Goal: Information Seeking & Learning: Find specific fact

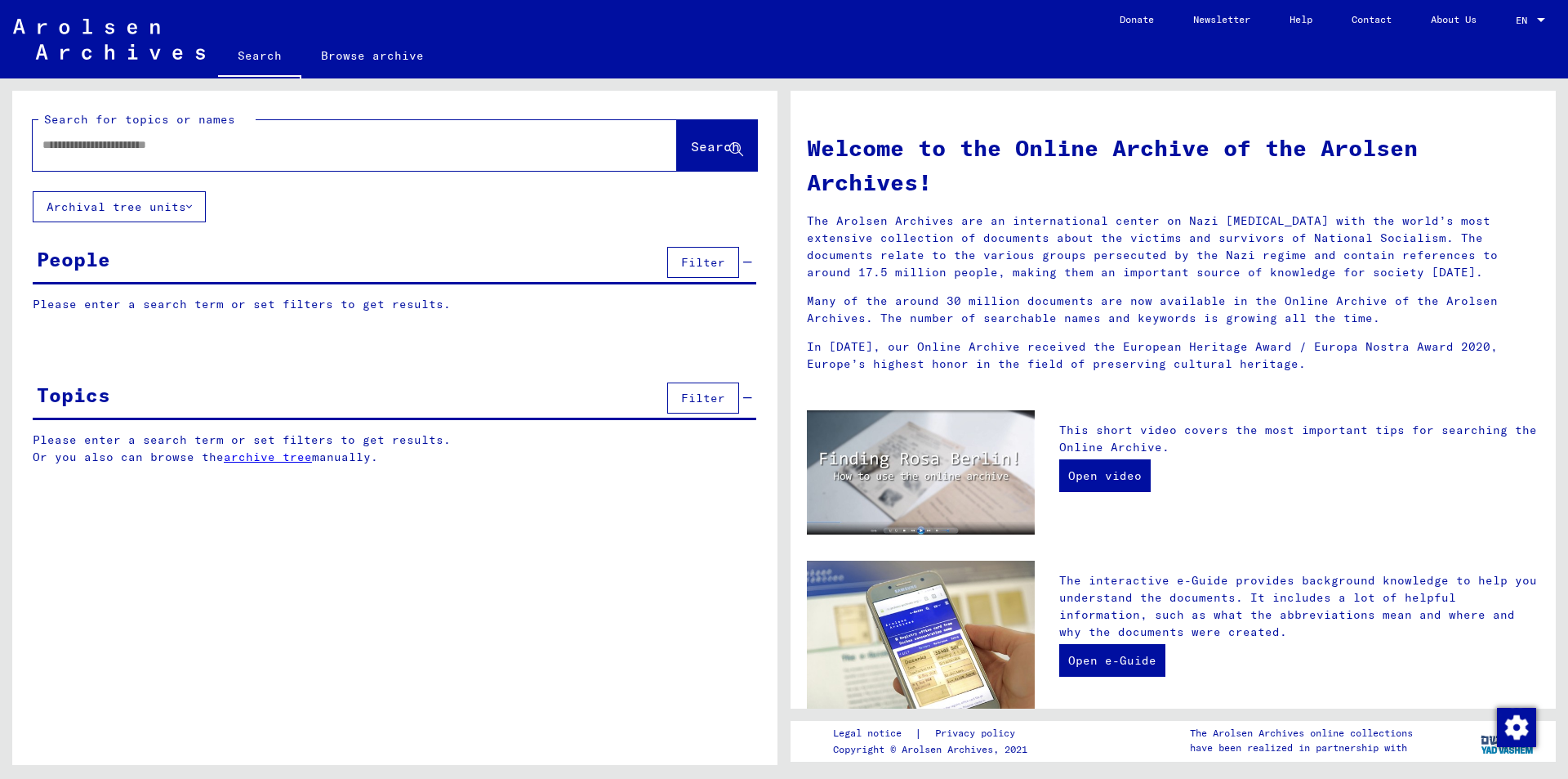
click at [285, 154] on div at bounding box center [330, 145] width 596 height 37
click at [208, 149] on input "text" at bounding box center [335, 145] width 586 height 17
type input "****"
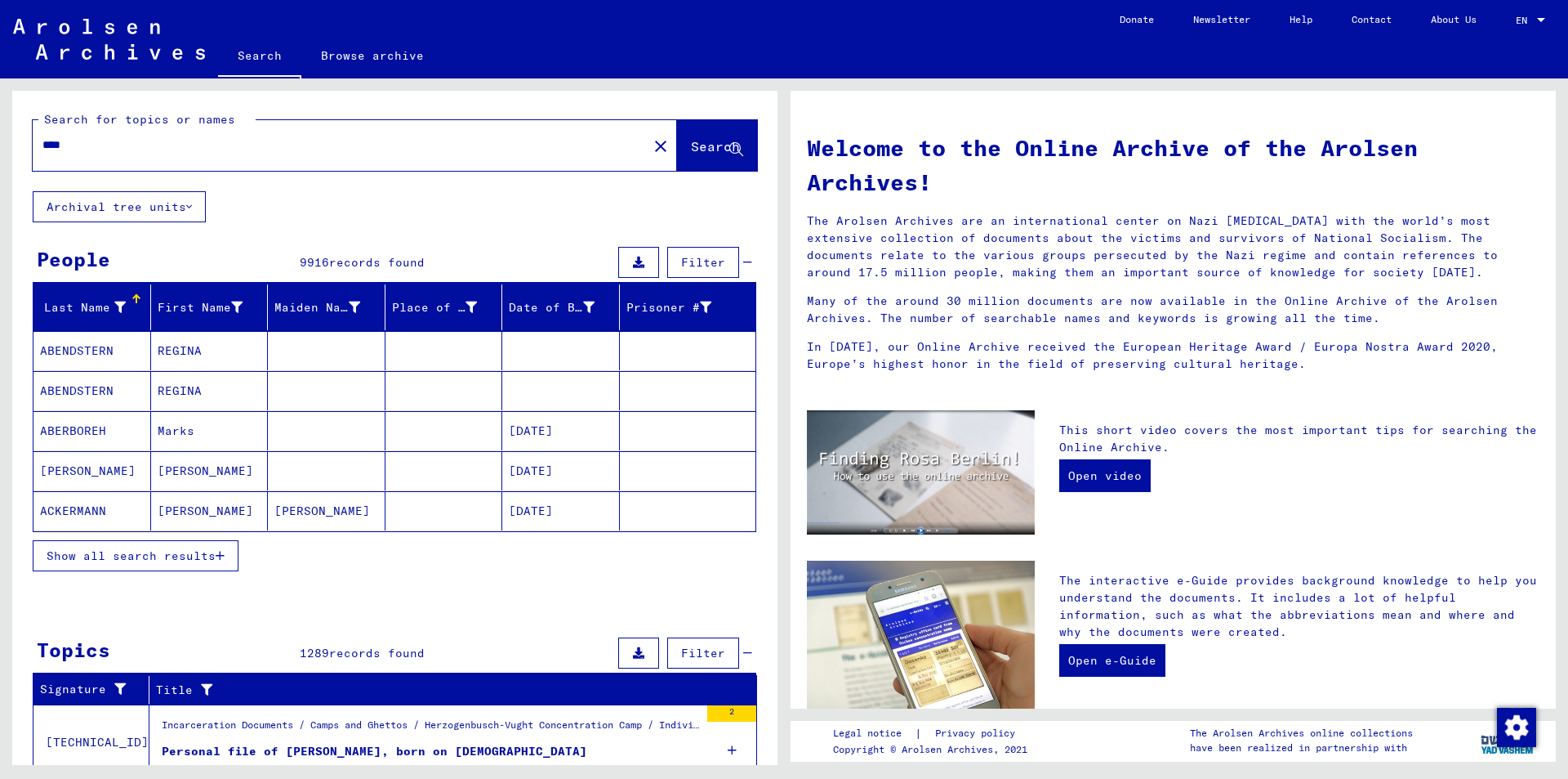
click at [180, 213] on button "Archival tree units" at bounding box center [119, 207] width 173 height 31
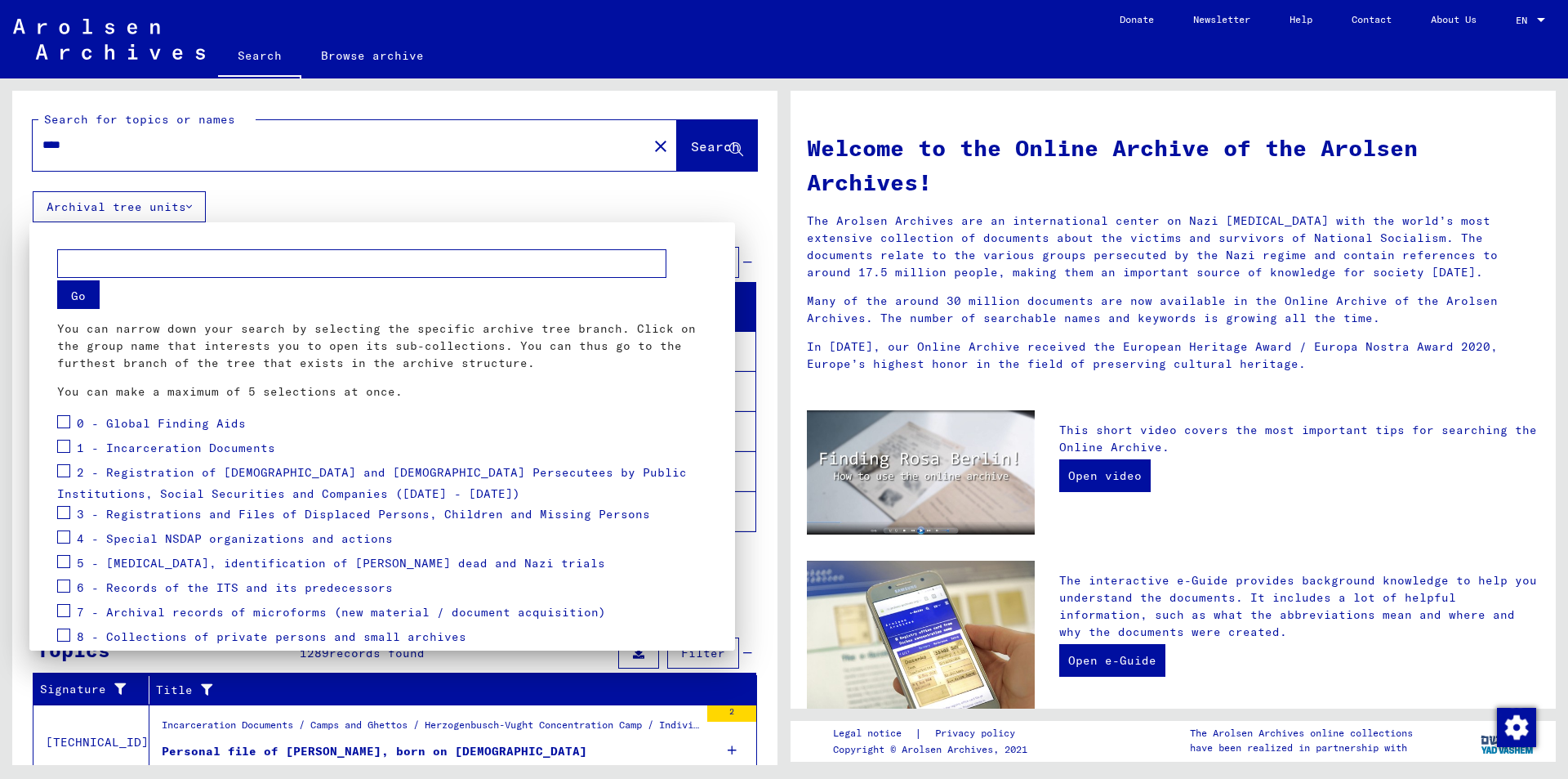
scroll to position [70, 0]
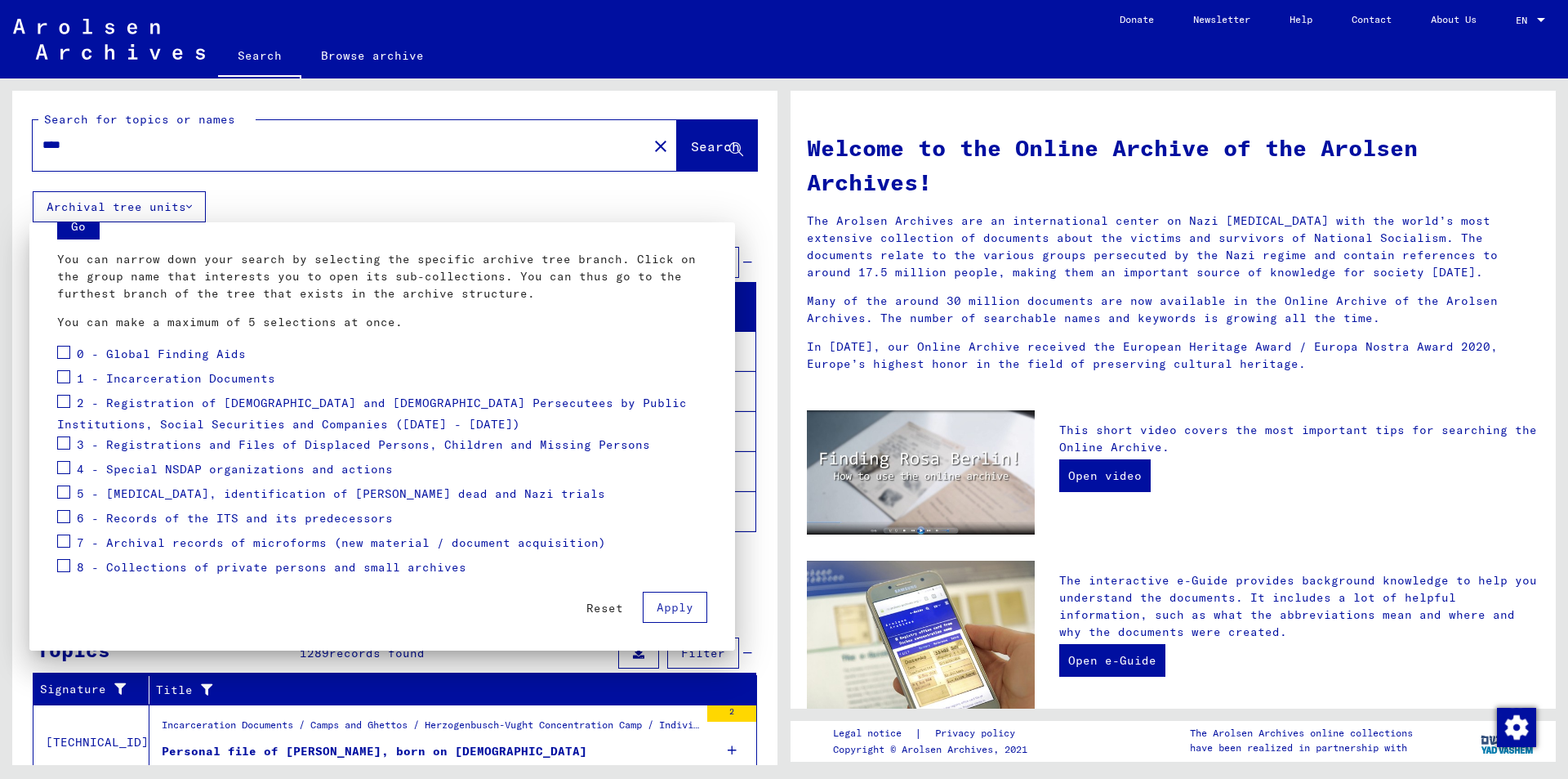
click at [62, 488] on span at bounding box center [63, 492] width 13 height 13
click at [70, 469] on span at bounding box center [63, 467] width 13 height 13
click at [48, 402] on mat-dialog-container "Go You can narrow down your search by selecting the specific archive tree branc…" at bounding box center [381, 436] width 705 height 428
click at [59, 403] on span at bounding box center [63, 401] width 13 height 13
click at [95, 565] on span "8 - Collections of private persons and small archives" at bounding box center [272, 567] width 389 height 14
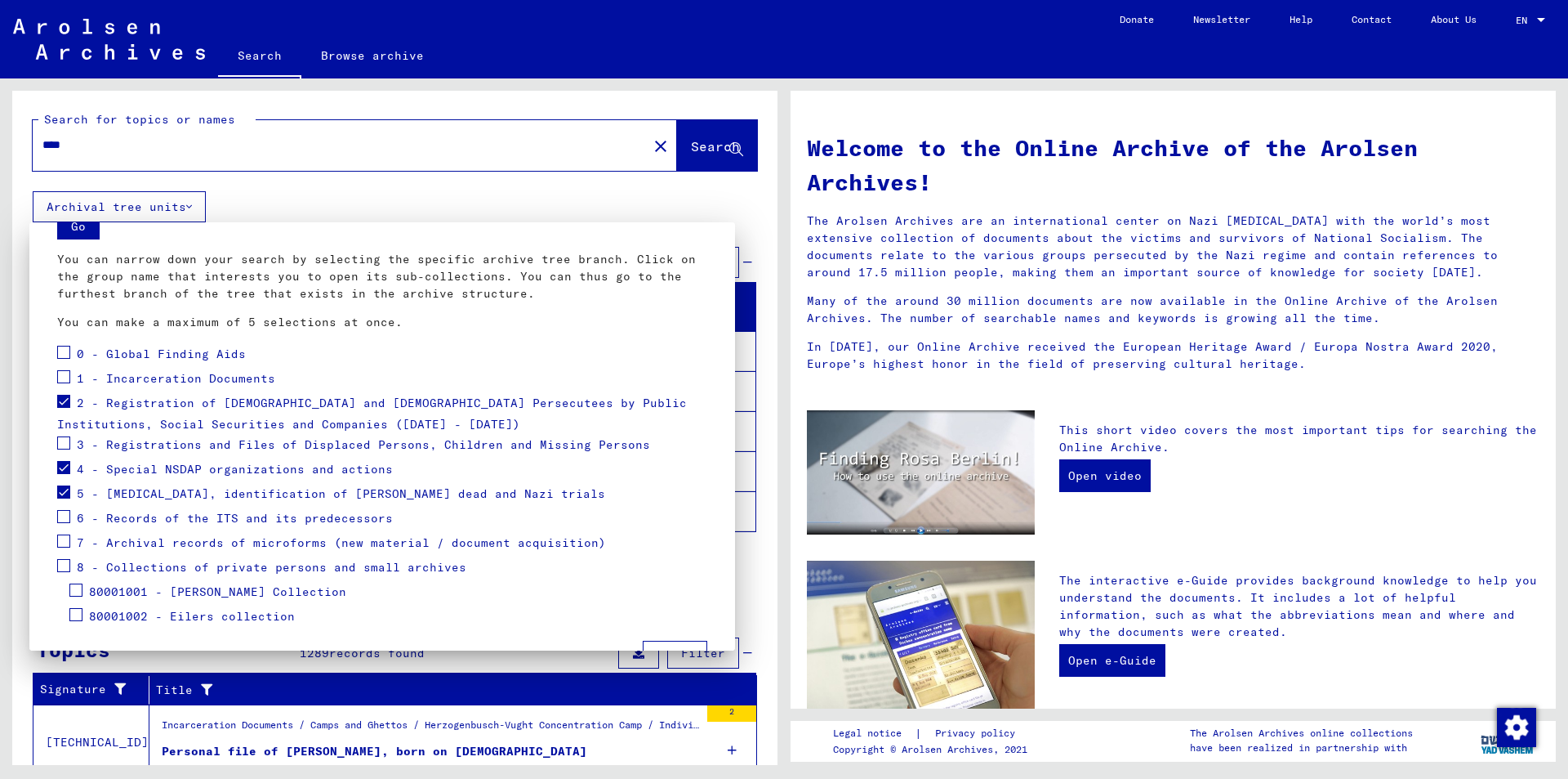
click at [62, 562] on span at bounding box center [63, 565] width 13 height 13
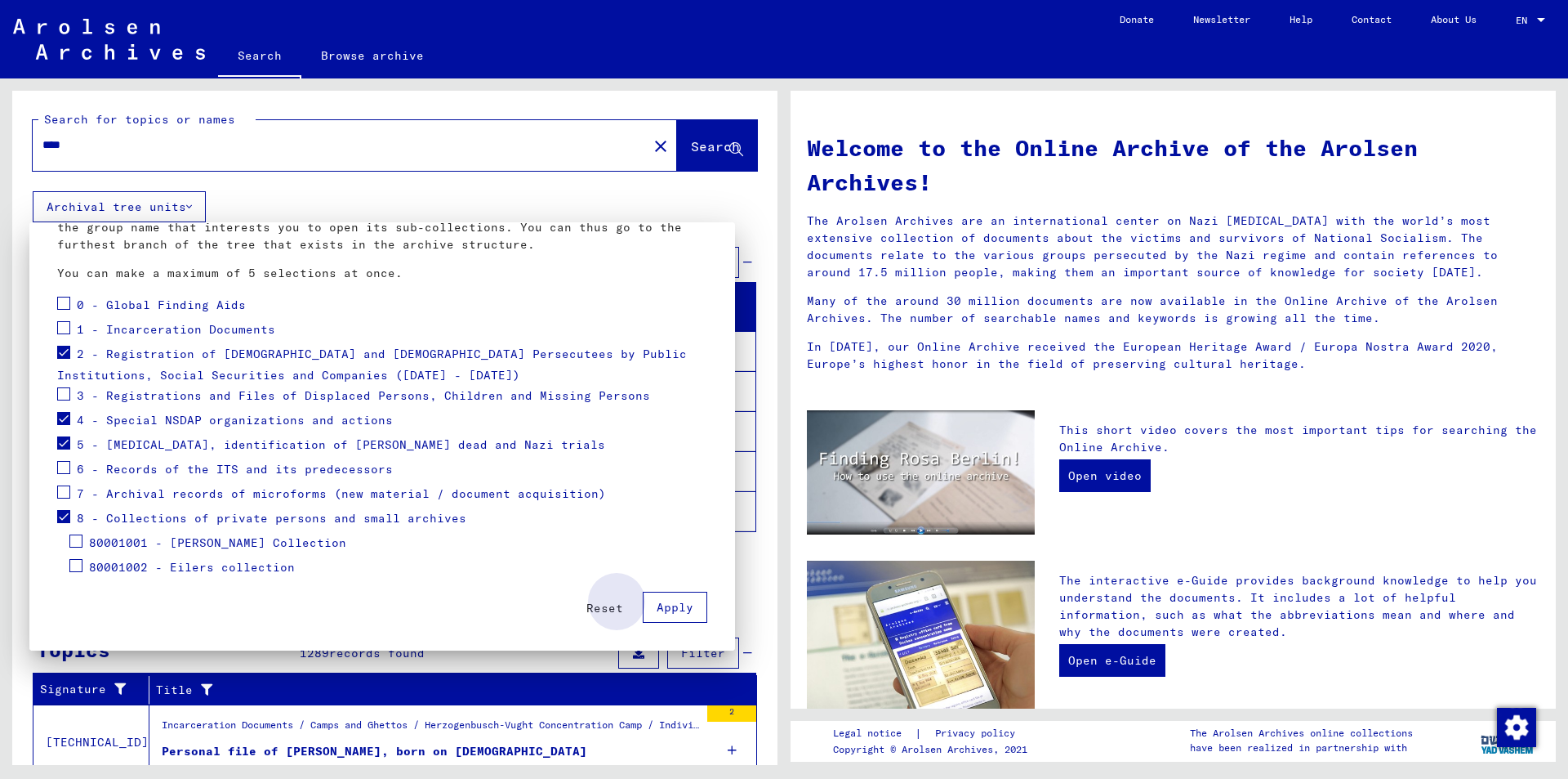
click at [656, 609] on span "Apply" at bounding box center [674, 607] width 37 height 14
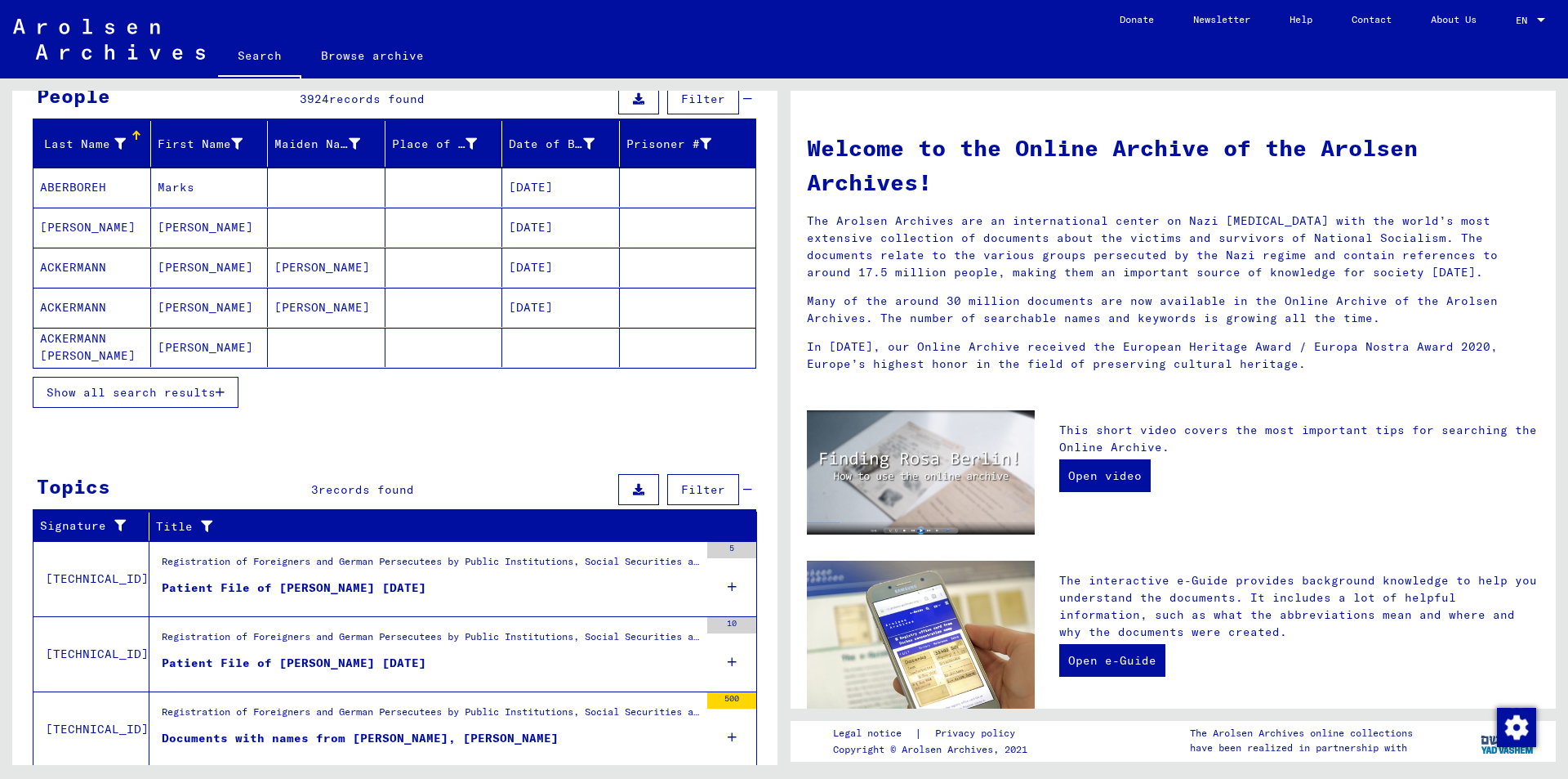
scroll to position [214, 0]
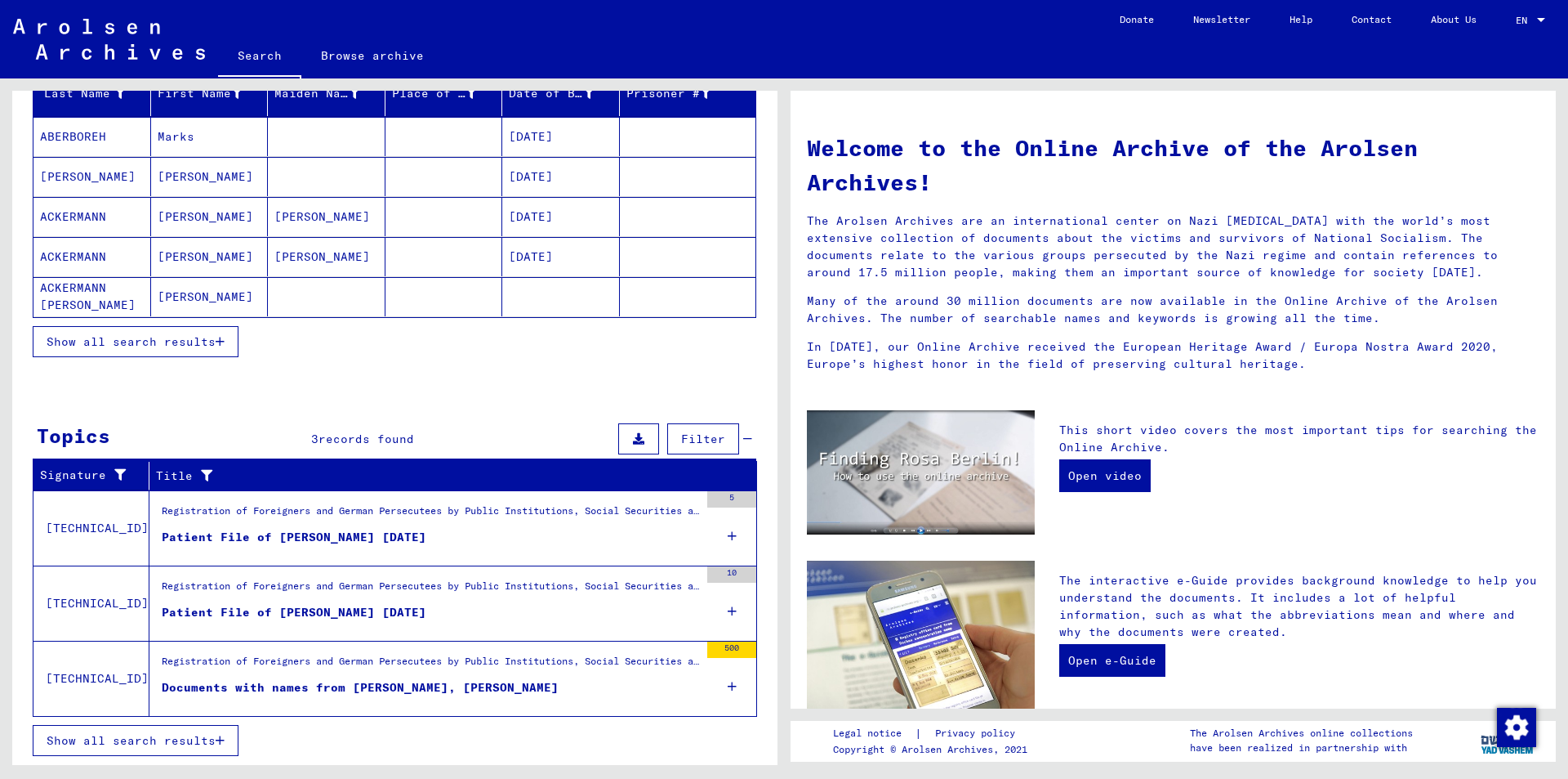
drag, startPoint x: 360, startPoint y: 613, endPoint x: 272, endPoint y: 612, distance: 88.0
click at [272, 612] on div "Patient File of [PERSON_NAME] [DATE]" at bounding box center [294, 612] width 264 height 17
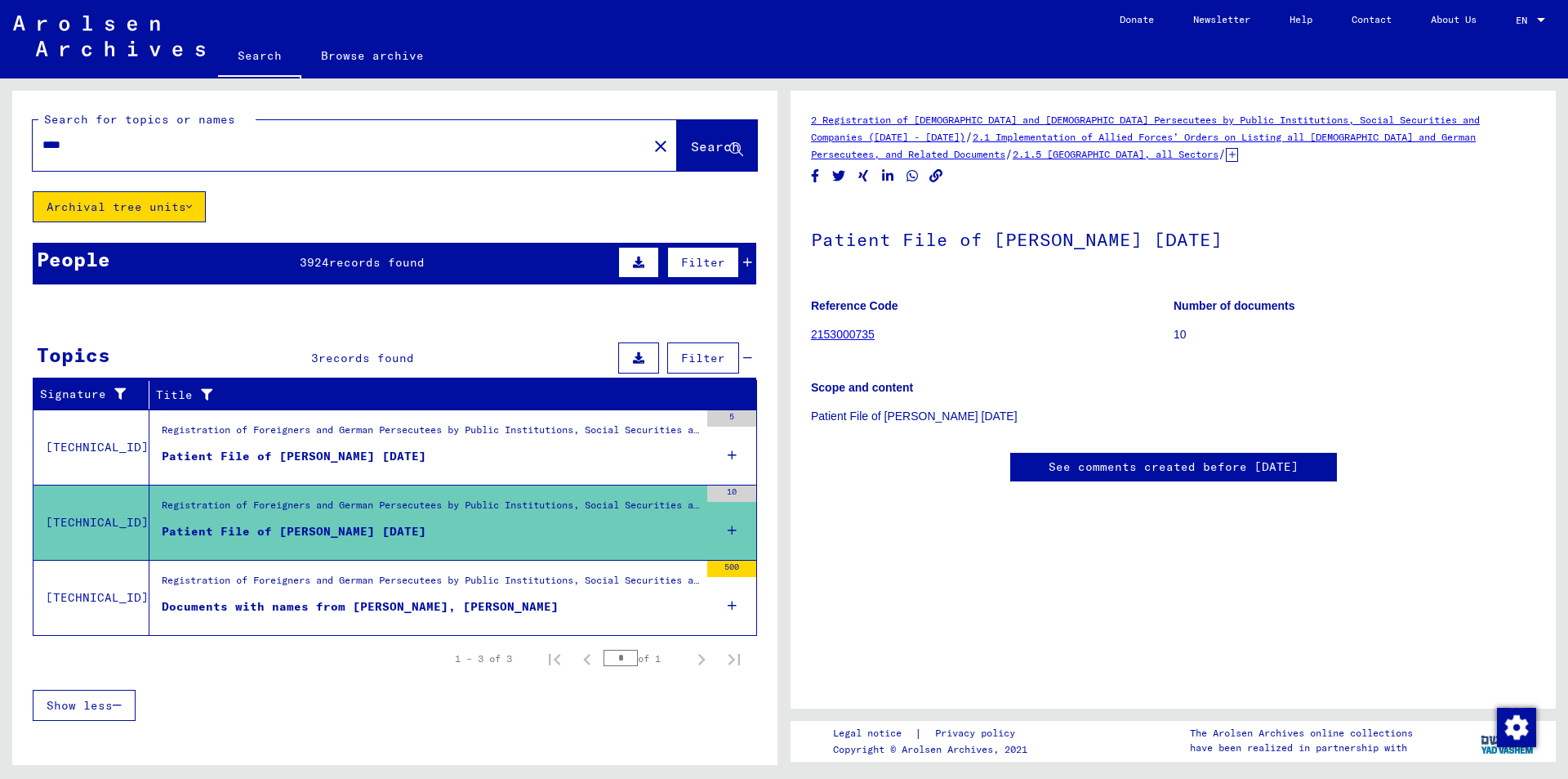
click at [964, 120] on link "2 Registration of [DEMOGRAPHIC_DATA] and [DEMOGRAPHIC_DATA] Persecutees by Publ…" at bounding box center [1145, 128] width 669 height 29
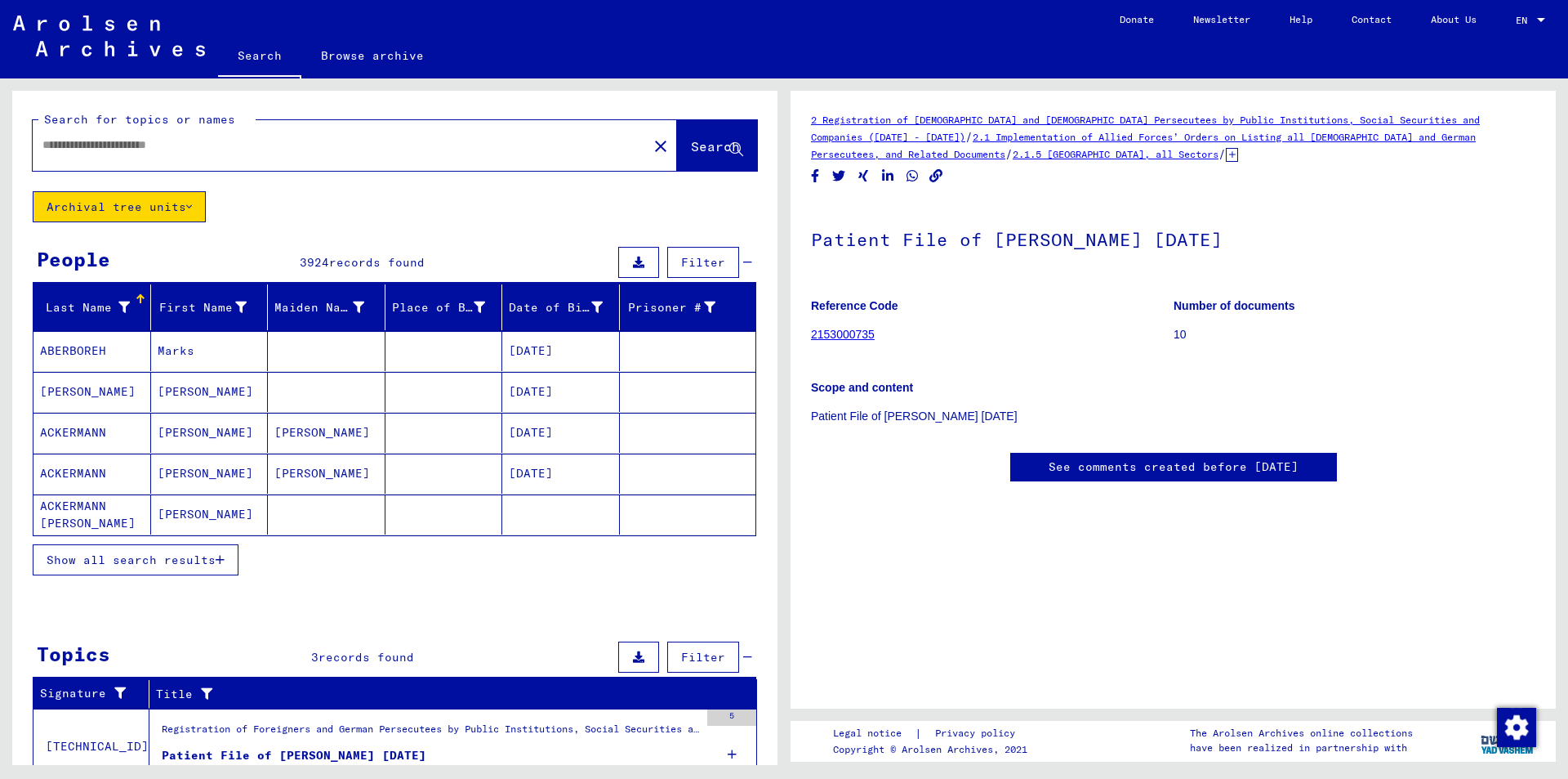
type input "******"
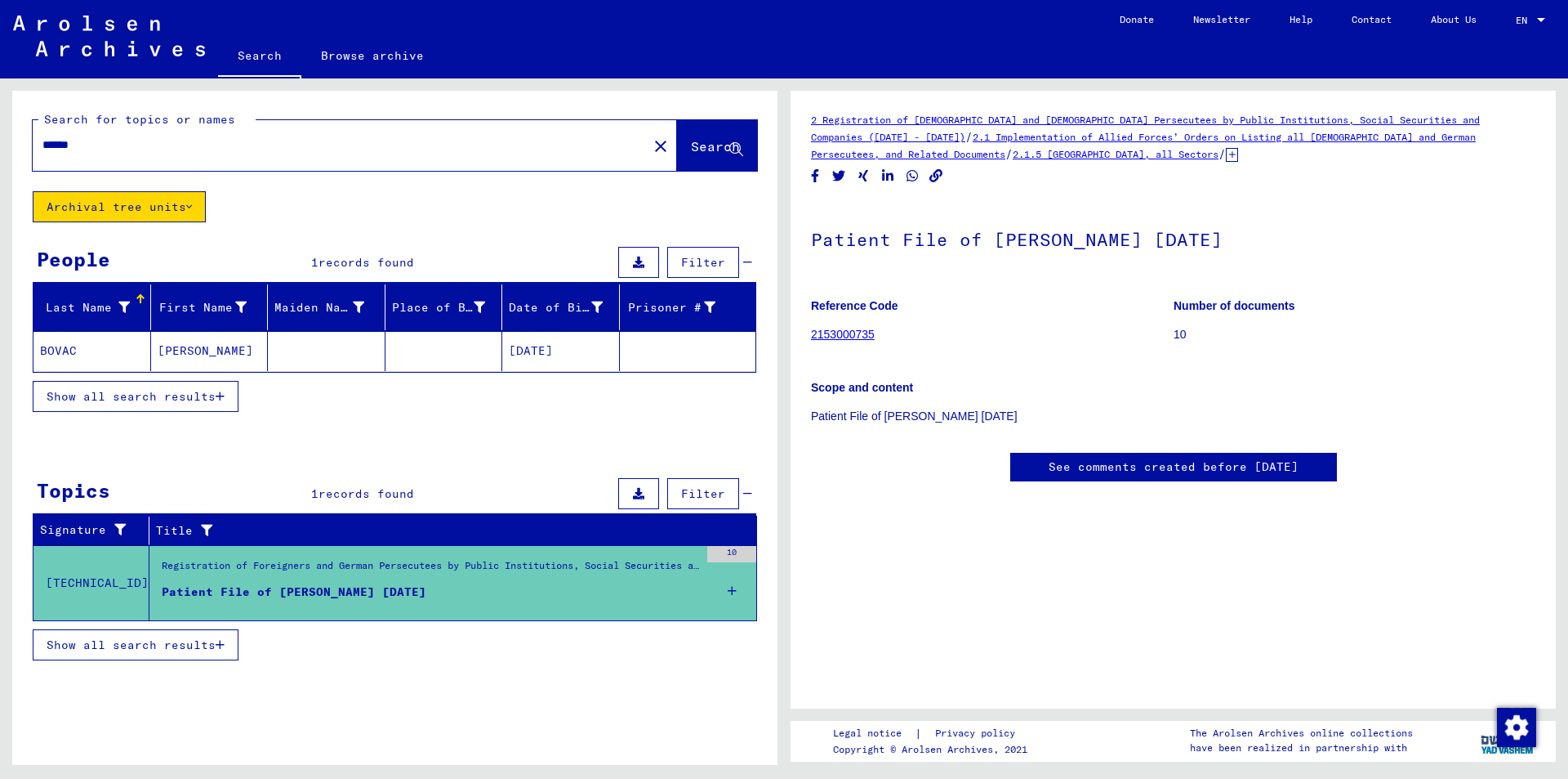
scroll to position [245, 0]
click at [651, 138] on mat-icon "close" at bounding box center [661, 147] width 20 height 20
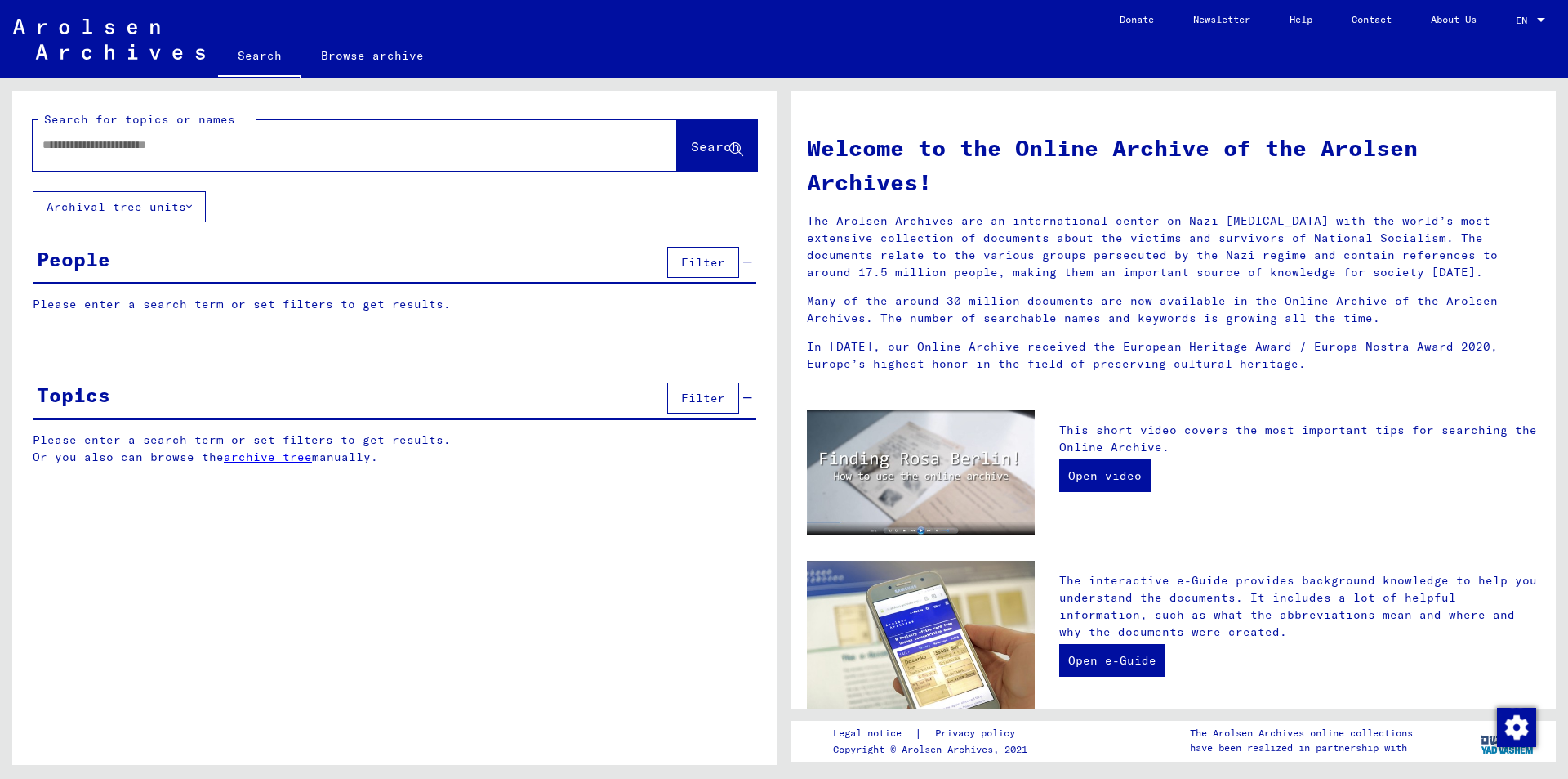
click at [295, 144] on input "text" at bounding box center [335, 145] width 586 height 17
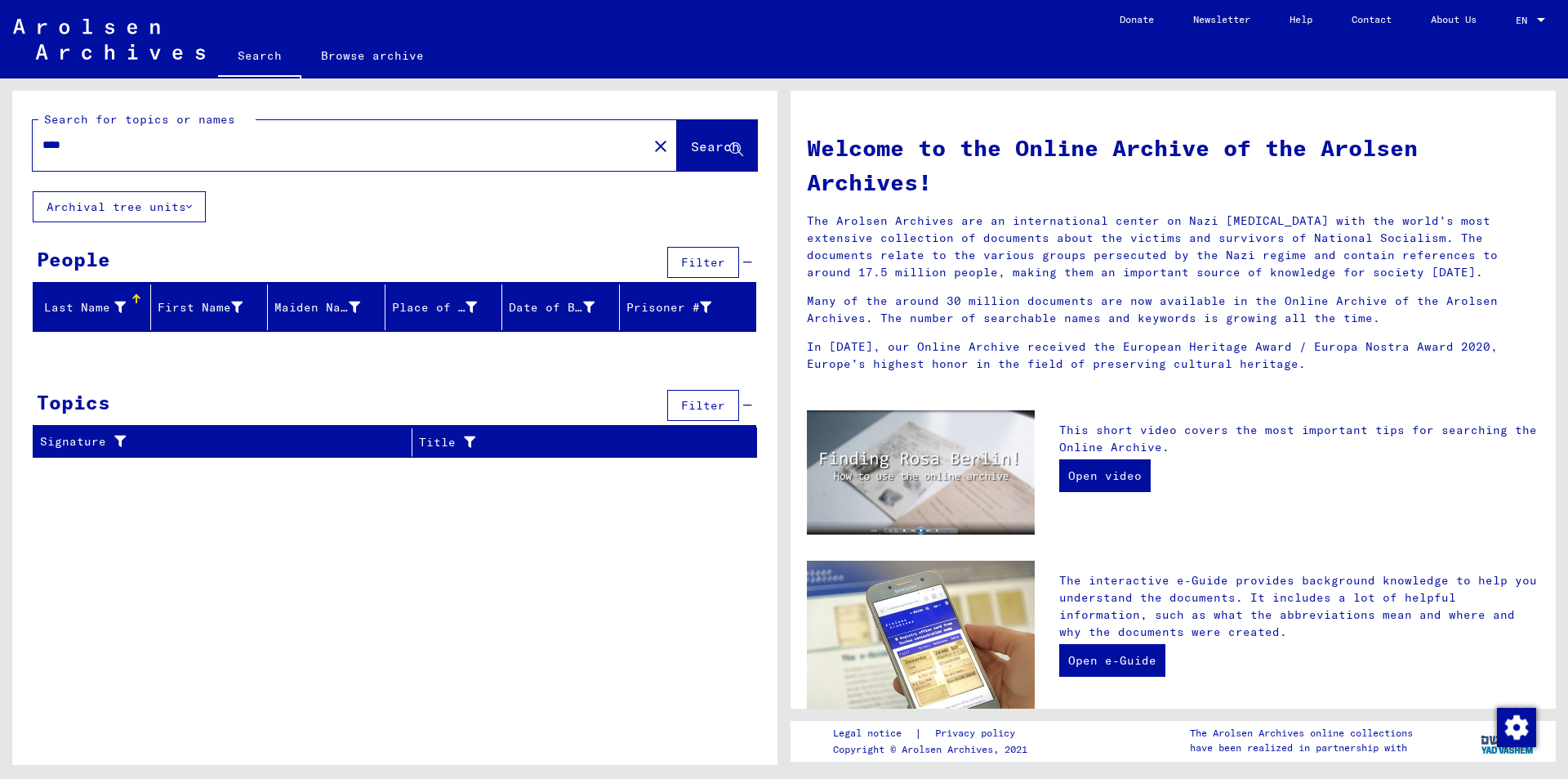
type input "****"
click at [663, 257] on div "People Filter" at bounding box center [394, 264] width 723 height 42
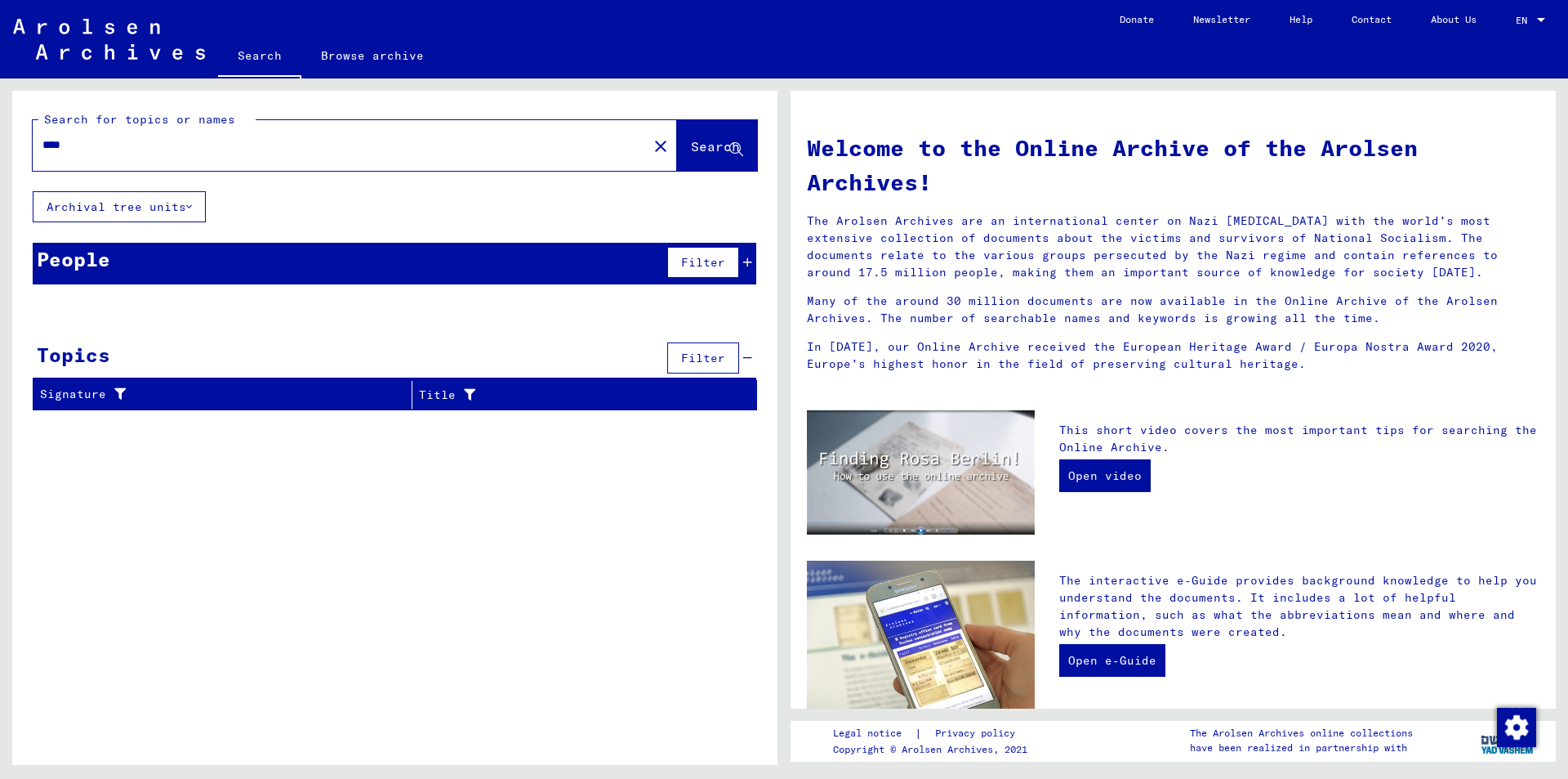
click at [687, 255] on span "Filter" at bounding box center [703, 262] width 44 height 14
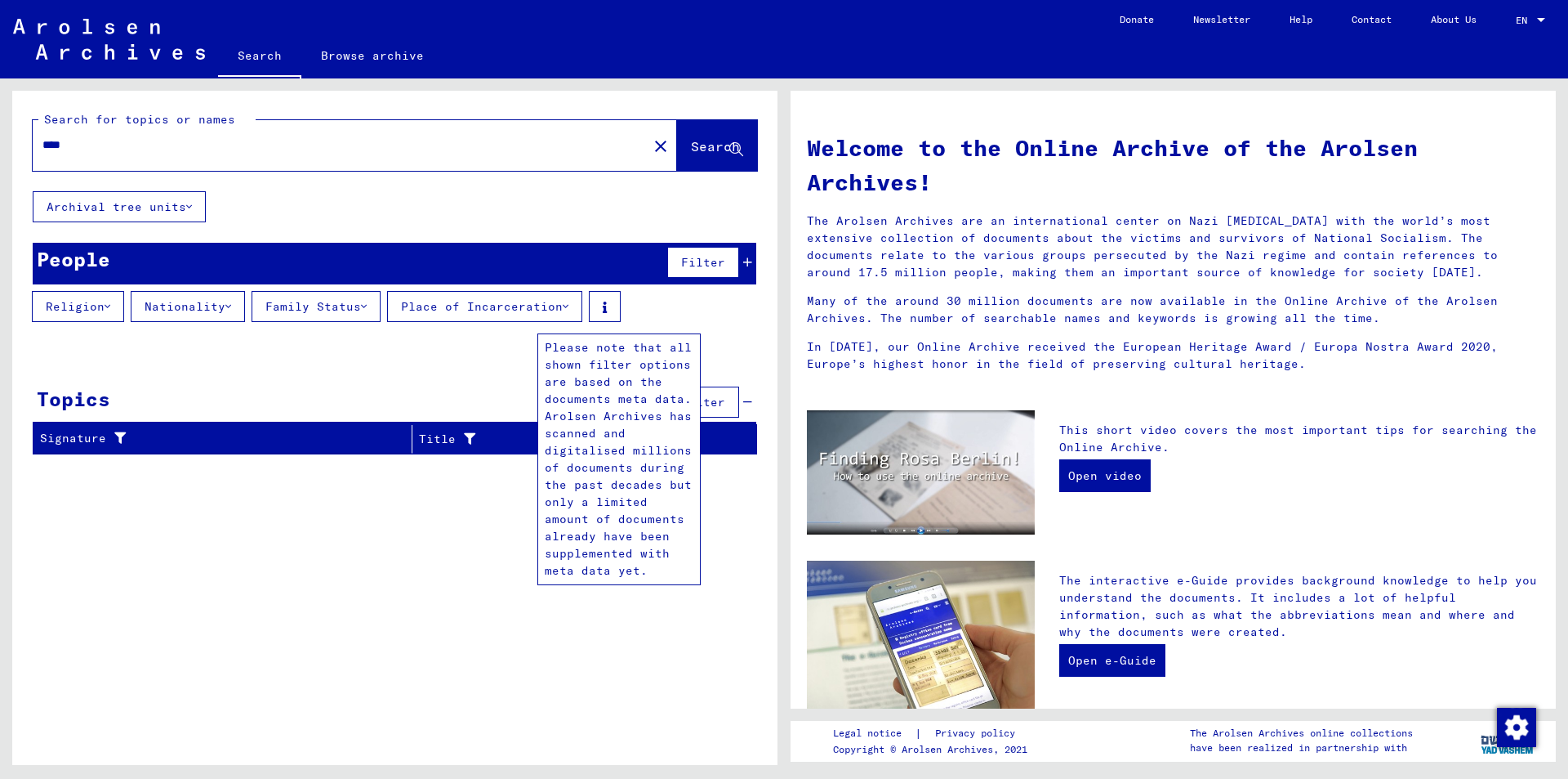
click at [607, 303] on icon at bounding box center [605, 307] width 5 height 12
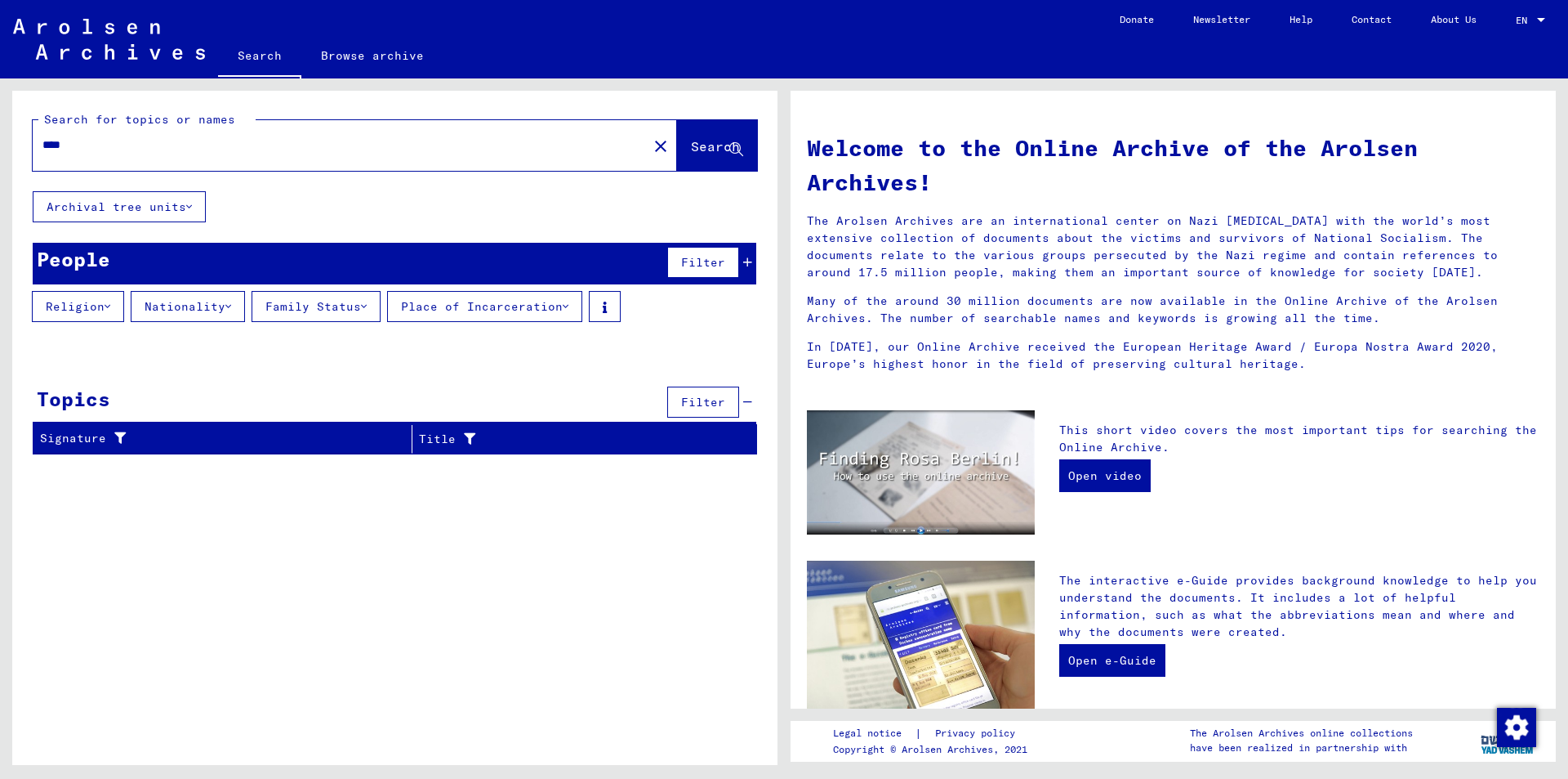
click at [180, 299] on button "Nationality" at bounding box center [187, 306] width 114 height 31
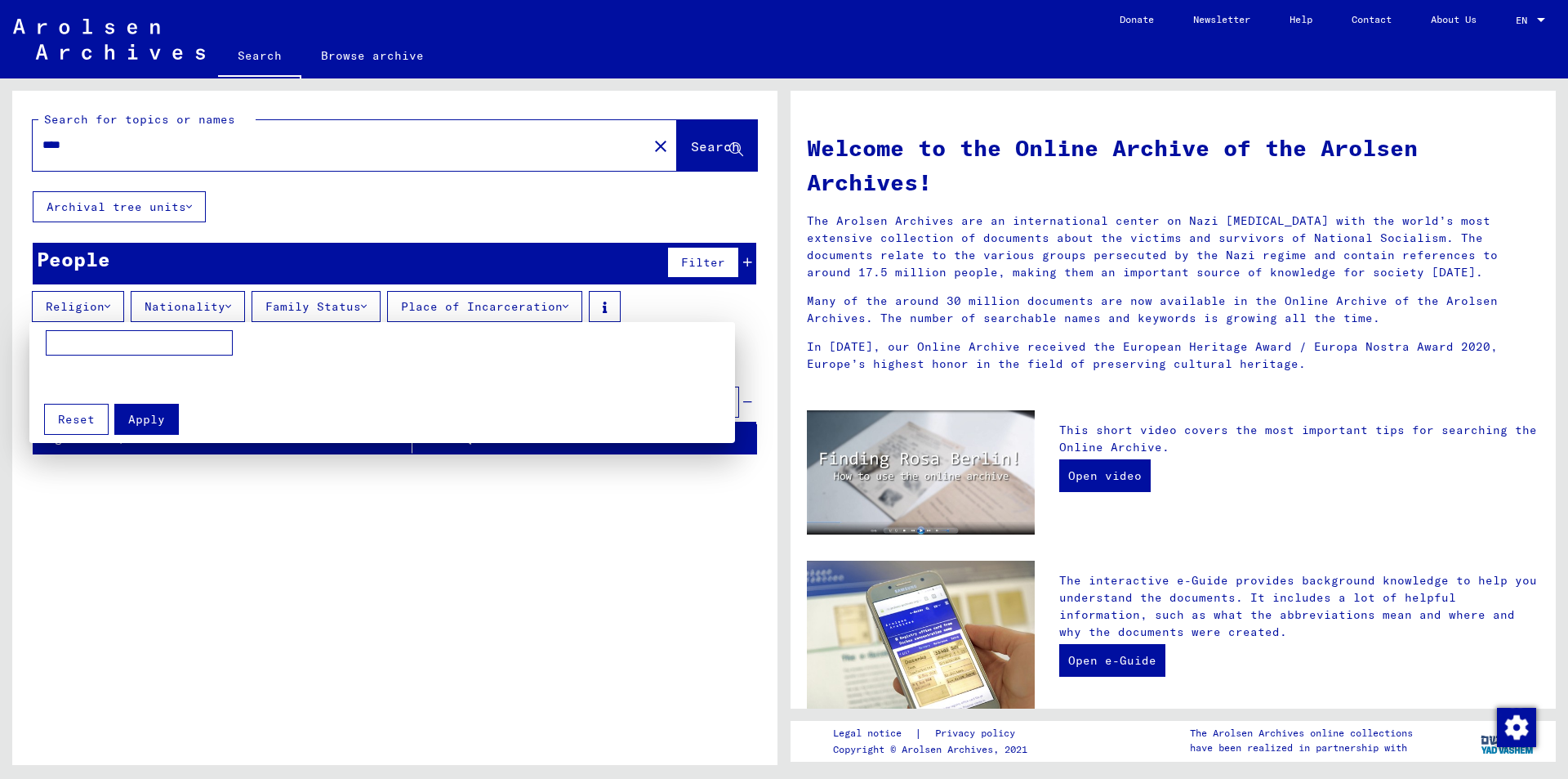
click at [330, 307] on div at bounding box center [784, 390] width 1568 height 779
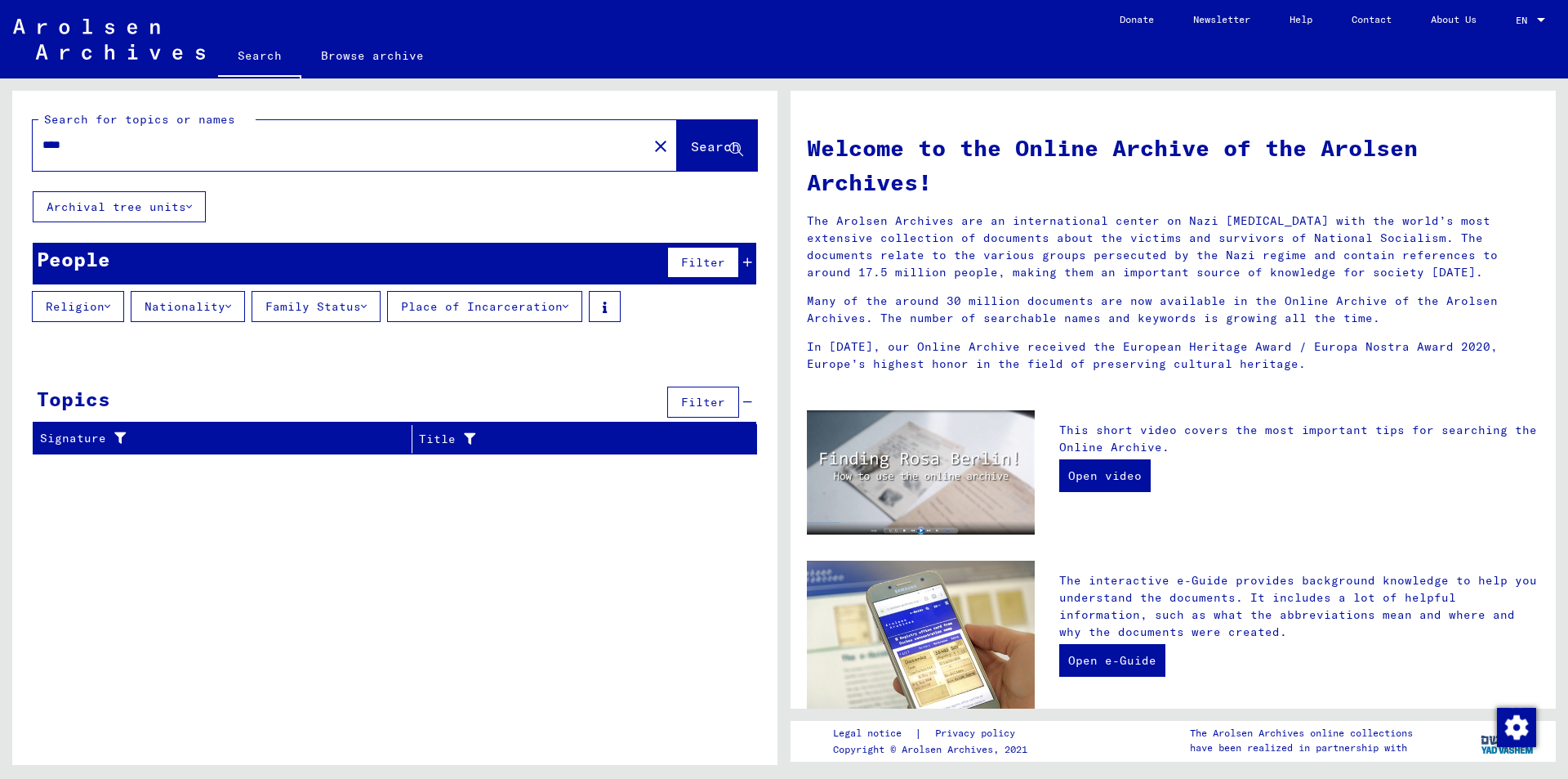
click at [330, 307] on button "Family Status" at bounding box center [316, 306] width 129 height 31
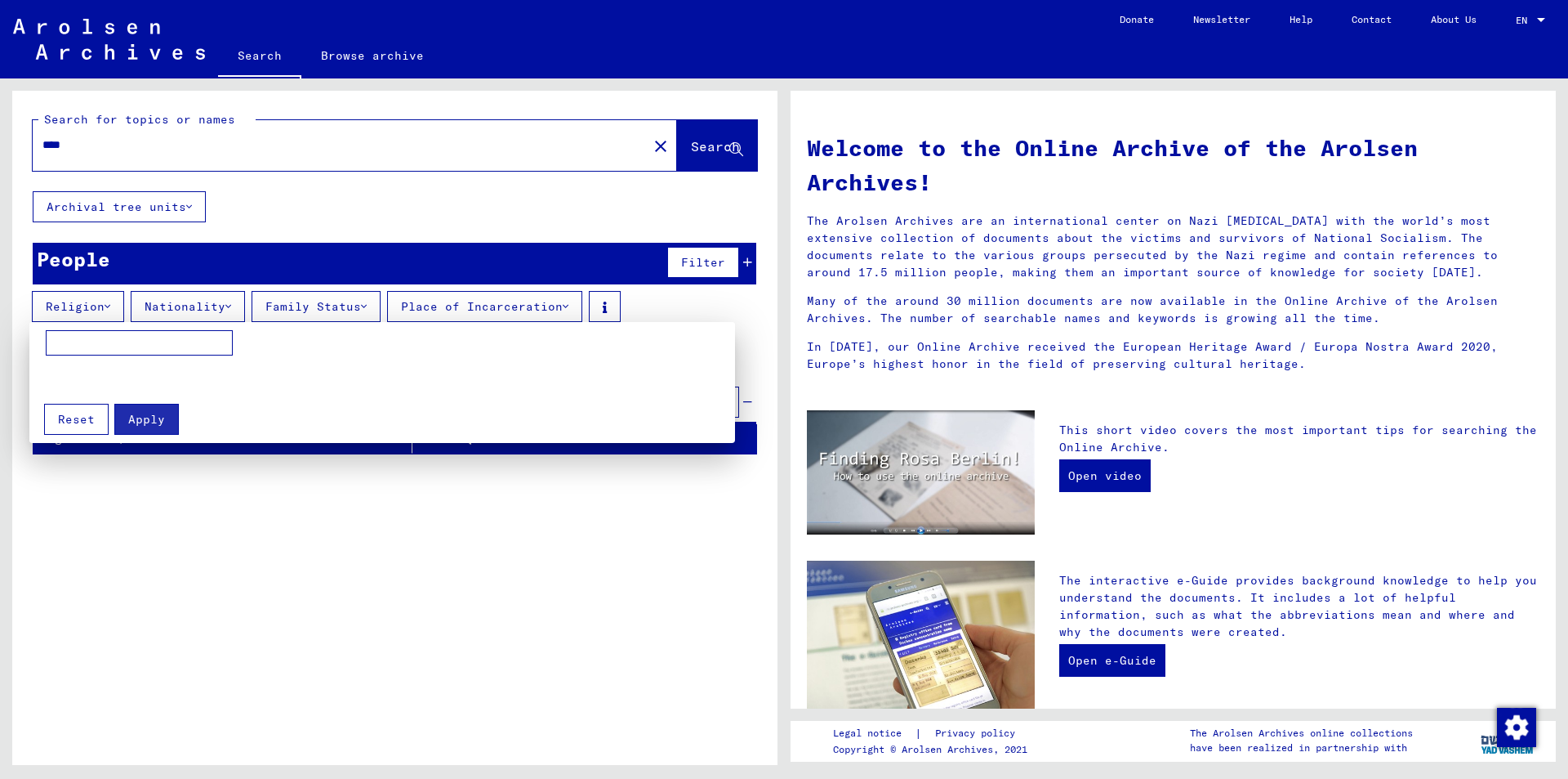
click at [81, 305] on div at bounding box center [784, 390] width 1568 height 779
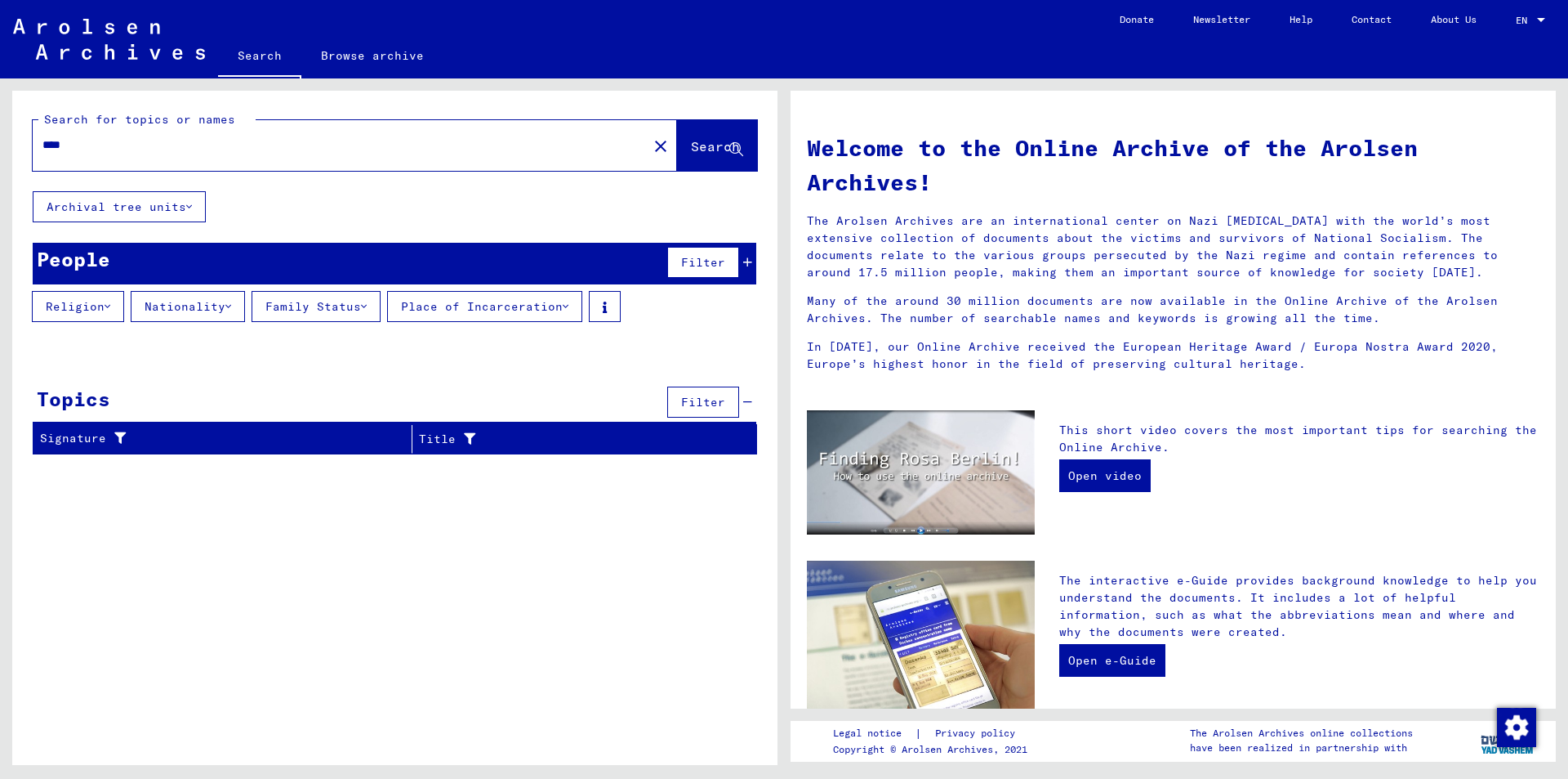
click at [697, 167] on button "Search" at bounding box center [717, 146] width 80 height 51
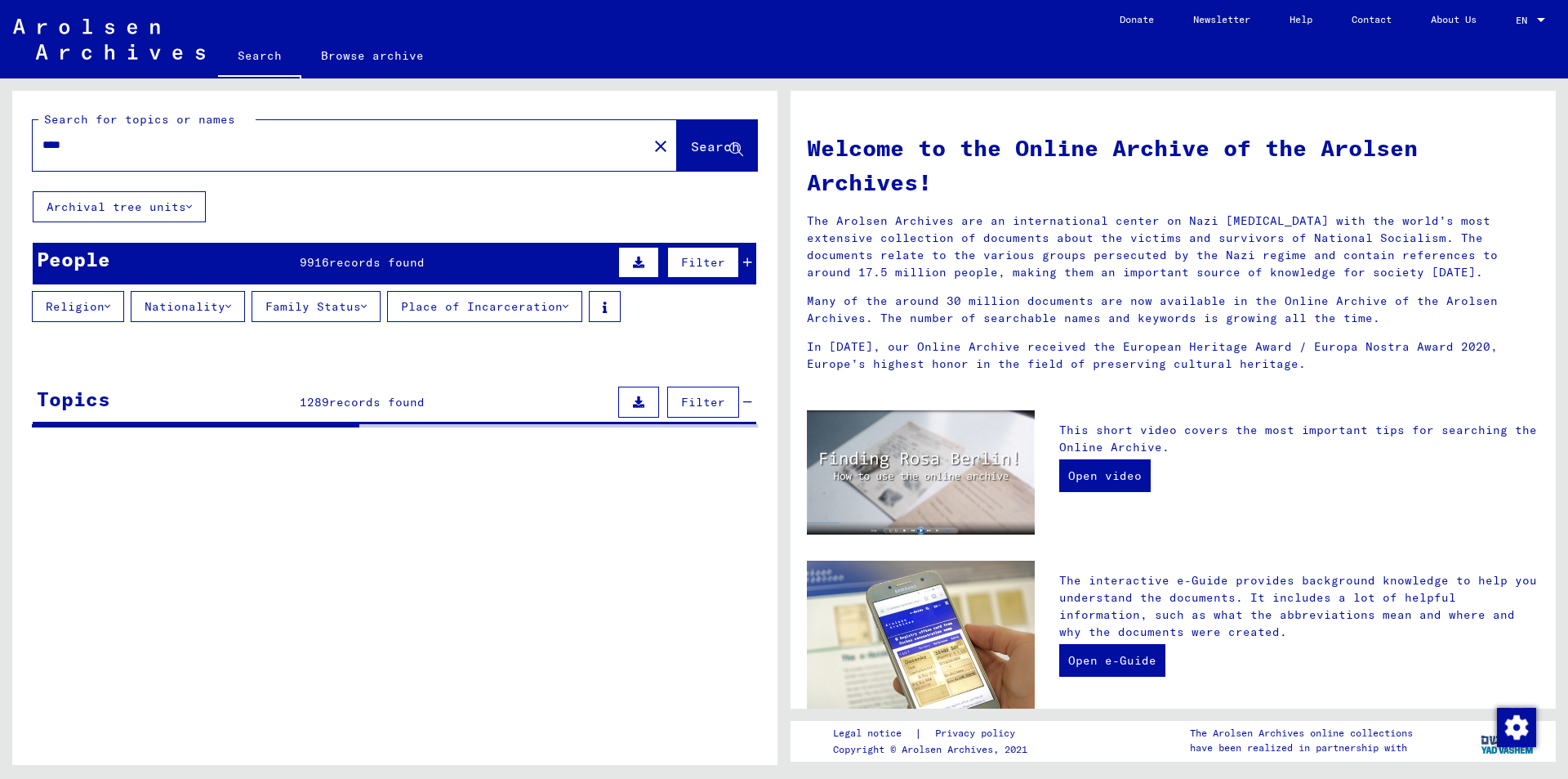
click at [76, 306] on button "Religion" at bounding box center [78, 306] width 92 height 31
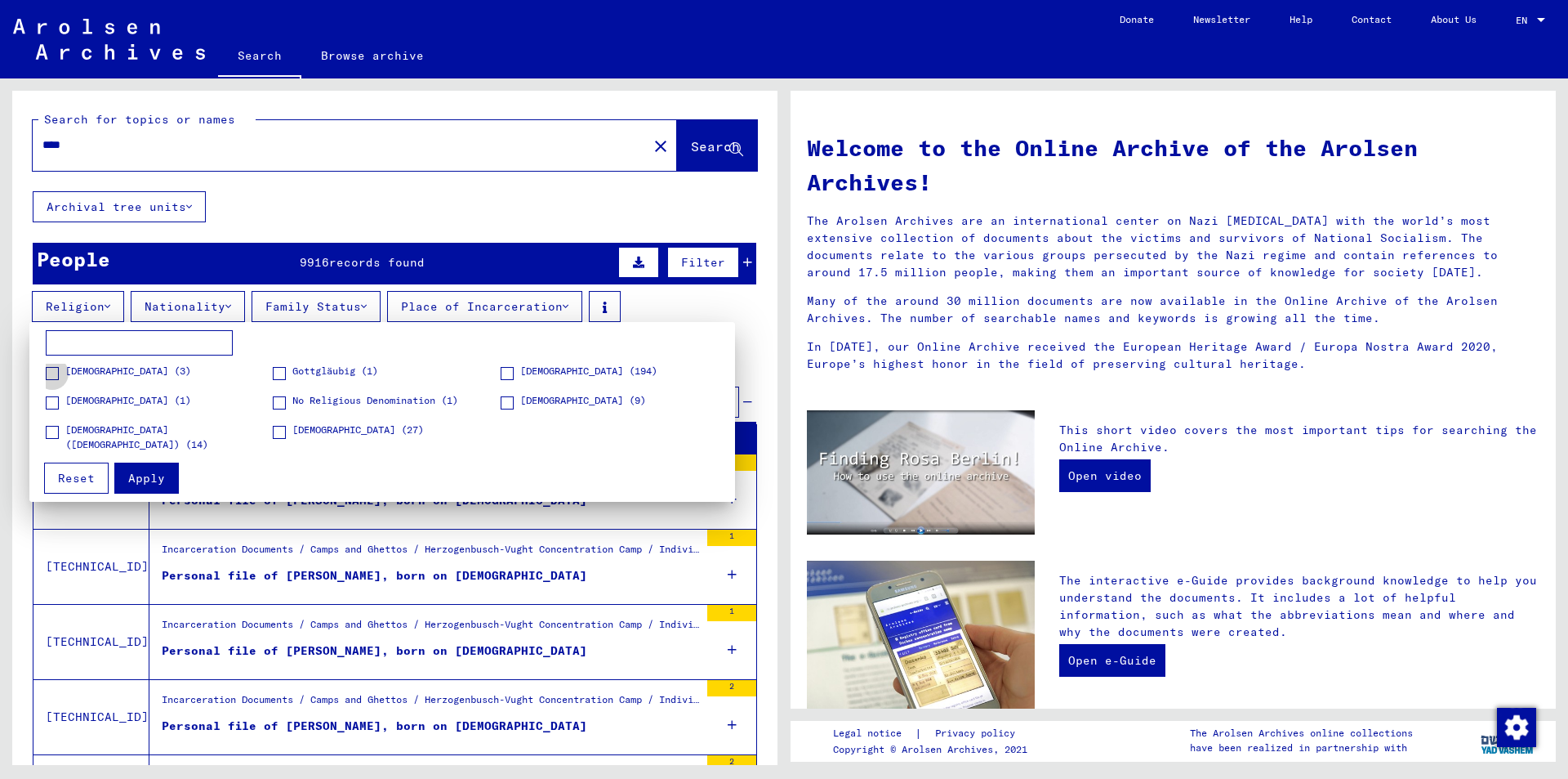
drag, startPoint x: 81, startPoint y: 369, endPoint x: 69, endPoint y: 396, distance: 29.5
click at [81, 370] on span "[DEMOGRAPHIC_DATA] (3)" at bounding box center [128, 370] width 126 height 14
click at [68, 397] on span "[DEMOGRAPHIC_DATA] (1)" at bounding box center [128, 400] width 126 height 14
click at [71, 420] on figure "[DEMOGRAPHIC_DATA] (1)" at bounding box center [159, 408] width 226 height 29
click at [79, 437] on span "[DEMOGRAPHIC_DATA] ([DEMOGRAPHIC_DATA]) (14)" at bounding box center [168, 437] width 206 height 29
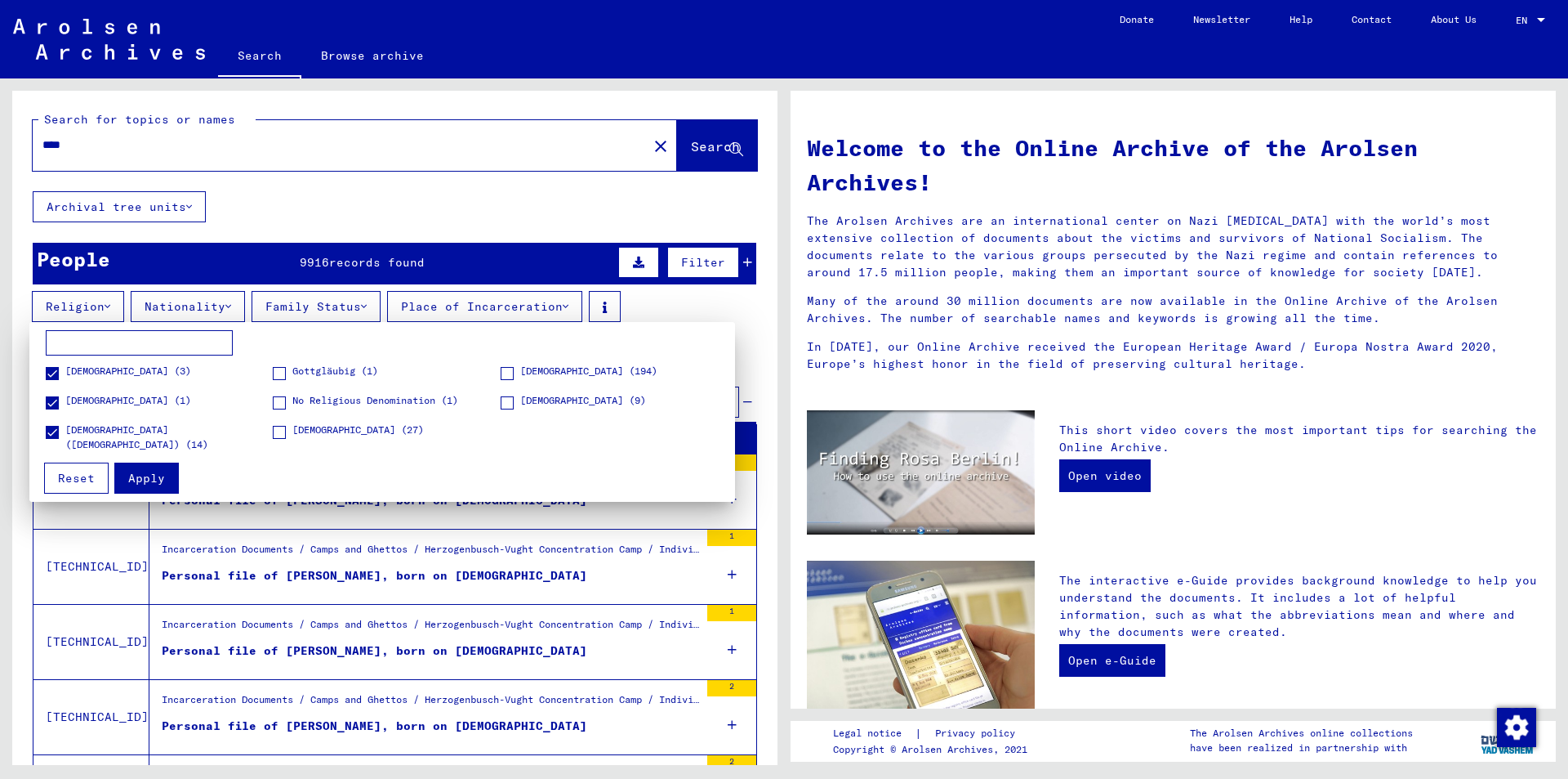
click at [297, 426] on span "[DEMOGRAPHIC_DATA] (27)" at bounding box center [358, 429] width 131 height 14
click at [304, 399] on span "No Religious Denomination (1)" at bounding box center [375, 400] width 166 height 14
click at [357, 375] on span "Gottgläubig (1)" at bounding box center [335, 370] width 86 height 14
click at [529, 404] on span "[DEMOGRAPHIC_DATA] (9)" at bounding box center [583, 400] width 126 height 14
click at [121, 476] on button "Apply" at bounding box center [146, 477] width 64 height 31
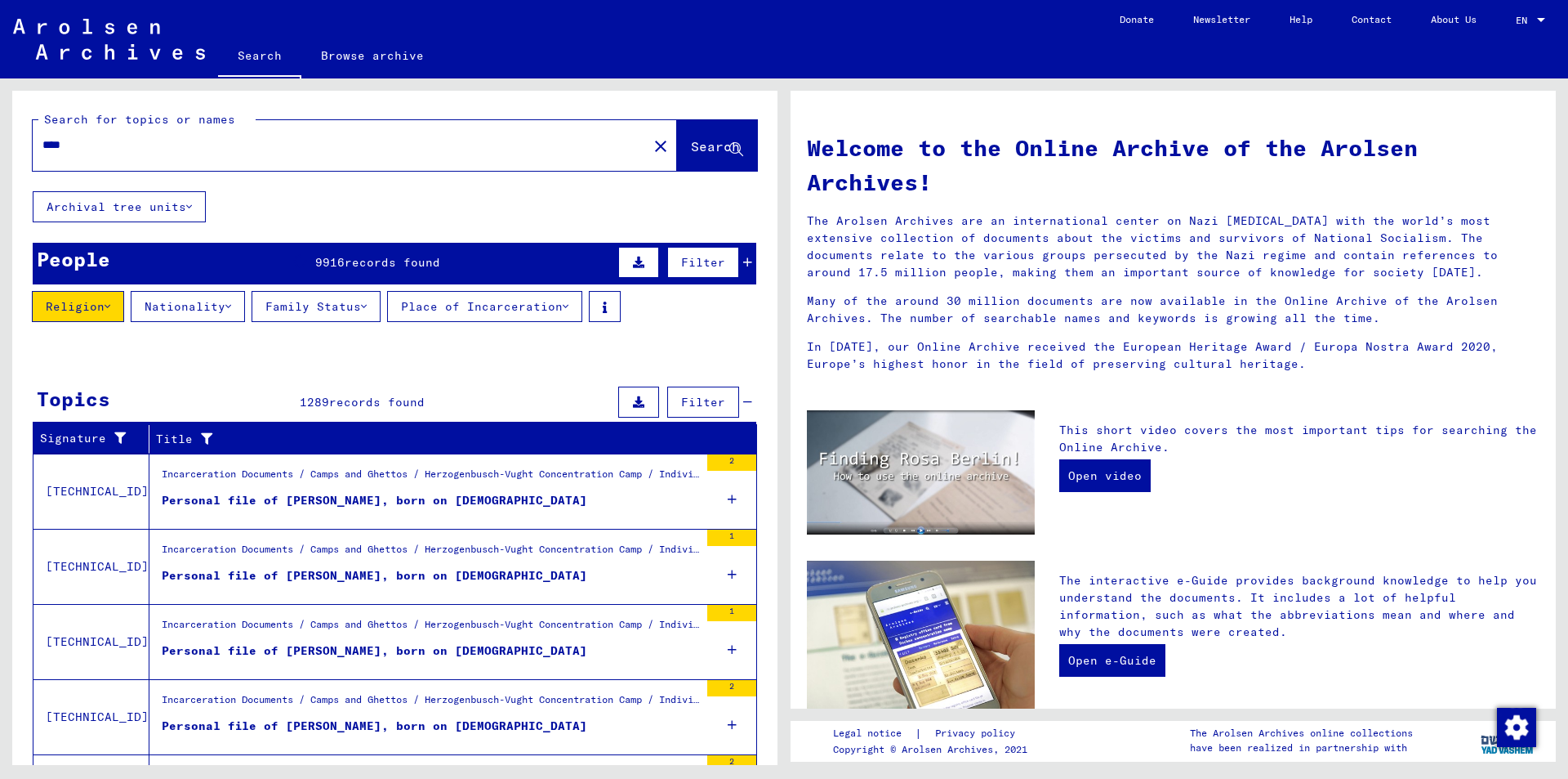
click at [245, 314] on button "Nationality" at bounding box center [187, 306] width 114 height 31
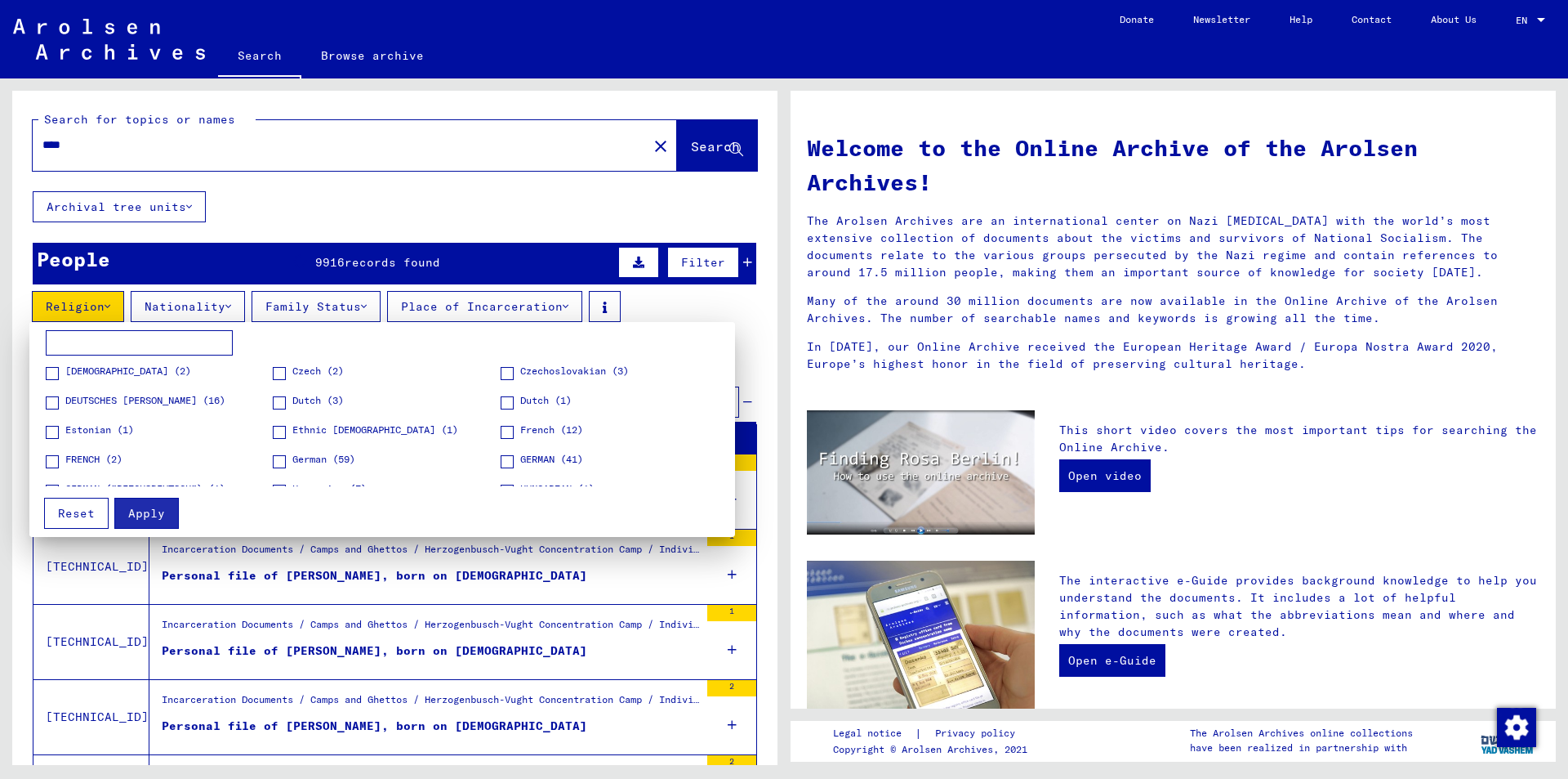
click at [370, 312] on div at bounding box center [784, 390] width 1568 height 779
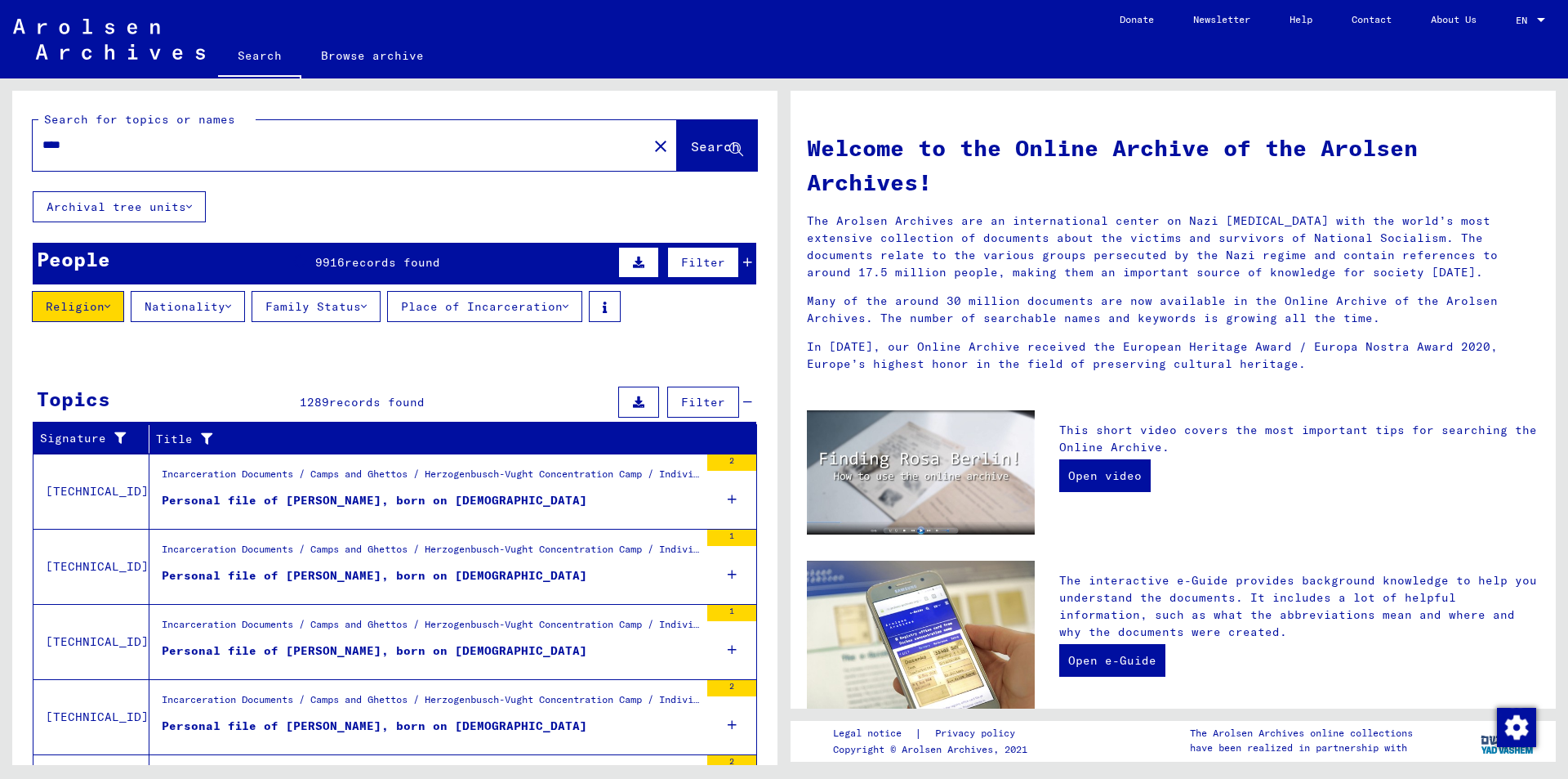
click at [365, 314] on button "Family Status" at bounding box center [316, 306] width 129 height 31
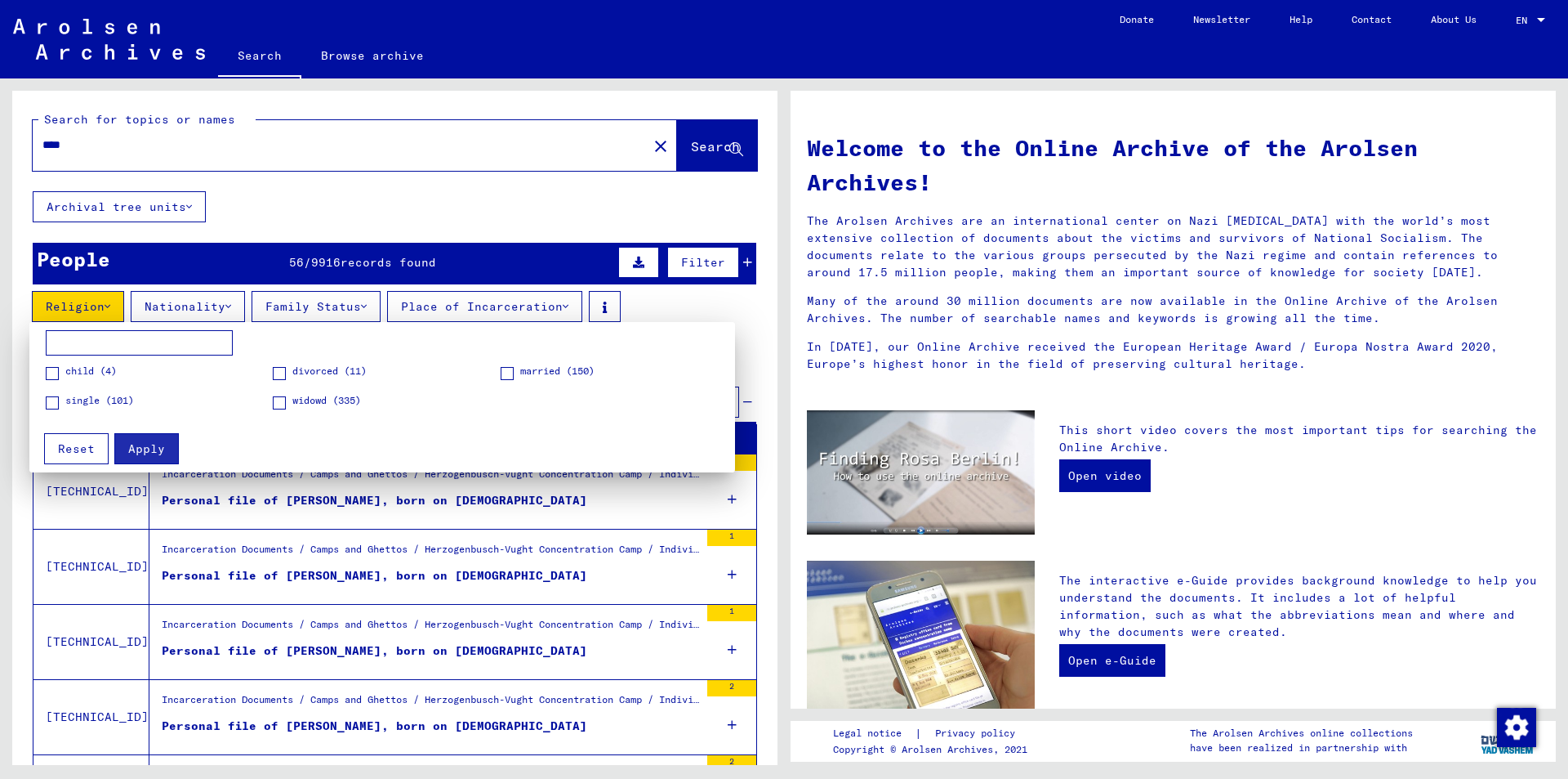
click at [548, 307] on div at bounding box center [784, 390] width 1568 height 779
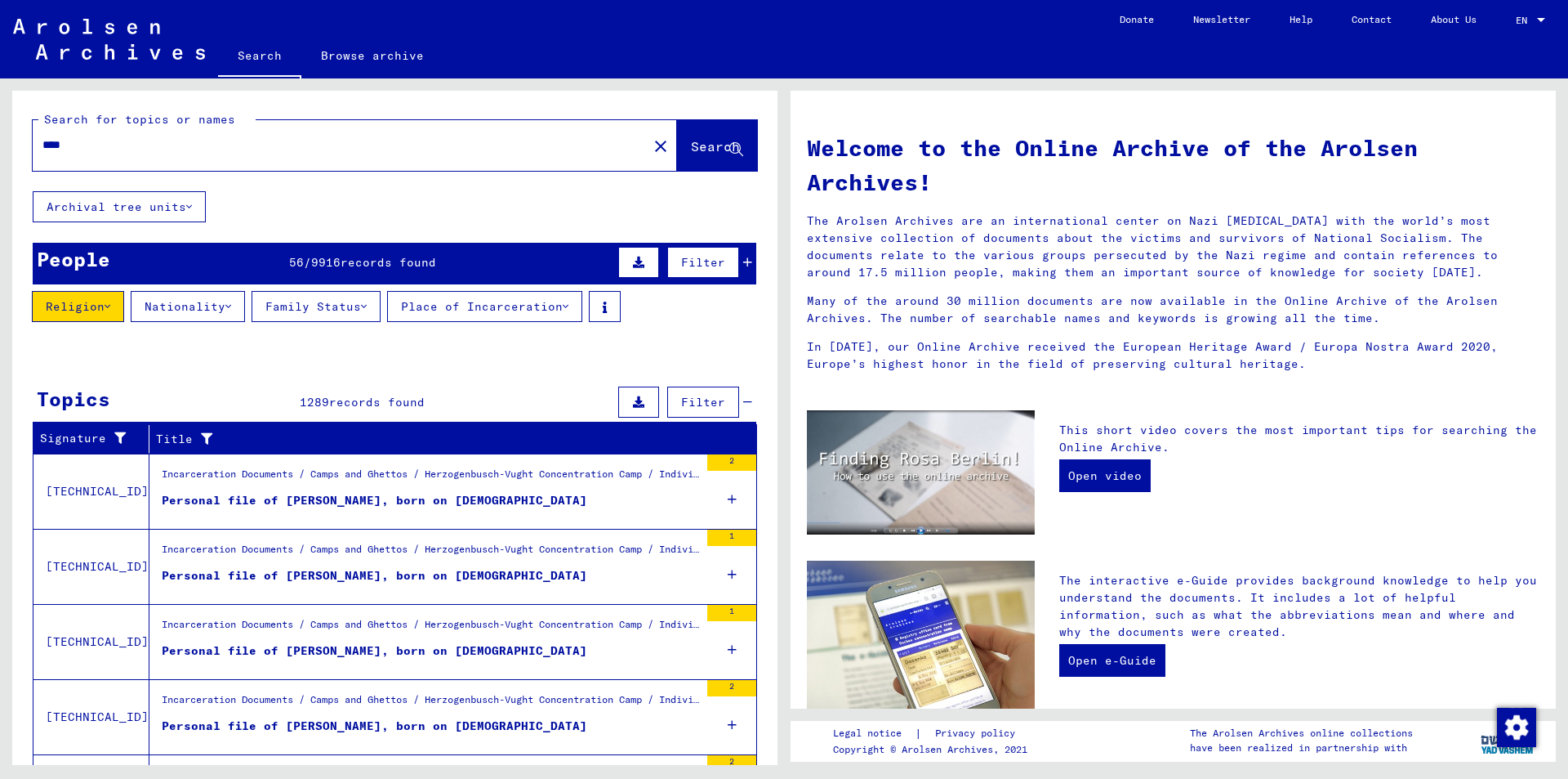
click at [545, 308] on button "Place of Incarceration" at bounding box center [485, 306] width 196 height 31
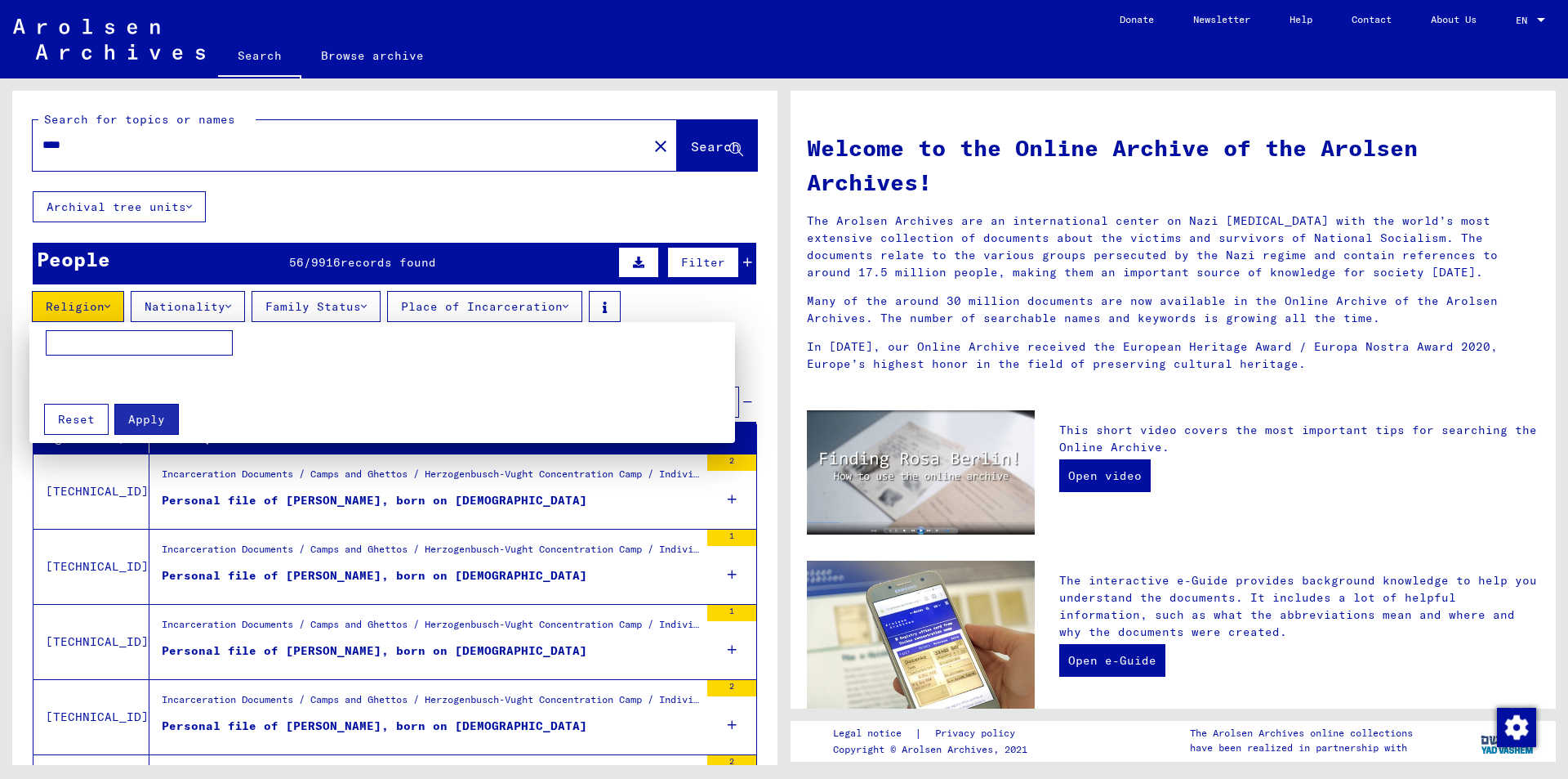
click at [687, 308] on div at bounding box center [784, 390] width 1568 height 779
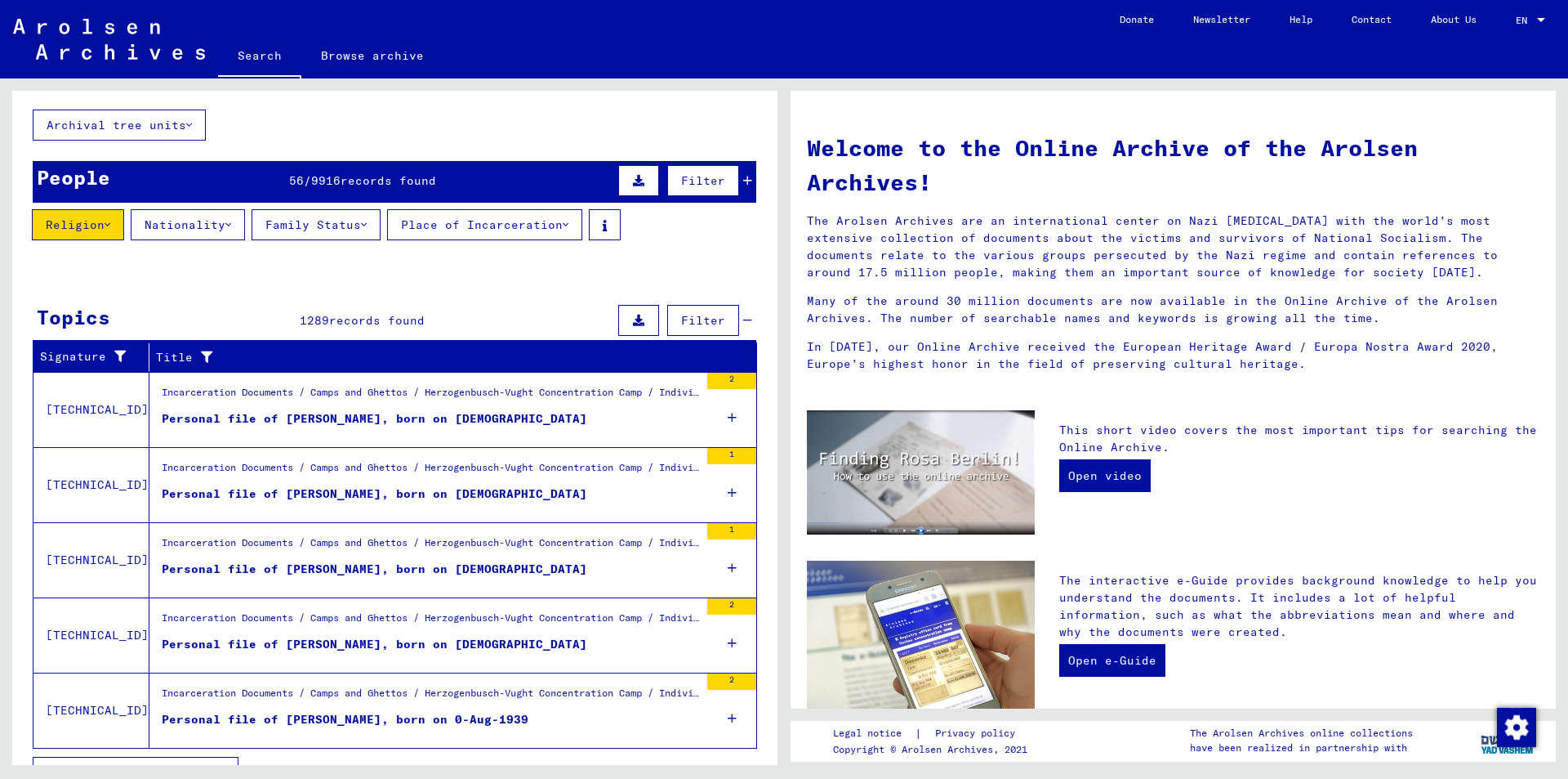
scroll to position [113, 0]
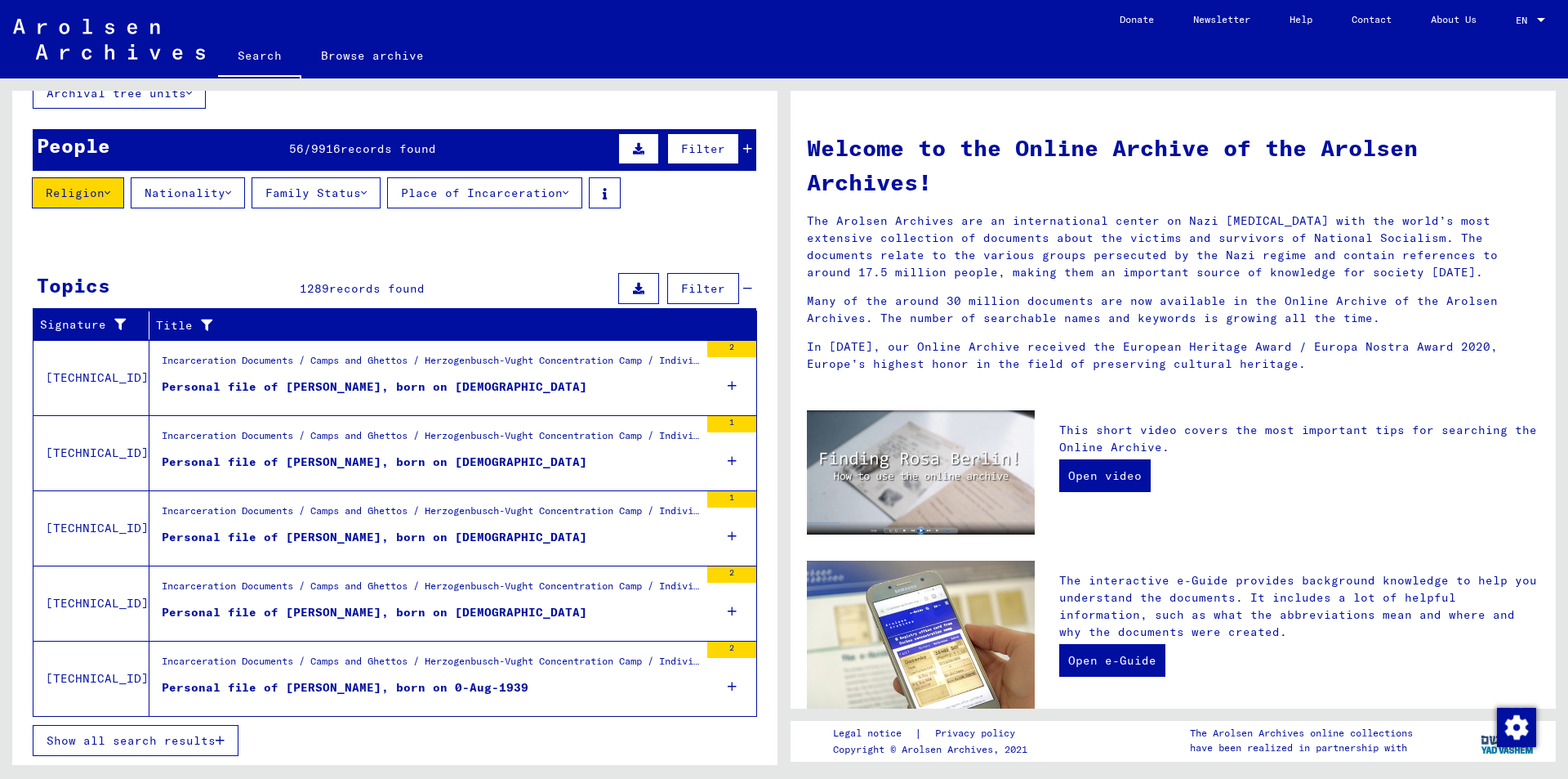
click at [180, 736] on span "Show all search results" at bounding box center [130, 740] width 169 height 14
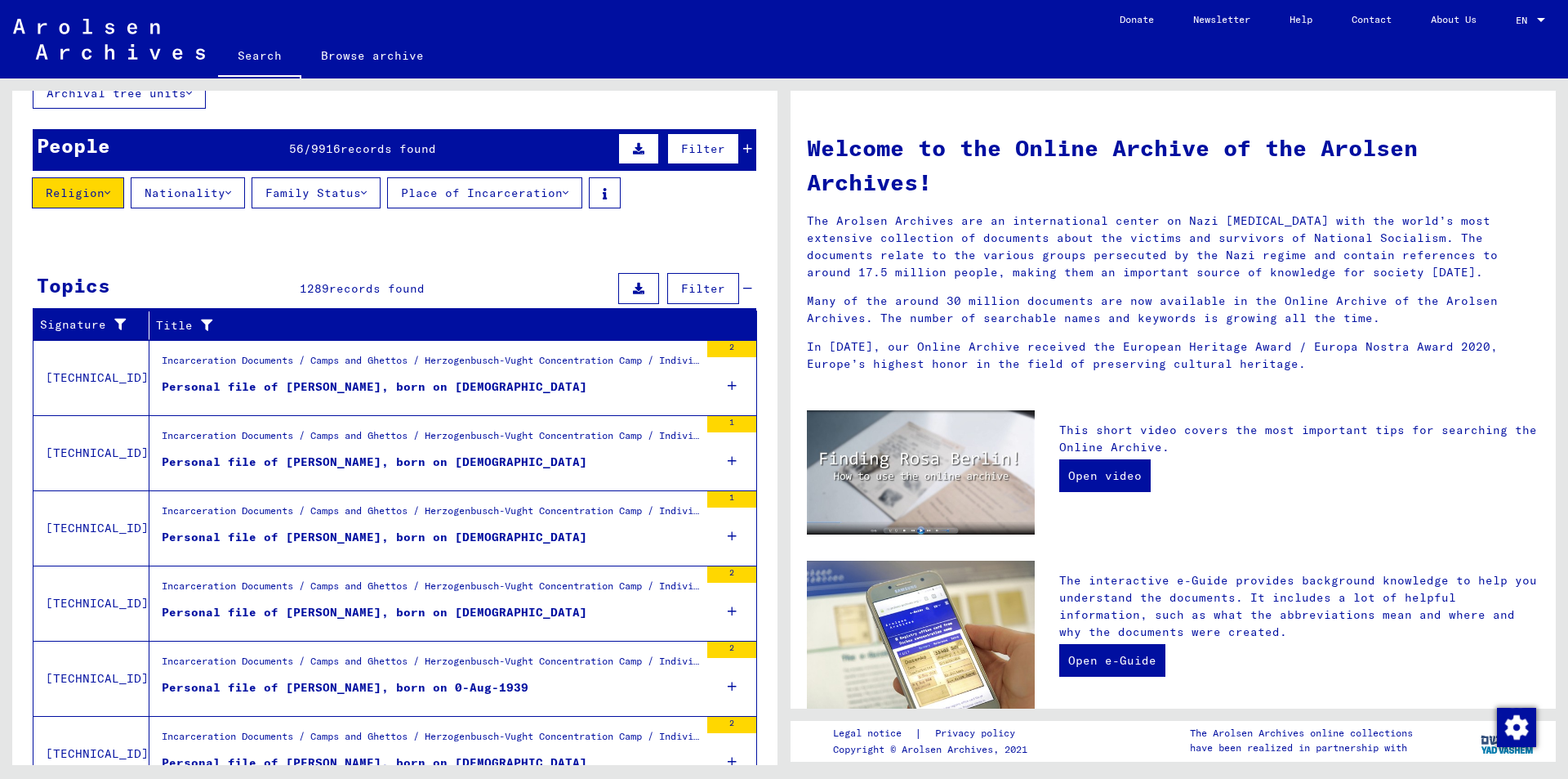
scroll to position [32, 0]
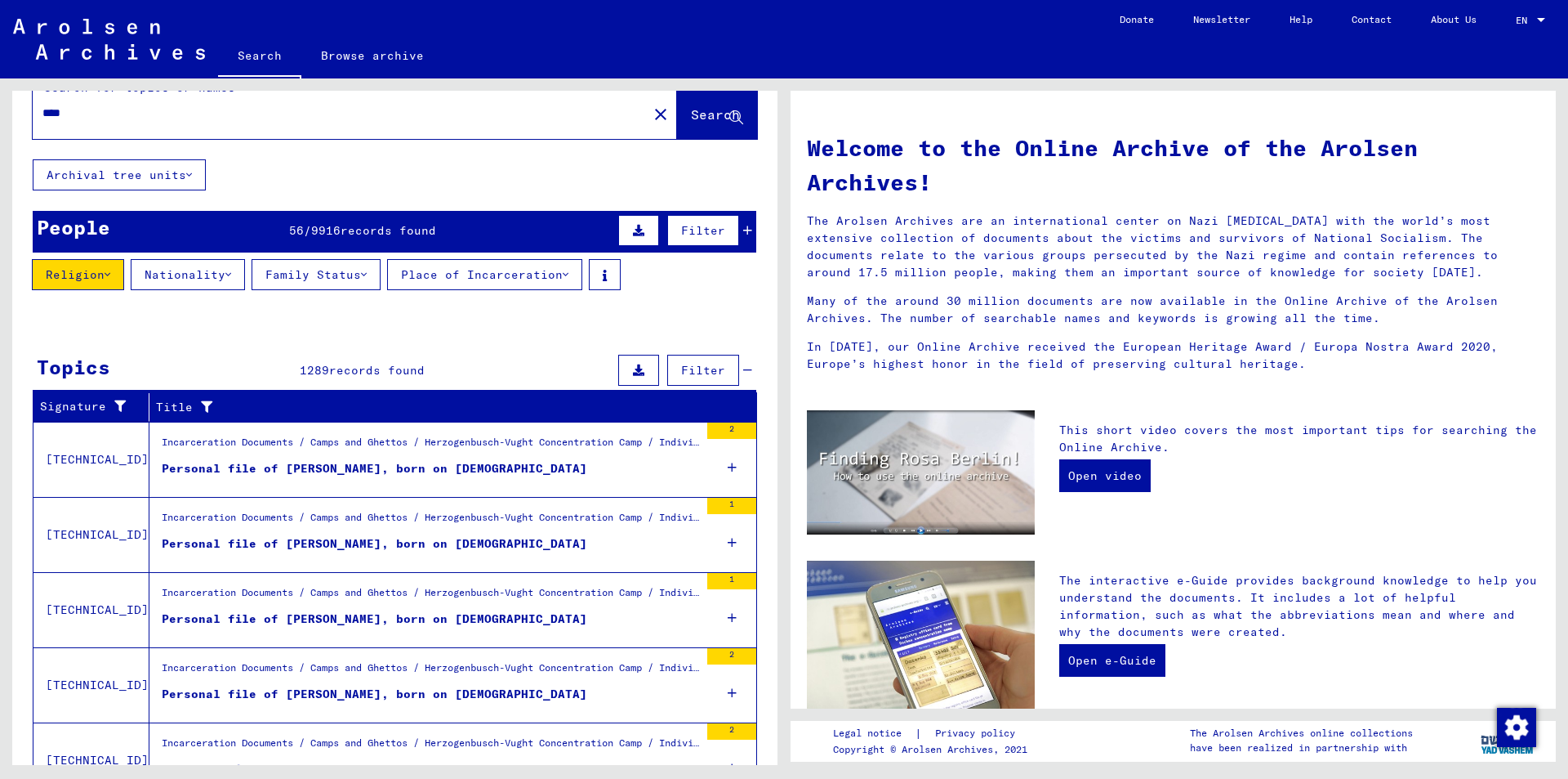
click at [681, 369] on span "Filter" at bounding box center [703, 370] width 44 height 14
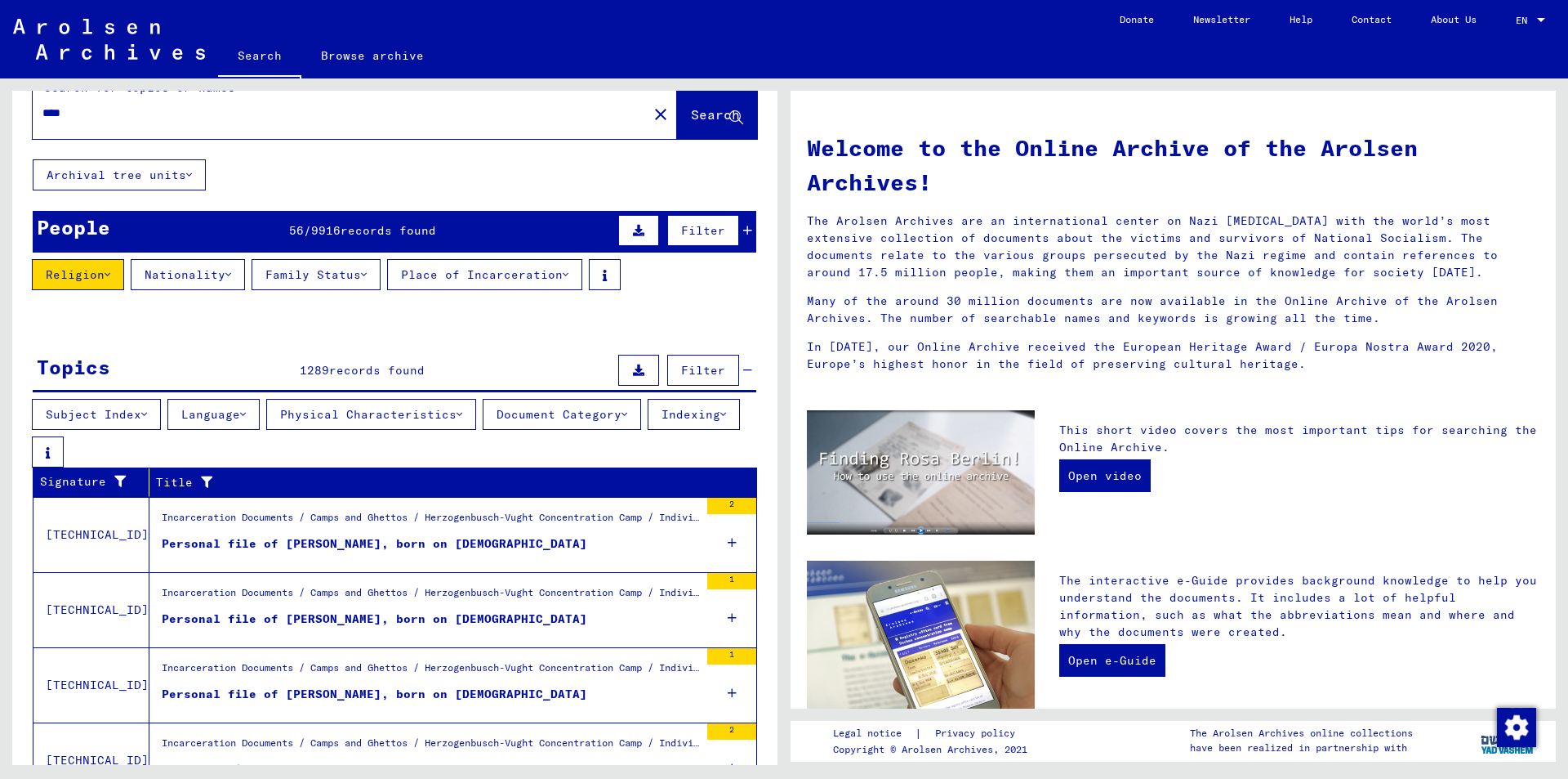
click at [124, 411] on button "Subject Index" at bounding box center [96, 414] width 129 height 31
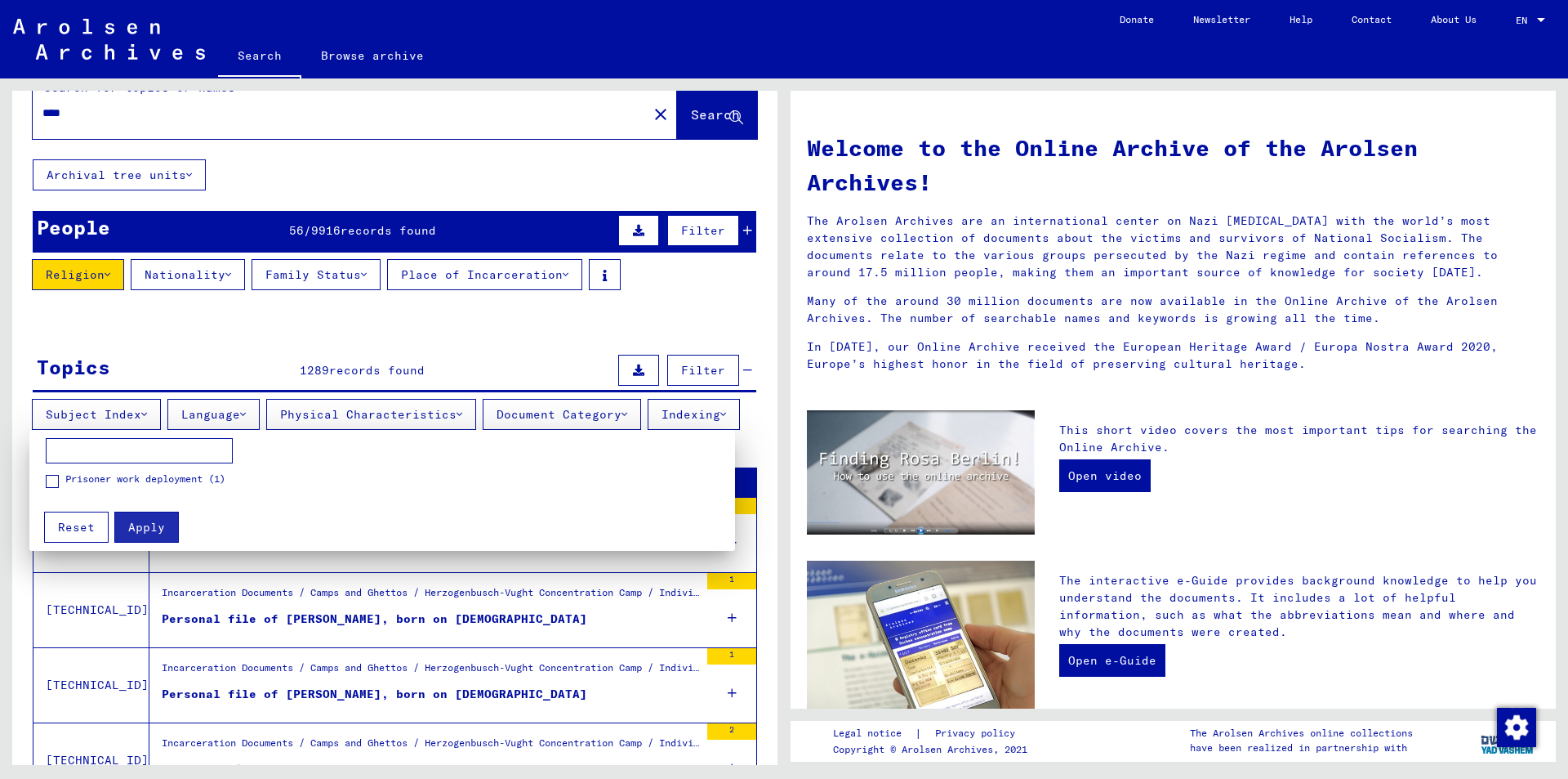
click at [220, 412] on div at bounding box center [784, 390] width 1568 height 779
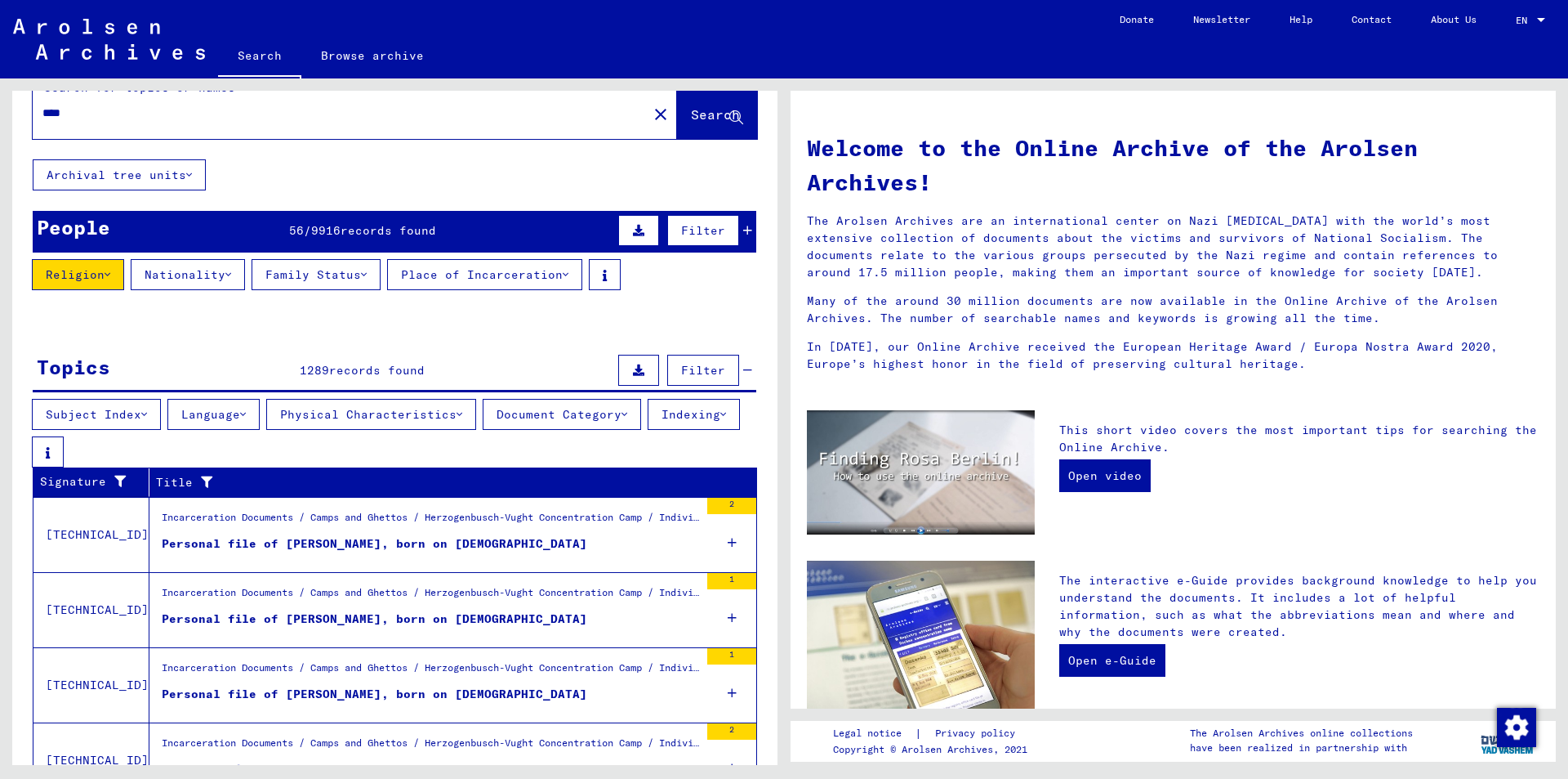
click at [223, 410] on button "Language" at bounding box center [214, 414] width 92 height 31
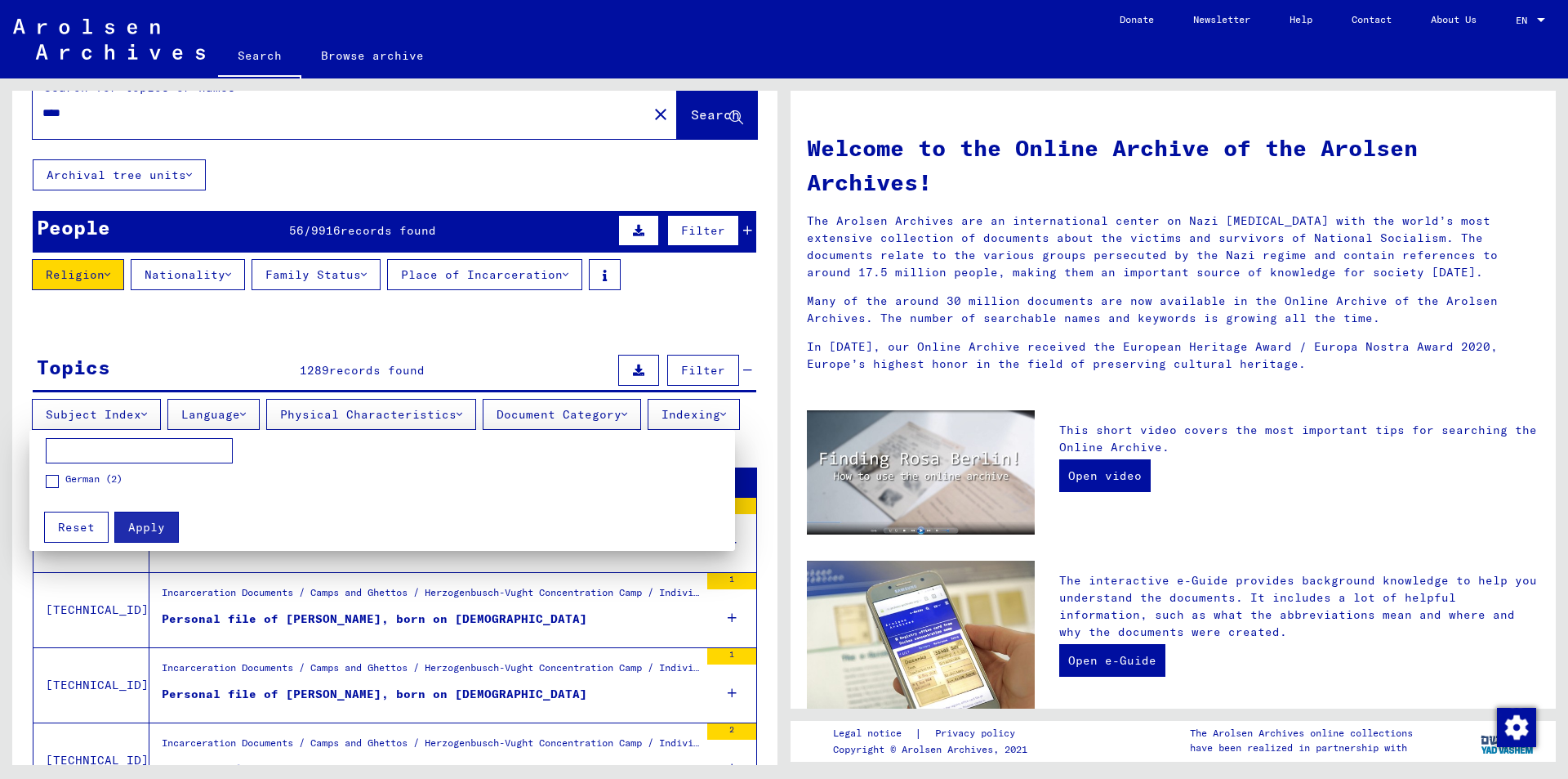
click at [336, 414] on div at bounding box center [784, 390] width 1568 height 779
click at [336, 414] on button "Physical Characteristics" at bounding box center [371, 414] width 210 height 31
click at [581, 413] on div at bounding box center [784, 390] width 1568 height 779
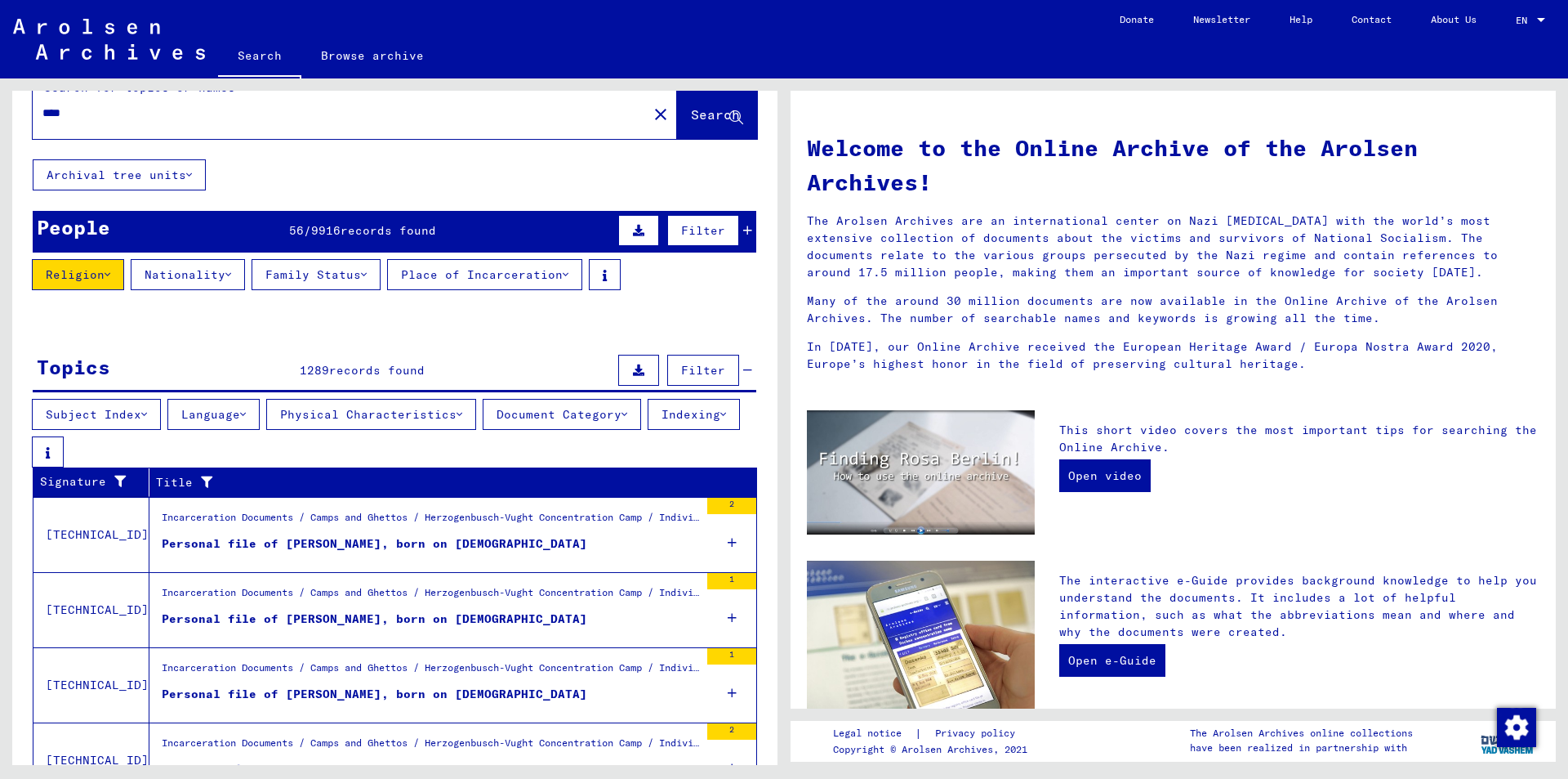
click at [583, 416] on button "Document Category" at bounding box center [561, 414] width 158 height 31
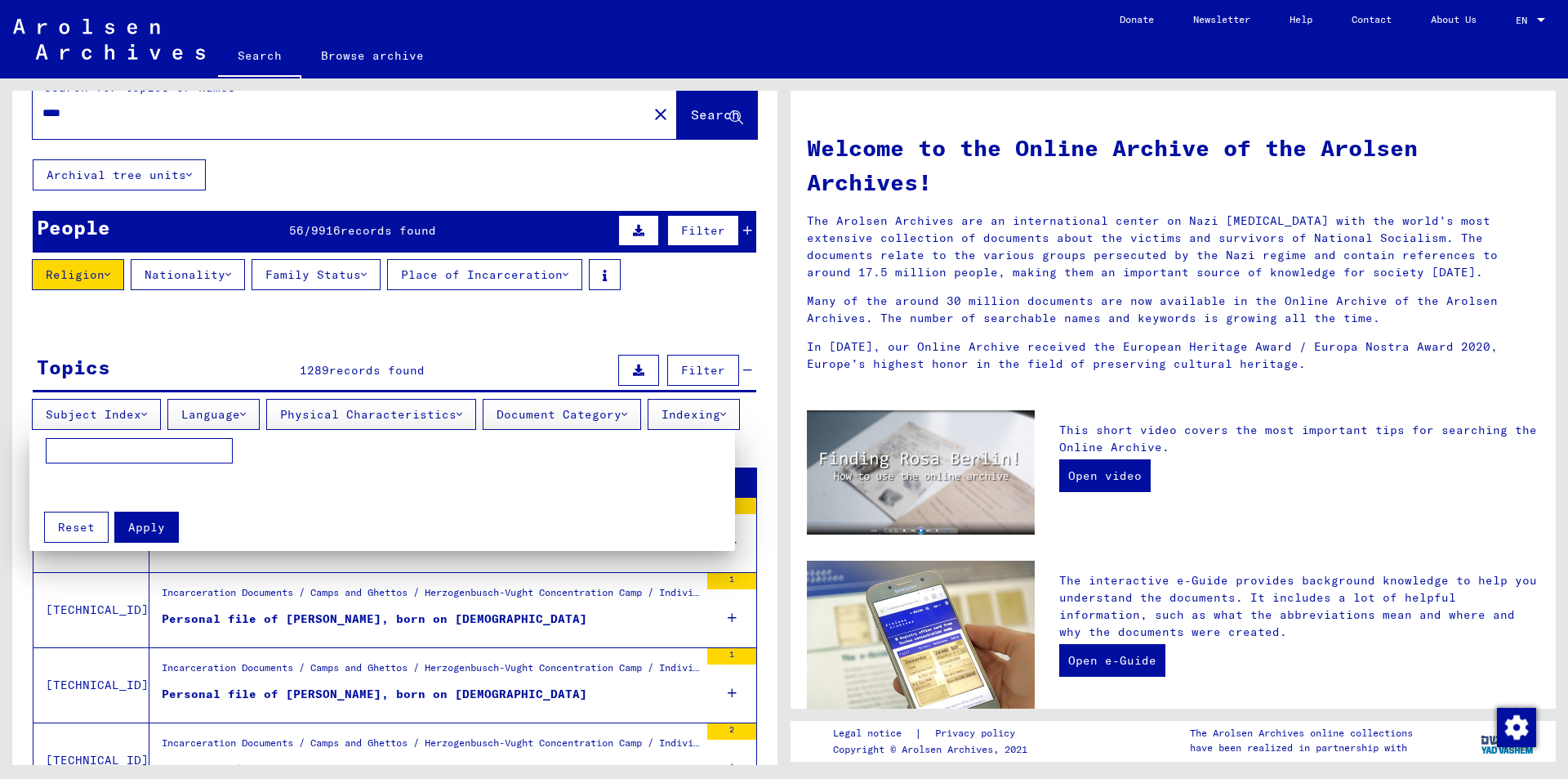
click at [680, 422] on div at bounding box center [784, 390] width 1568 height 779
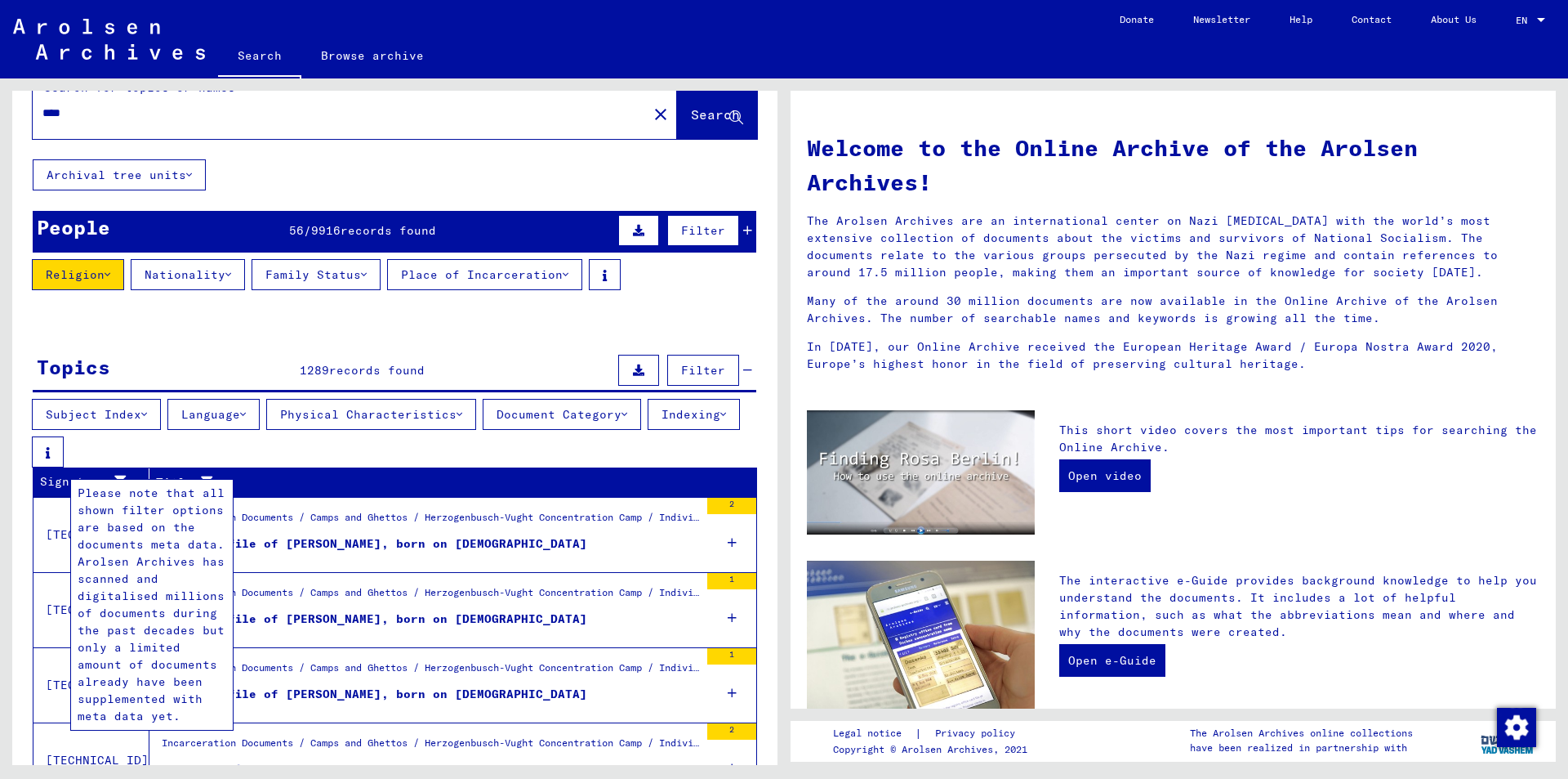
click at [647, 429] on button "Indexing" at bounding box center [693, 414] width 92 height 31
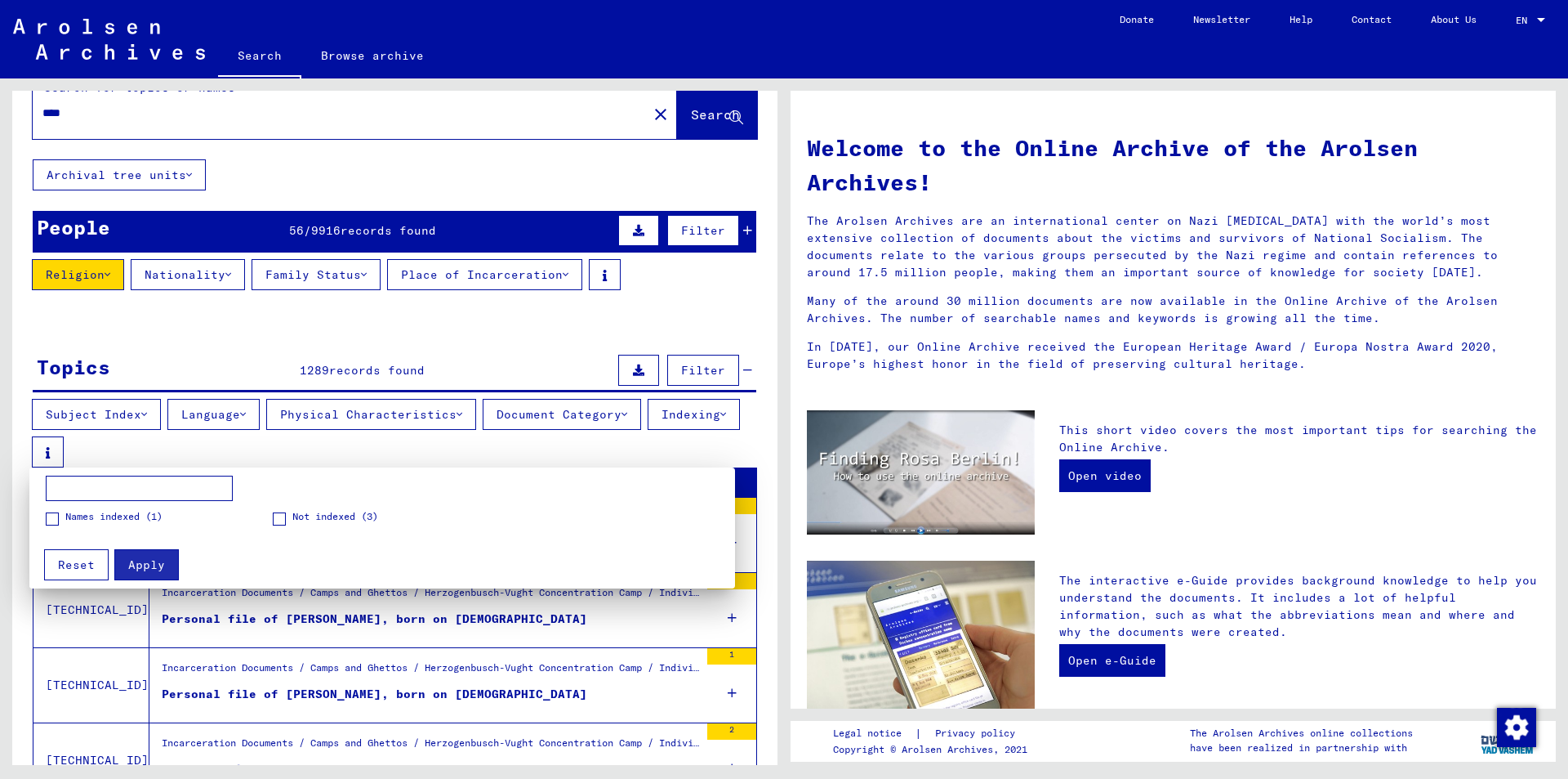
click at [344, 456] on div at bounding box center [784, 390] width 1568 height 779
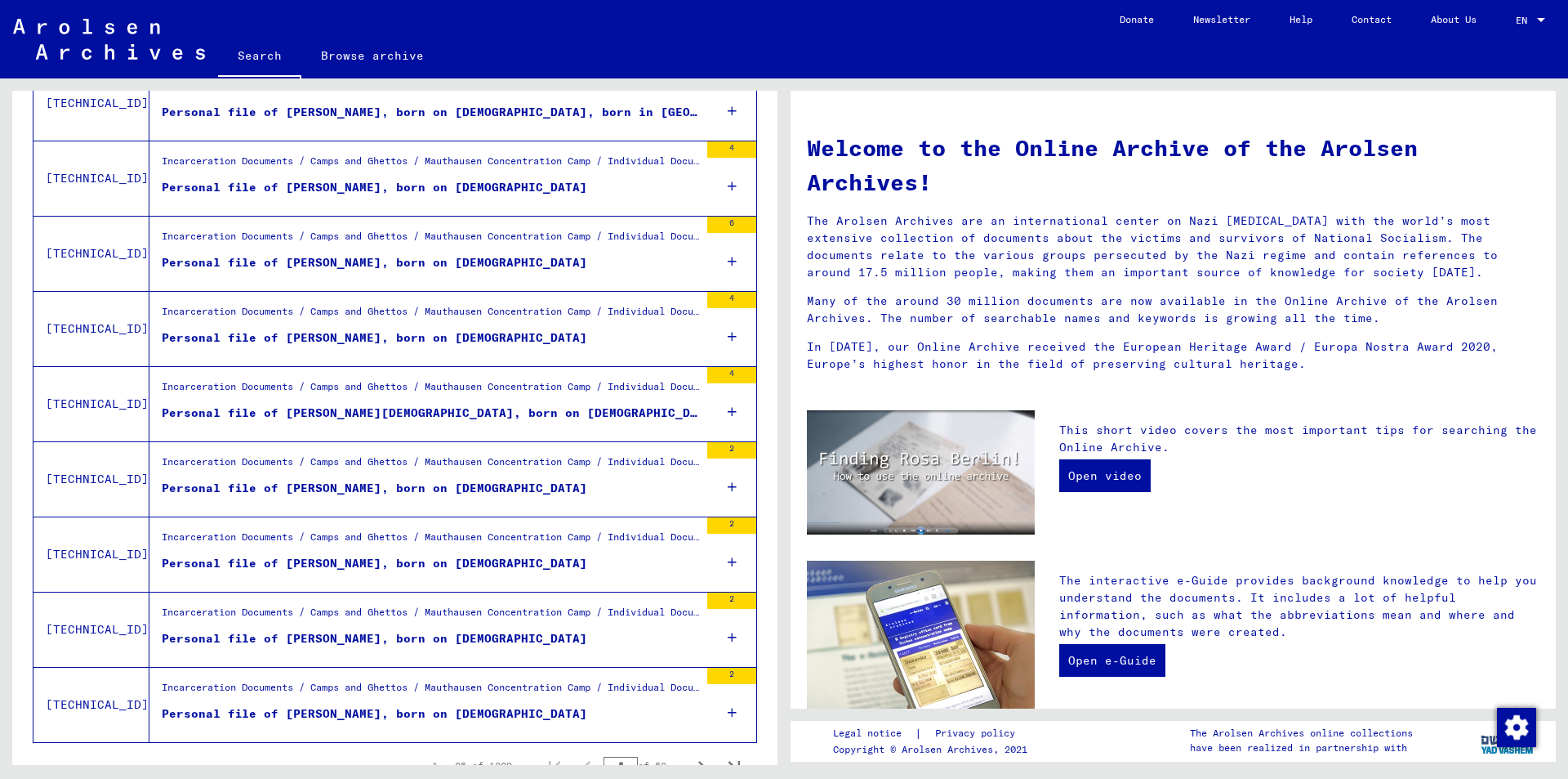
scroll to position [1745, 0]
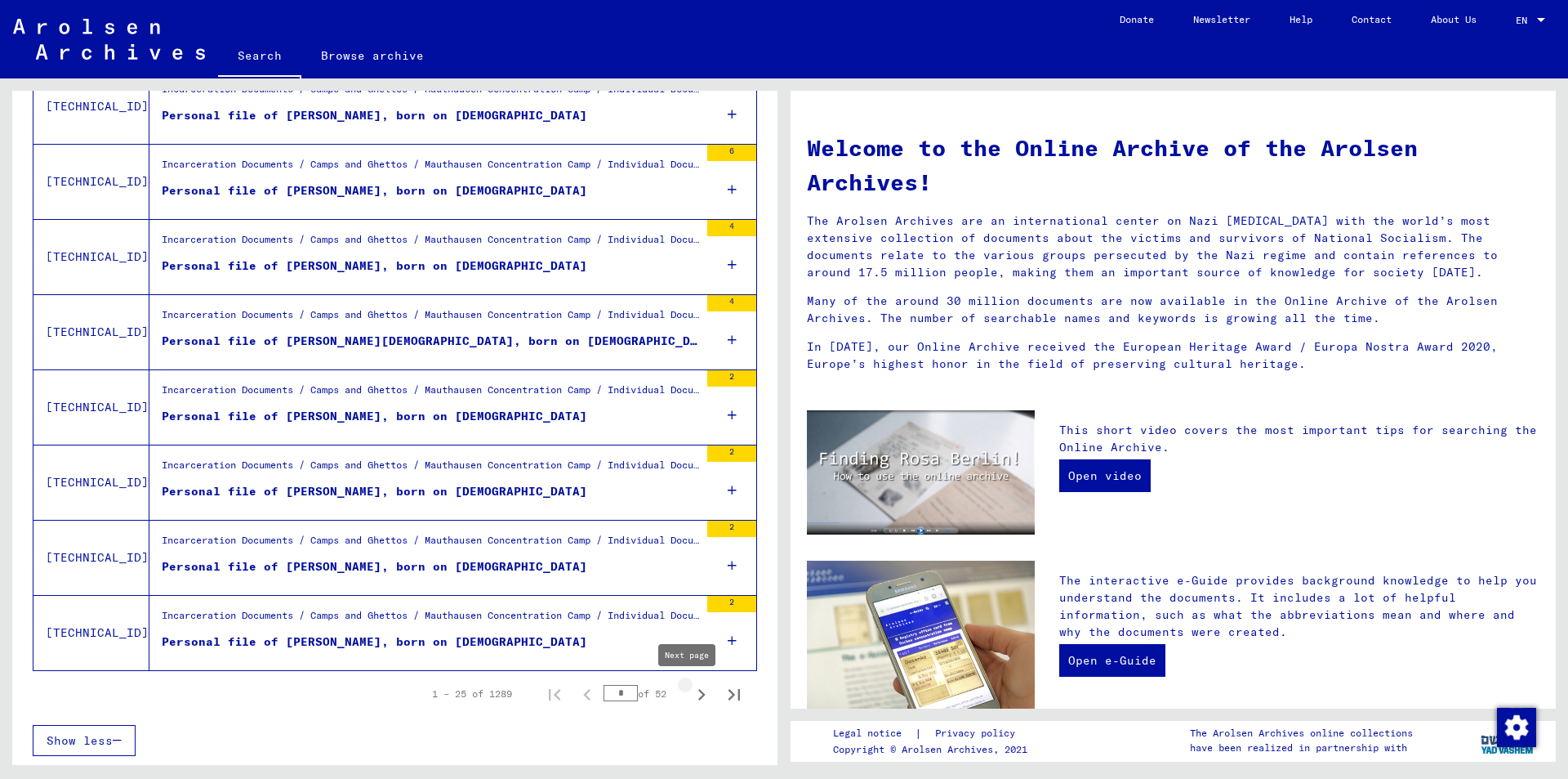
click at [690, 691] on icon "Next page" at bounding box center [701, 694] width 23 height 23
type input "*"
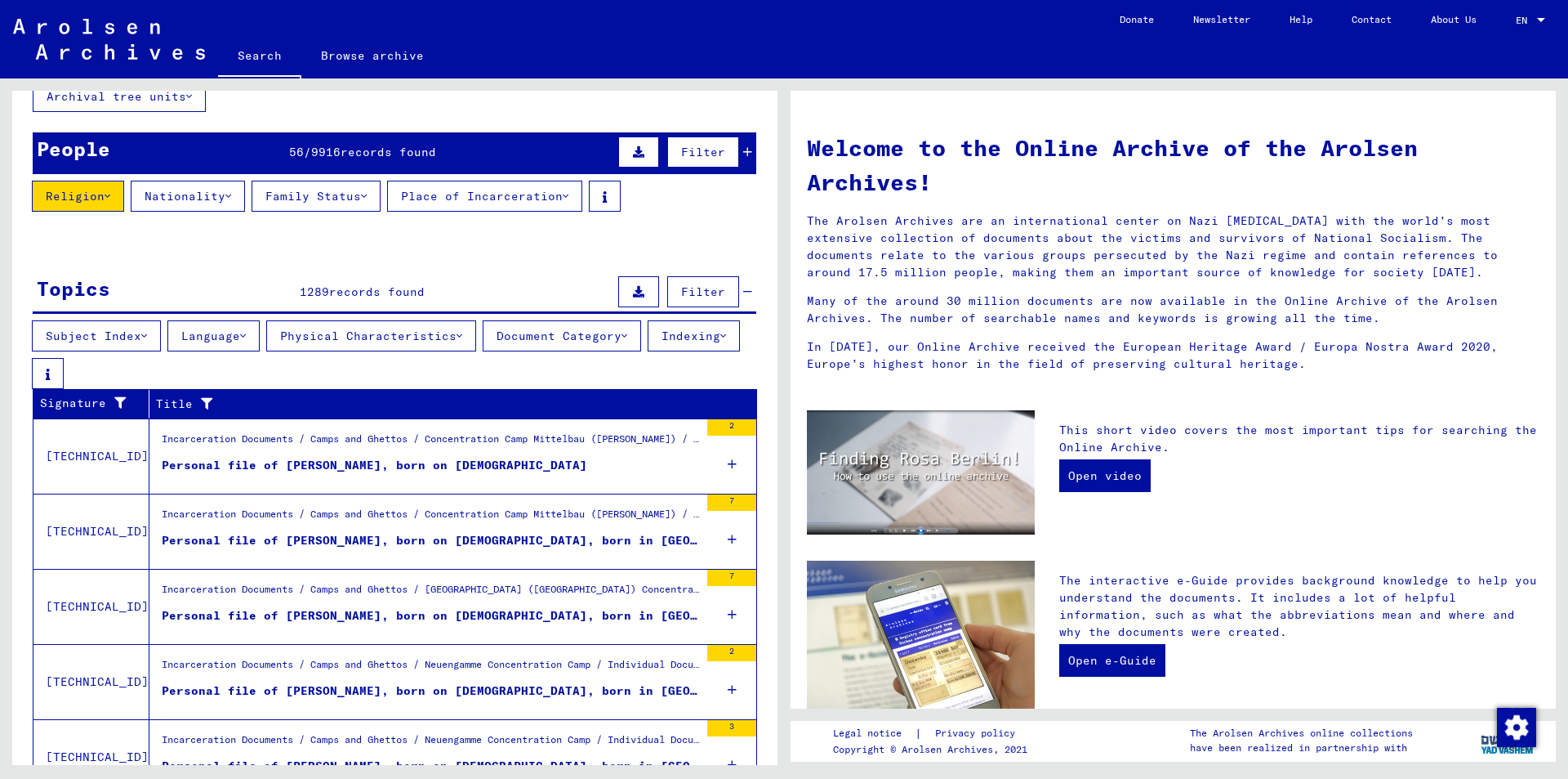
scroll to position [0, 0]
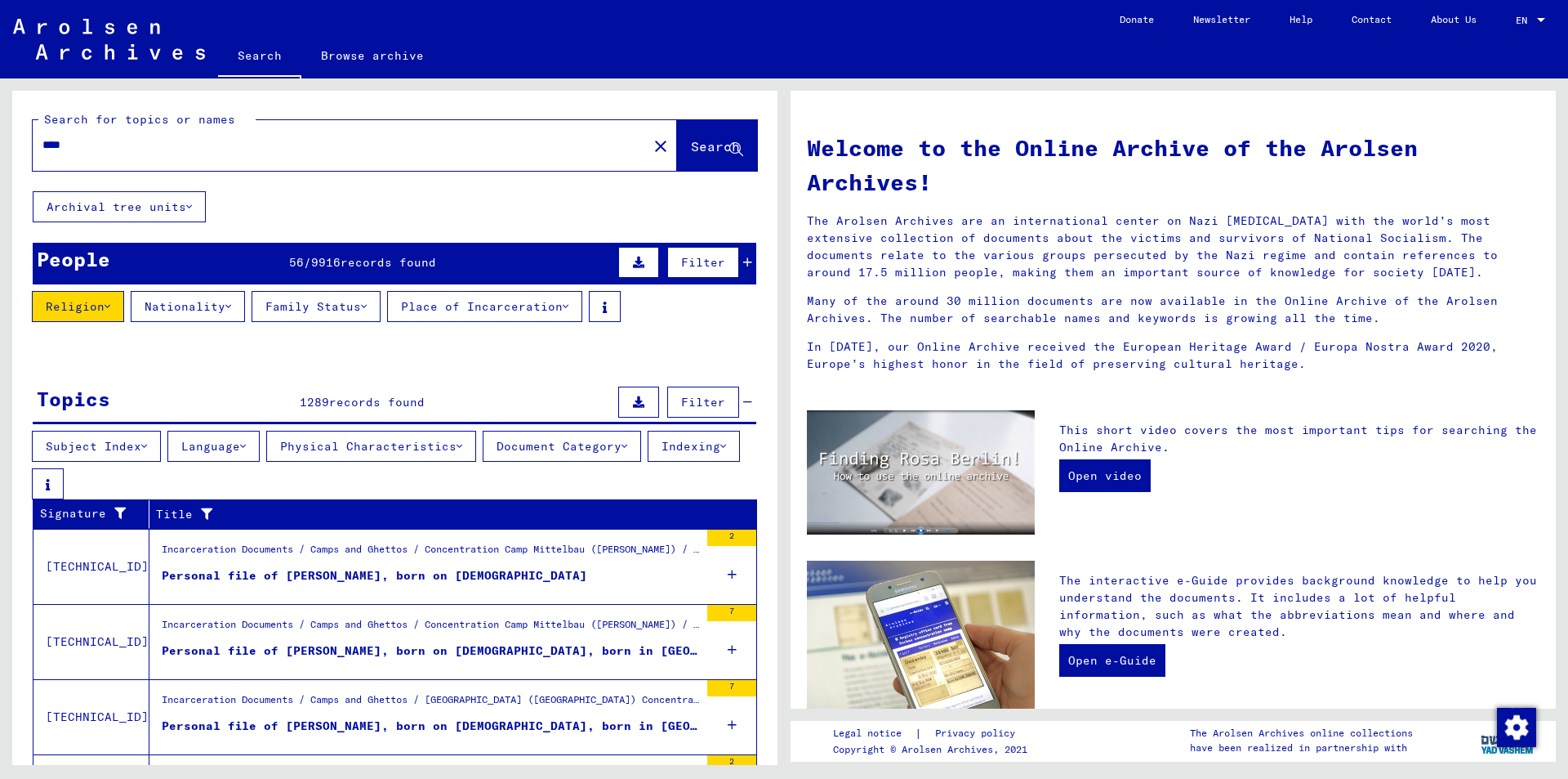
click at [167, 197] on button "Archival tree units" at bounding box center [119, 207] width 173 height 31
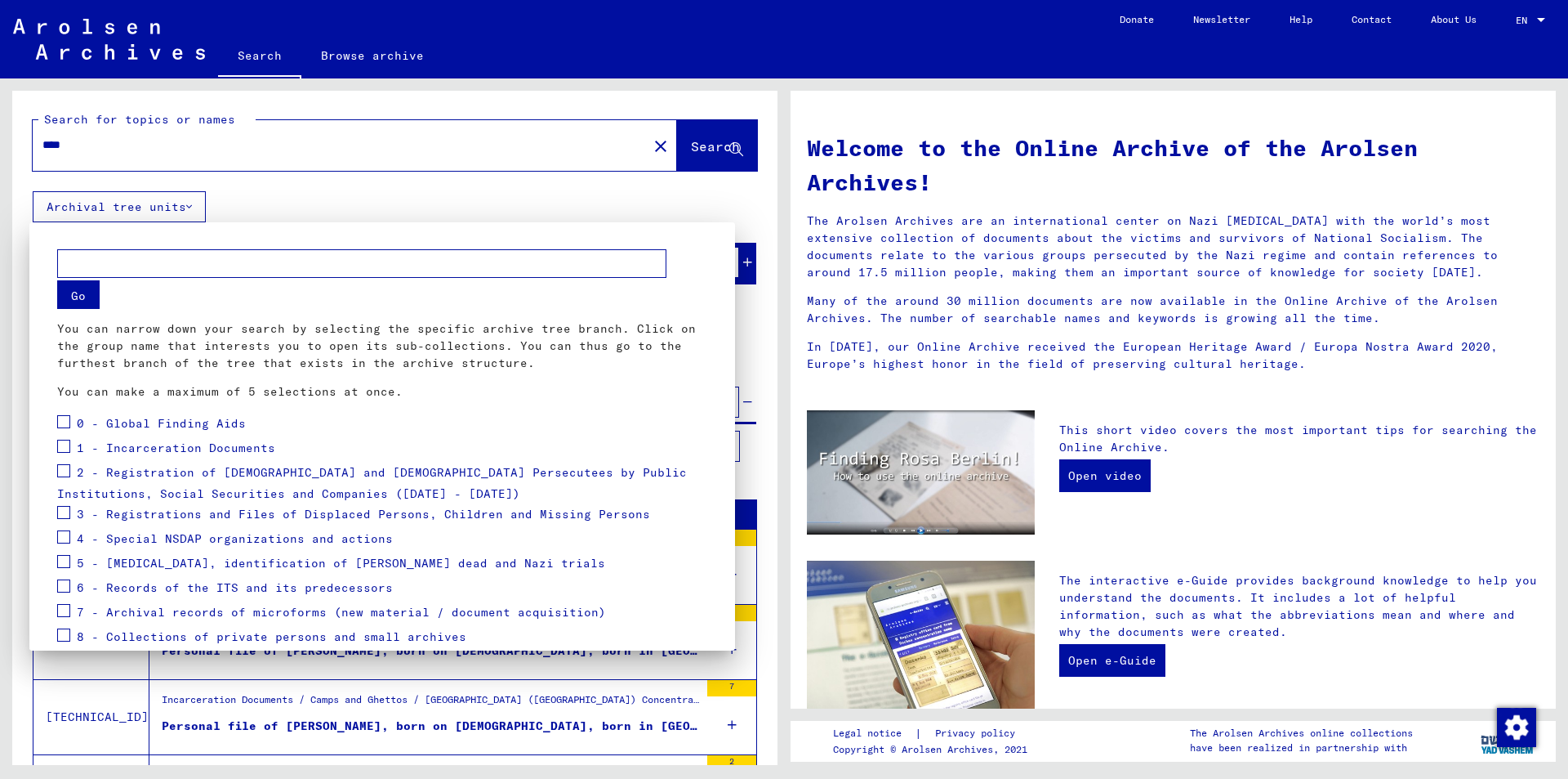
click at [483, 207] on div at bounding box center [784, 390] width 1568 height 779
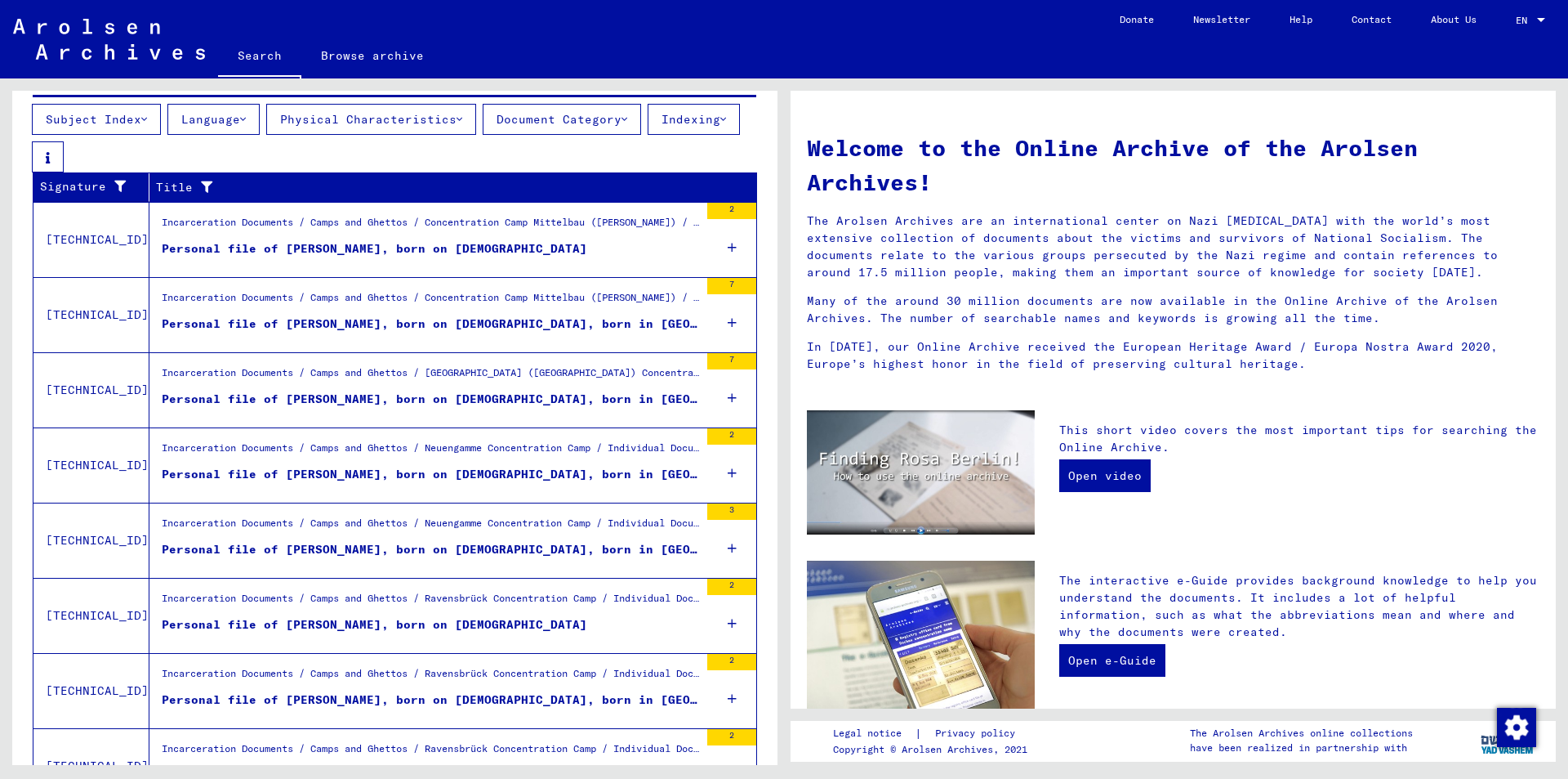
scroll to position [163, 0]
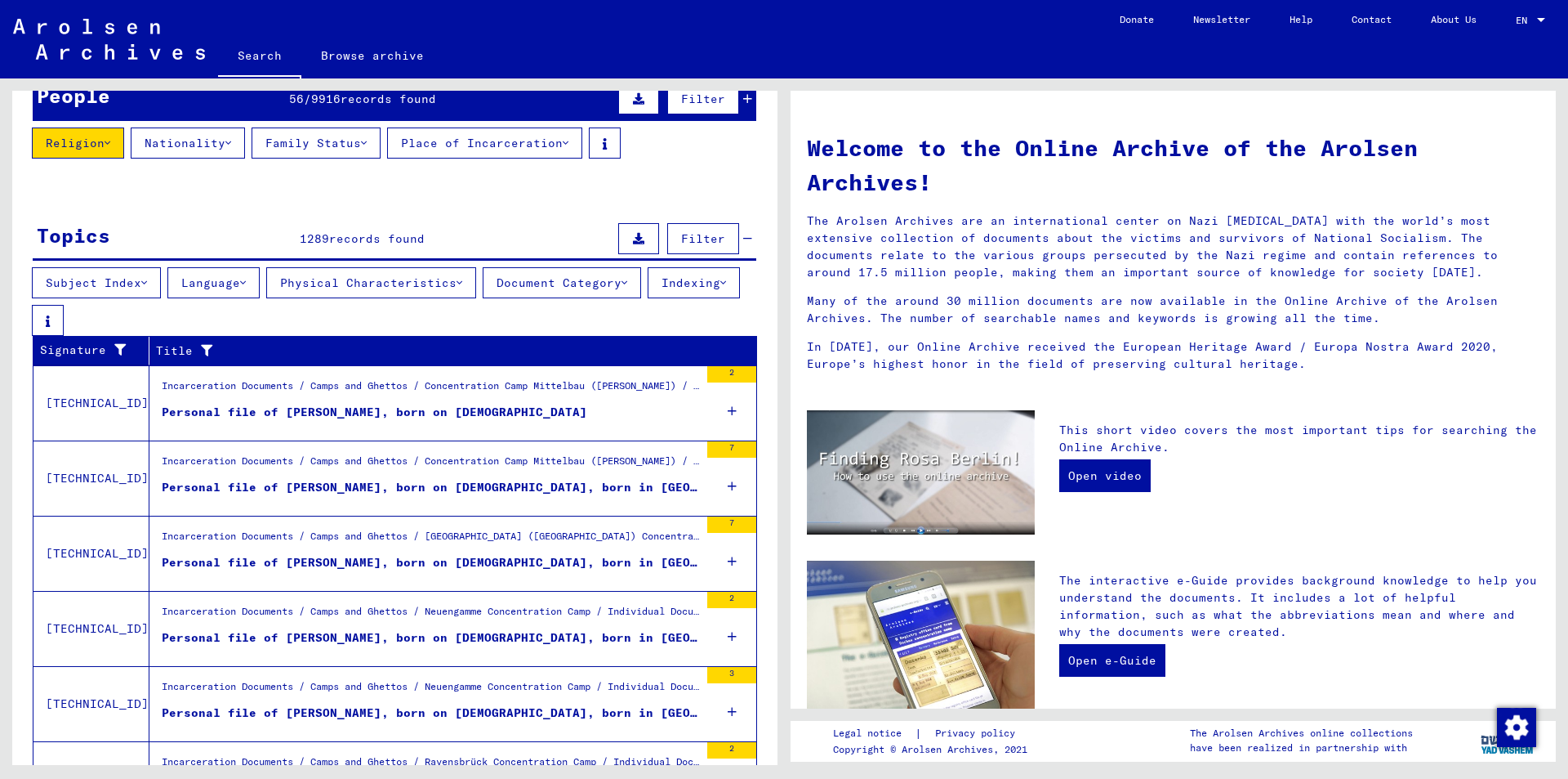
click at [618, 229] on button at bounding box center [638, 238] width 41 height 31
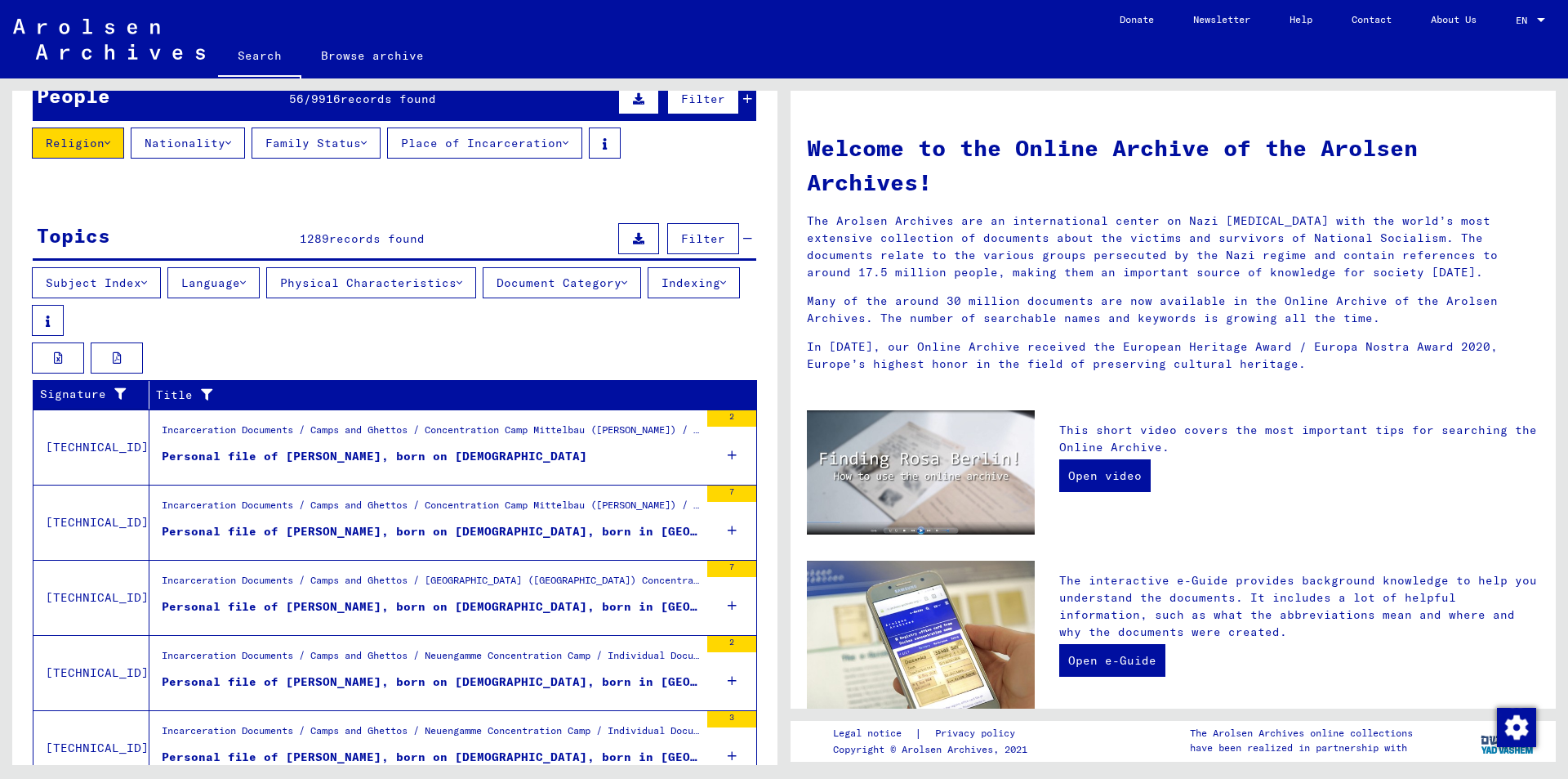
click at [681, 243] on span "Filter" at bounding box center [703, 238] width 44 height 14
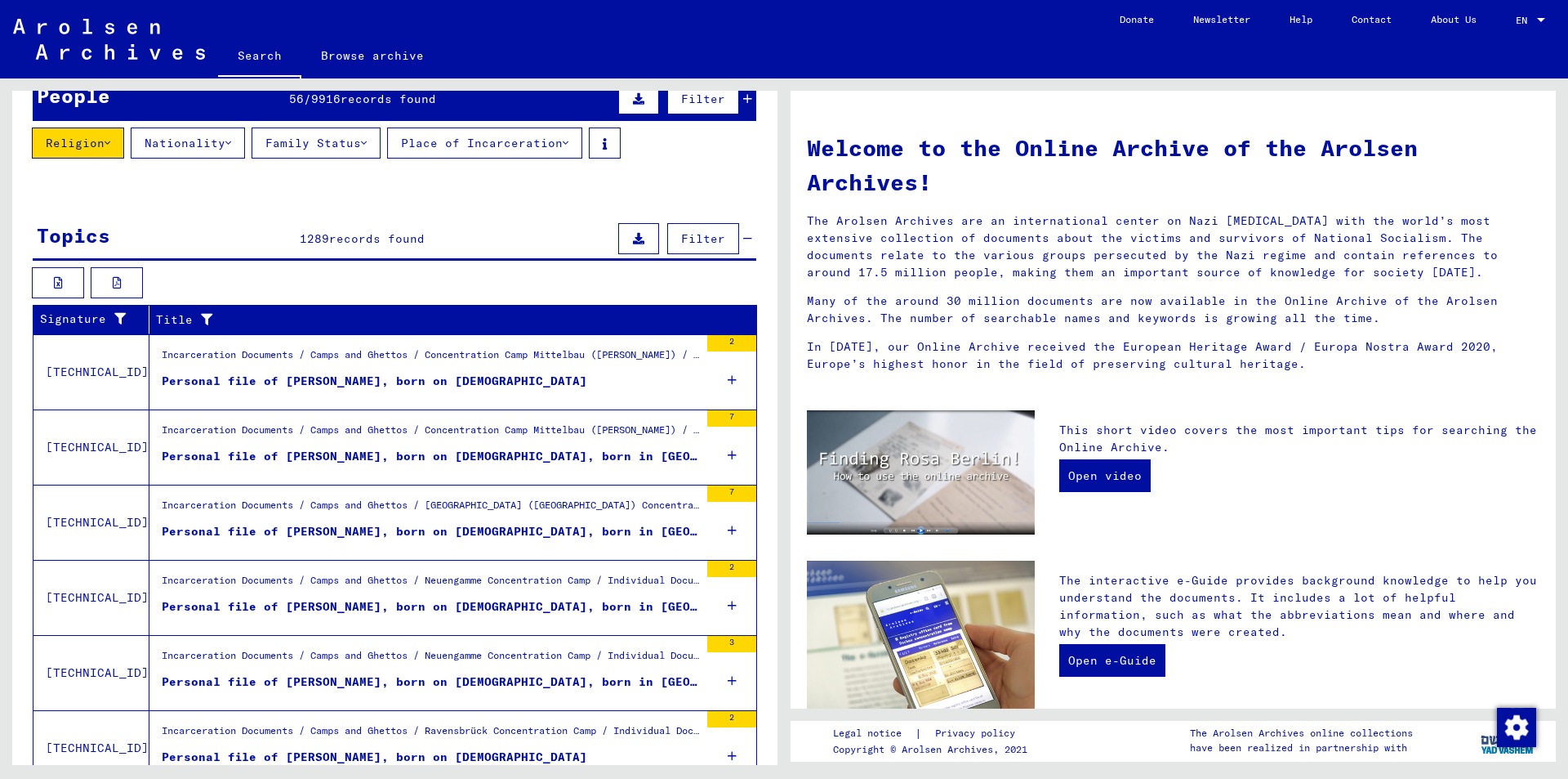
click at [681, 243] on span "Filter" at bounding box center [703, 238] width 44 height 14
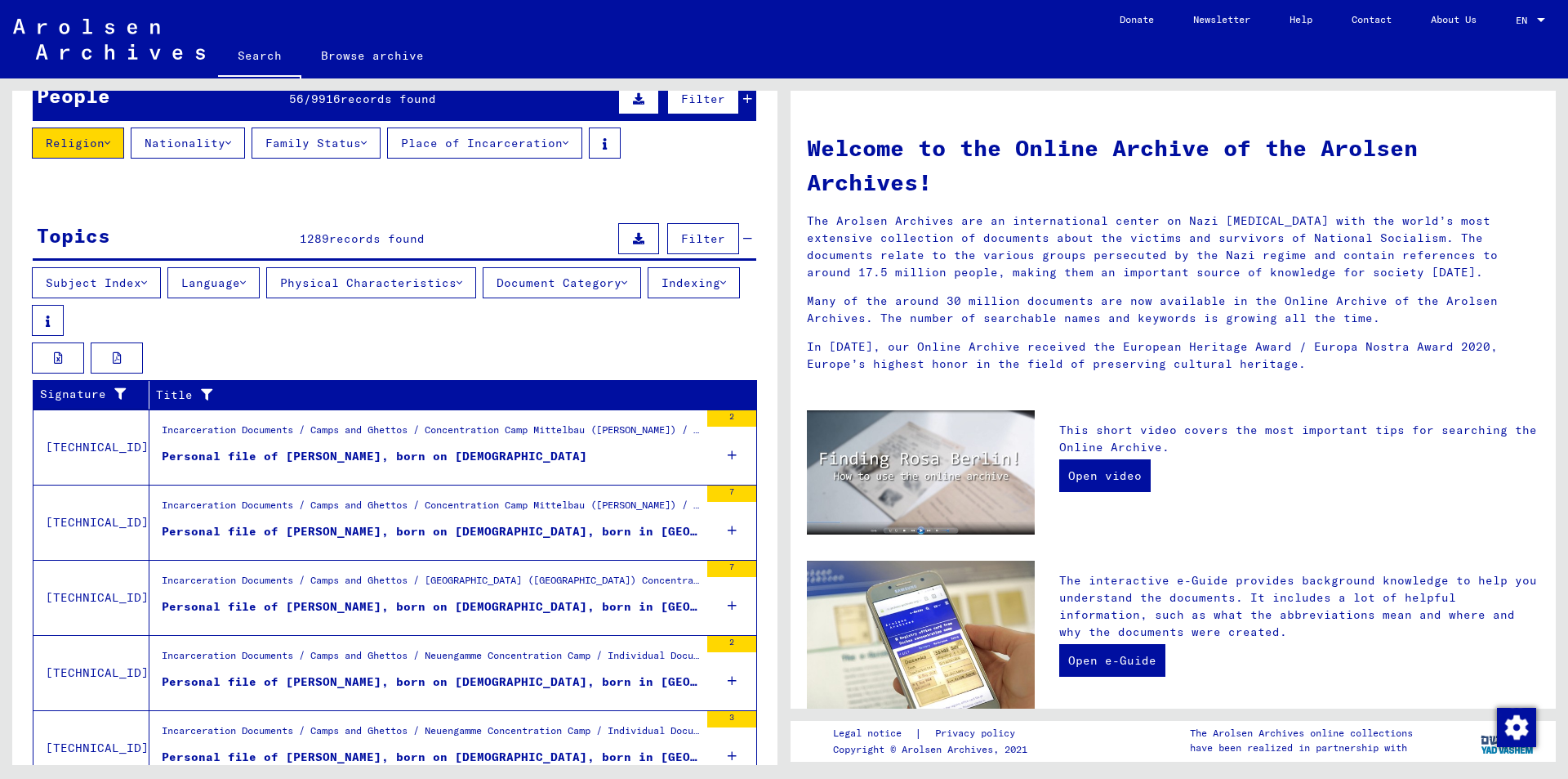
click at [141, 296] on button "Subject Index" at bounding box center [96, 283] width 129 height 31
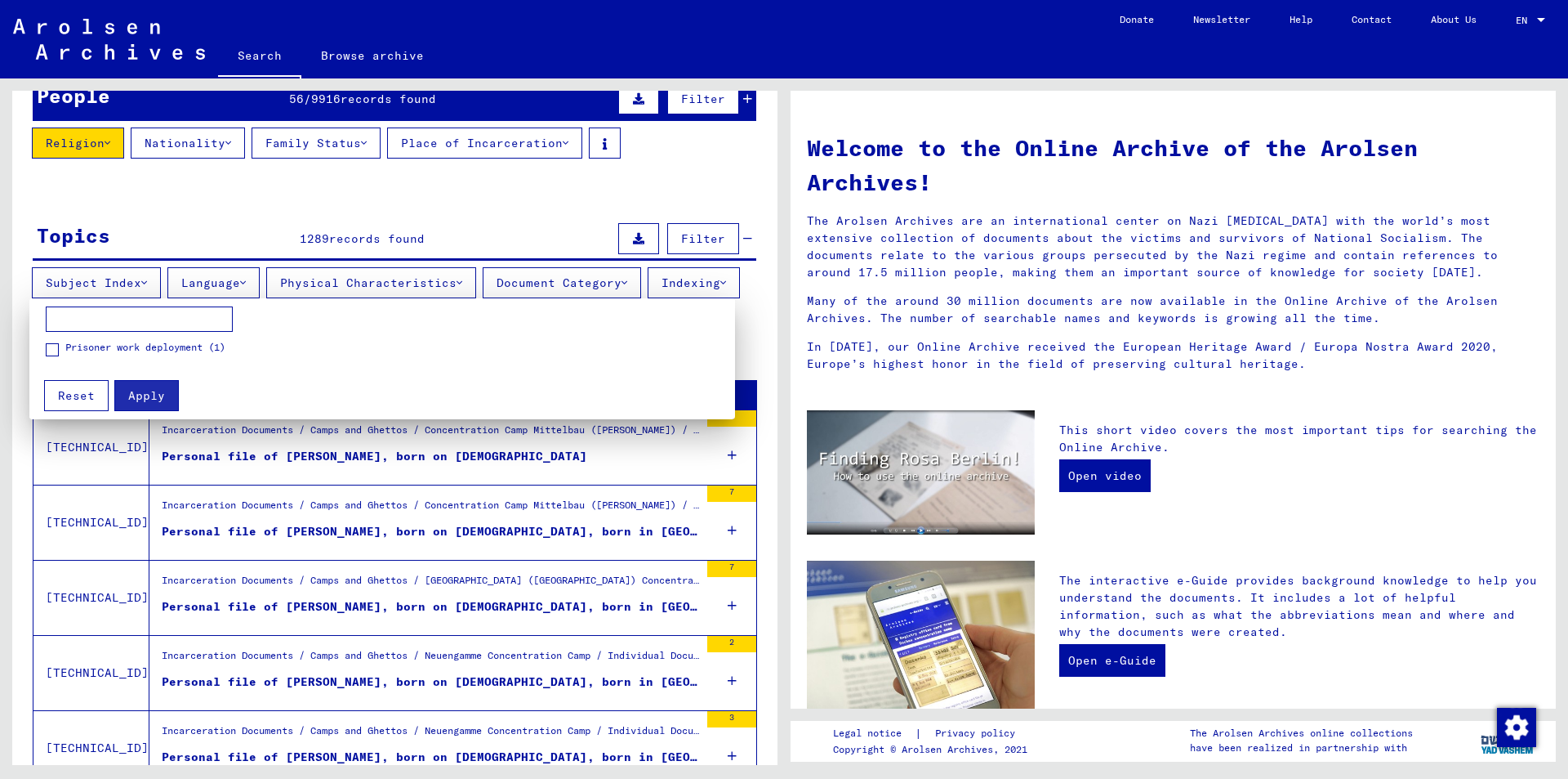
click at [234, 287] on div at bounding box center [784, 390] width 1568 height 779
click at [234, 287] on button "Language" at bounding box center [214, 283] width 92 height 31
click at [347, 285] on div at bounding box center [784, 390] width 1568 height 779
click at [347, 285] on button "Physical Characteristics" at bounding box center [371, 283] width 210 height 31
click at [554, 287] on div at bounding box center [784, 390] width 1568 height 779
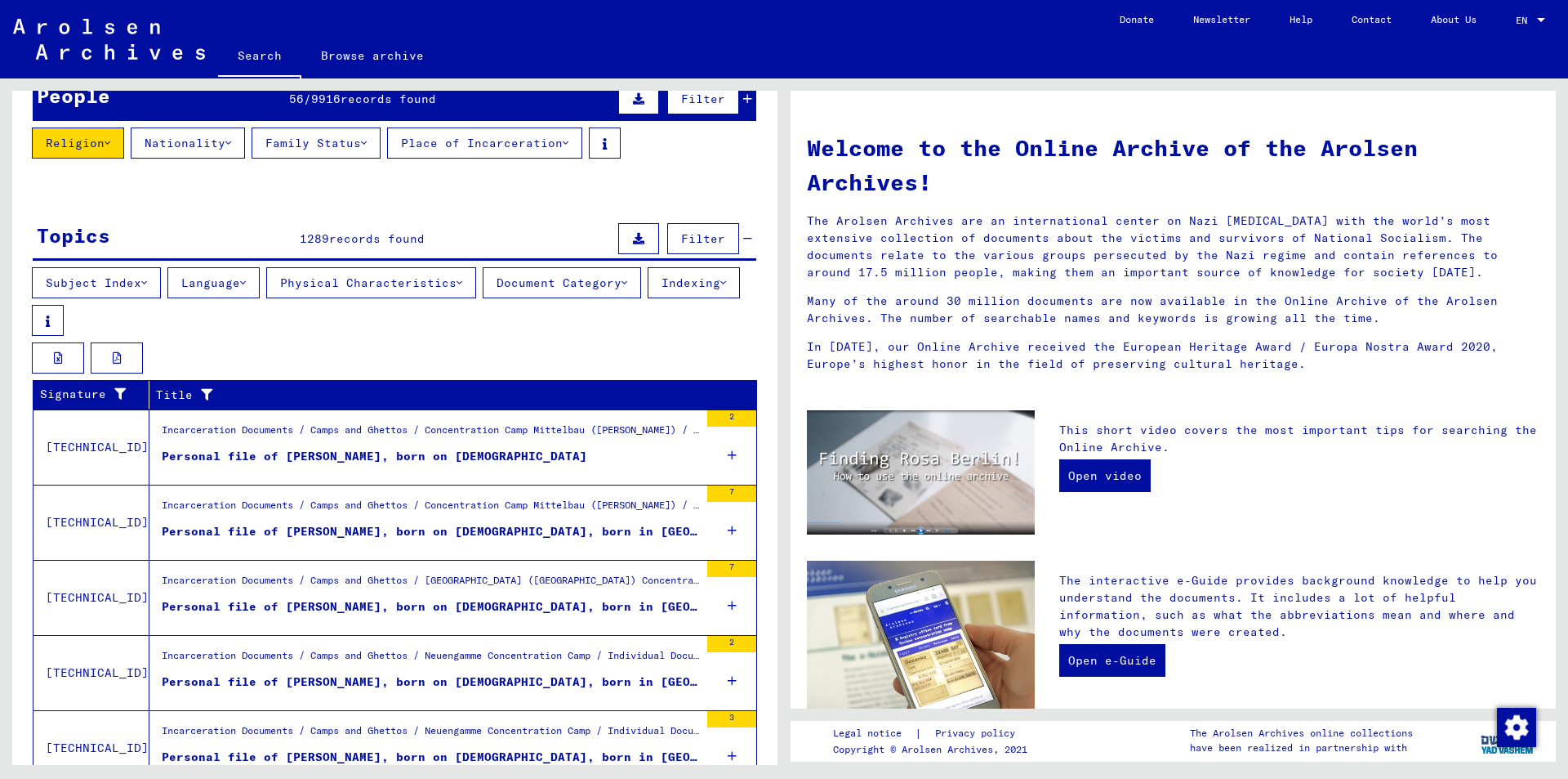
click at [554, 287] on button "Document Category" at bounding box center [561, 283] width 158 height 31
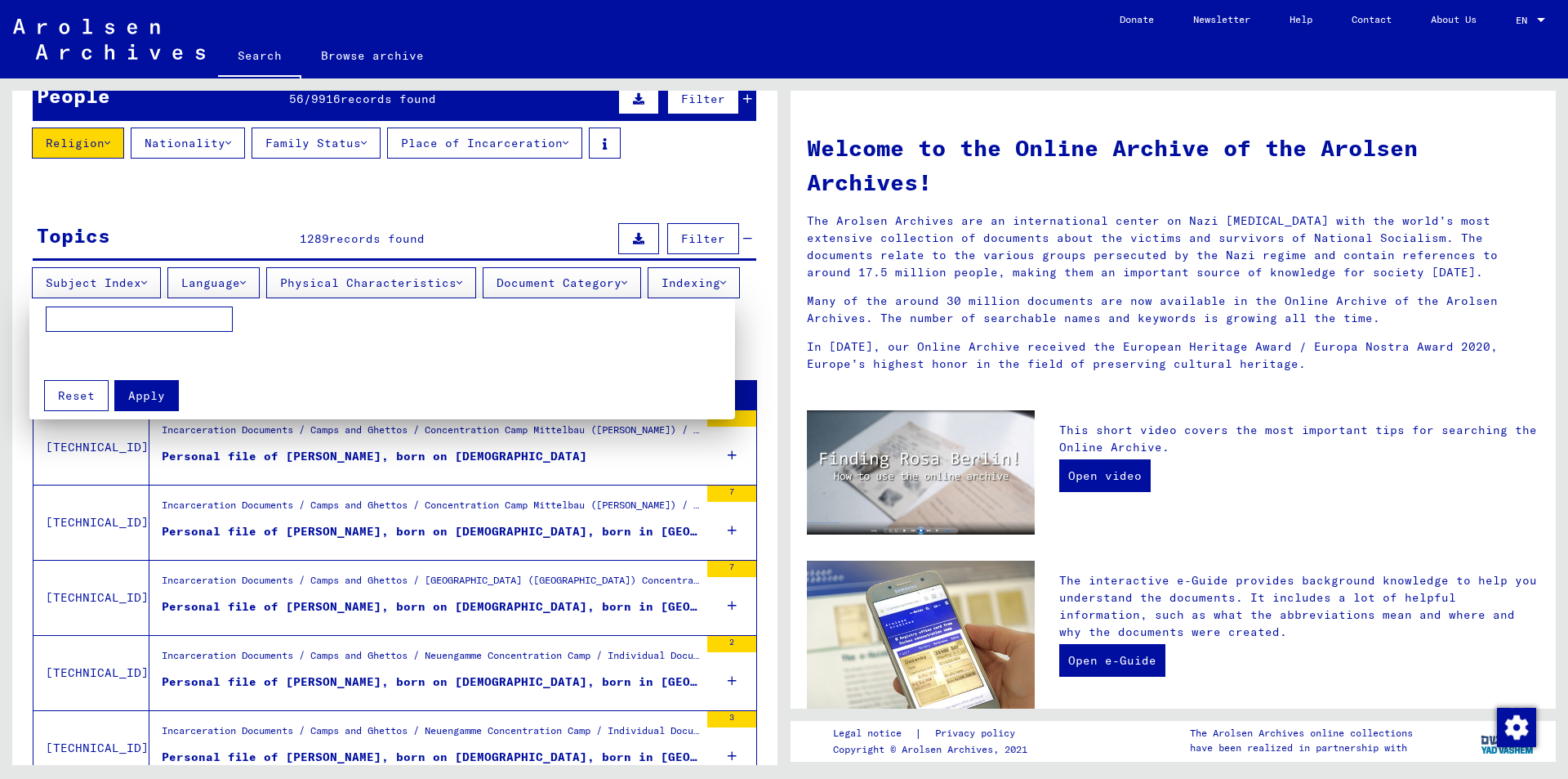
drag, startPoint x: 146, startPoint y: 309, endPoint x: 139, endPoint y: 321, distance: 13.9
click at [144, 315] on input at bounding box center [139, 319] width 187 height 26
click at [121, 394] on button "Apply" at bounding box center [146, 395] width 64 height 31
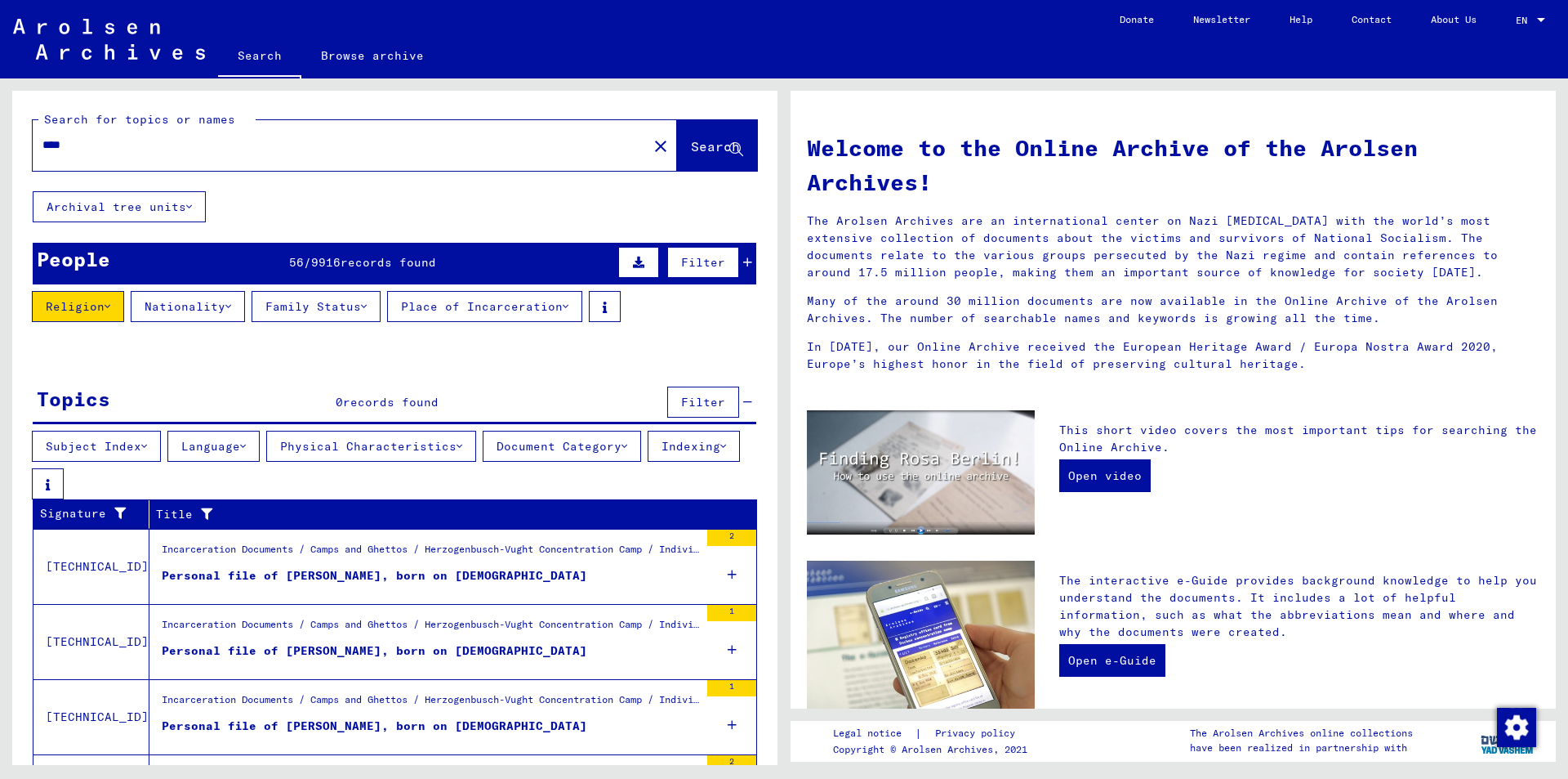
click at [716, 403] on button "Filter" at bounding box center [703, 402] width 72 height 31
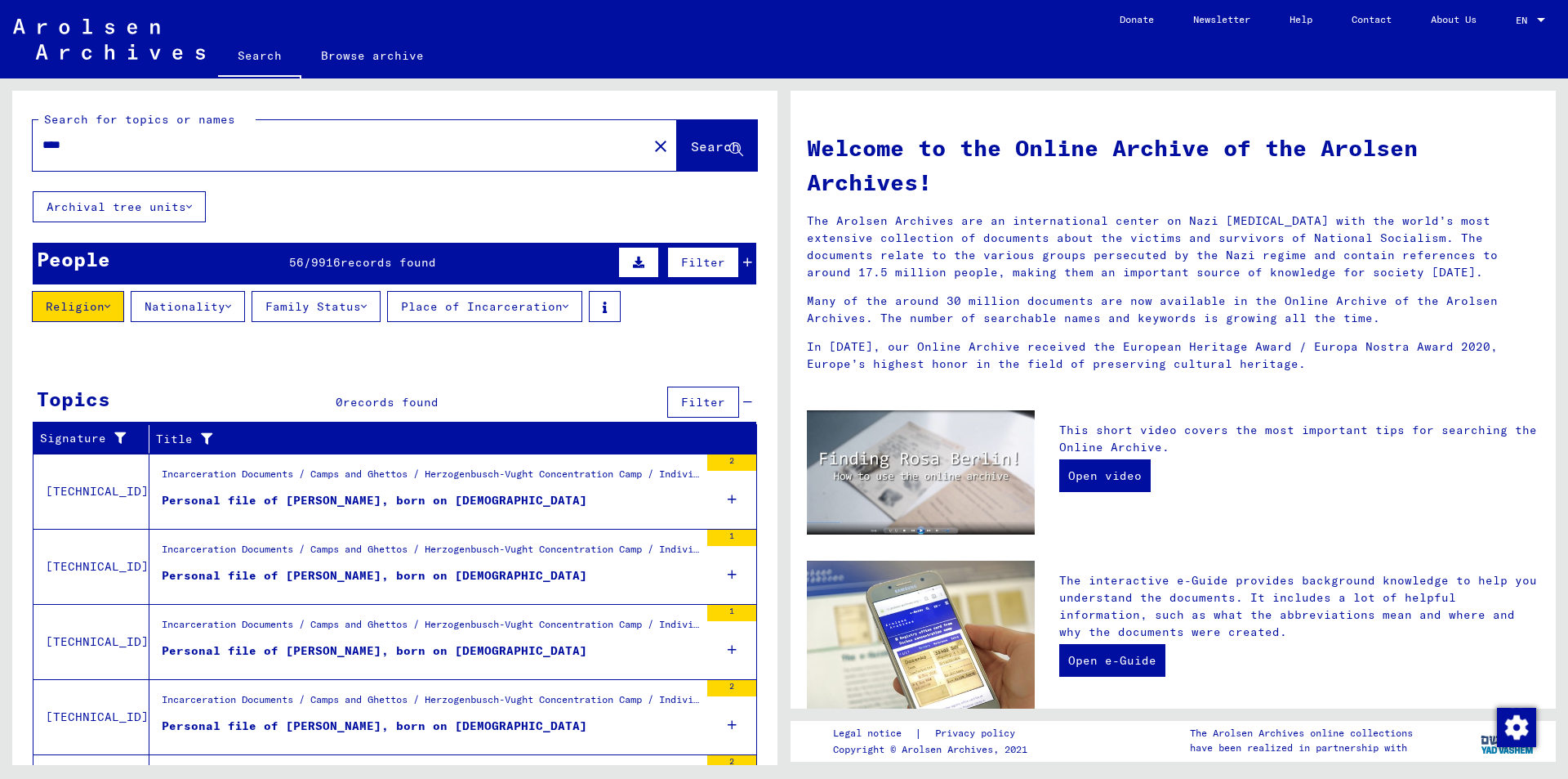
click at [98, 434] on div "Signature" at bounding box center [83, 438] width 88 height 17
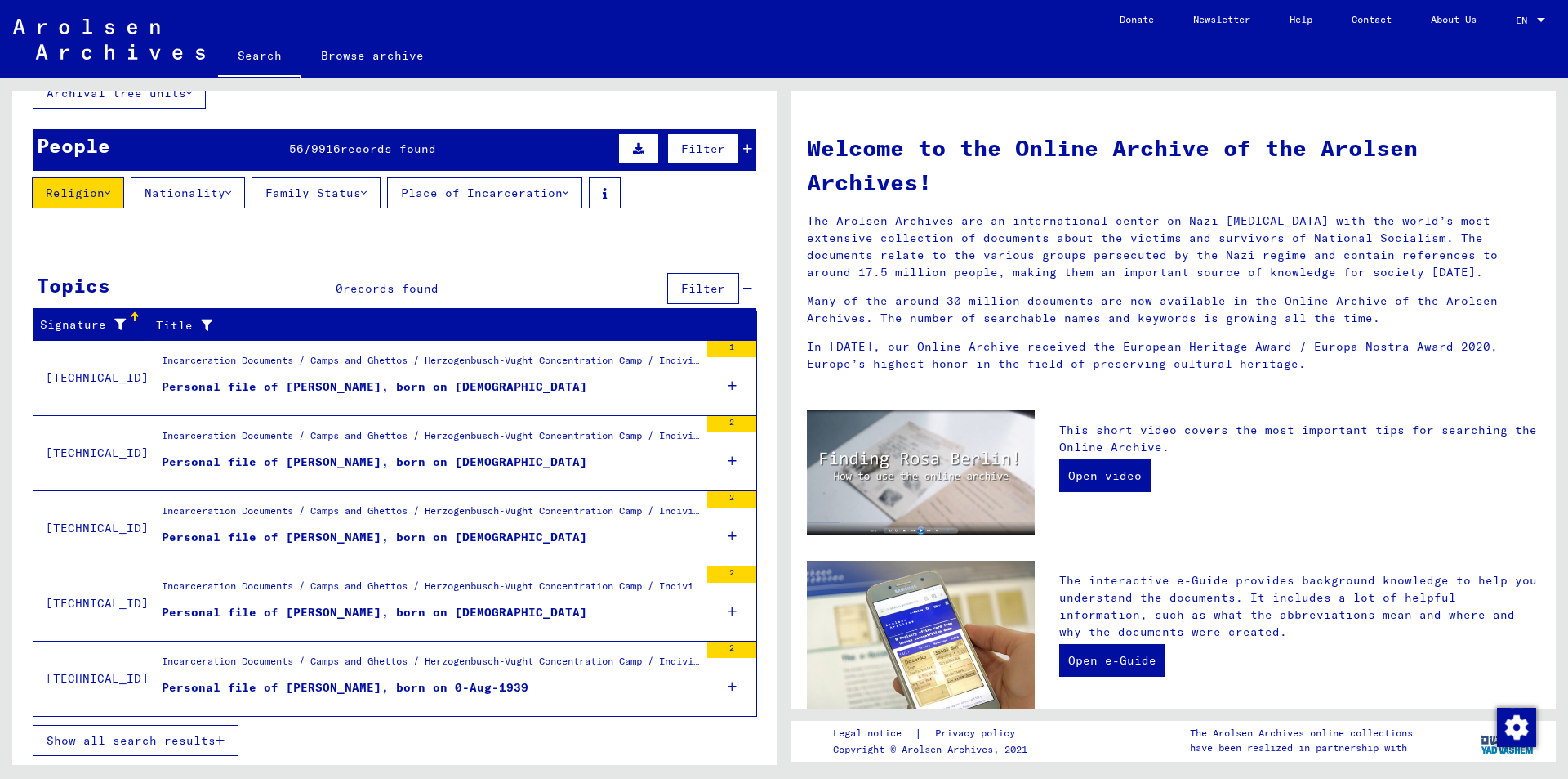
click at [153, 740] on span "Show all search results" at bounding box center [130, 740] width 169 height 14
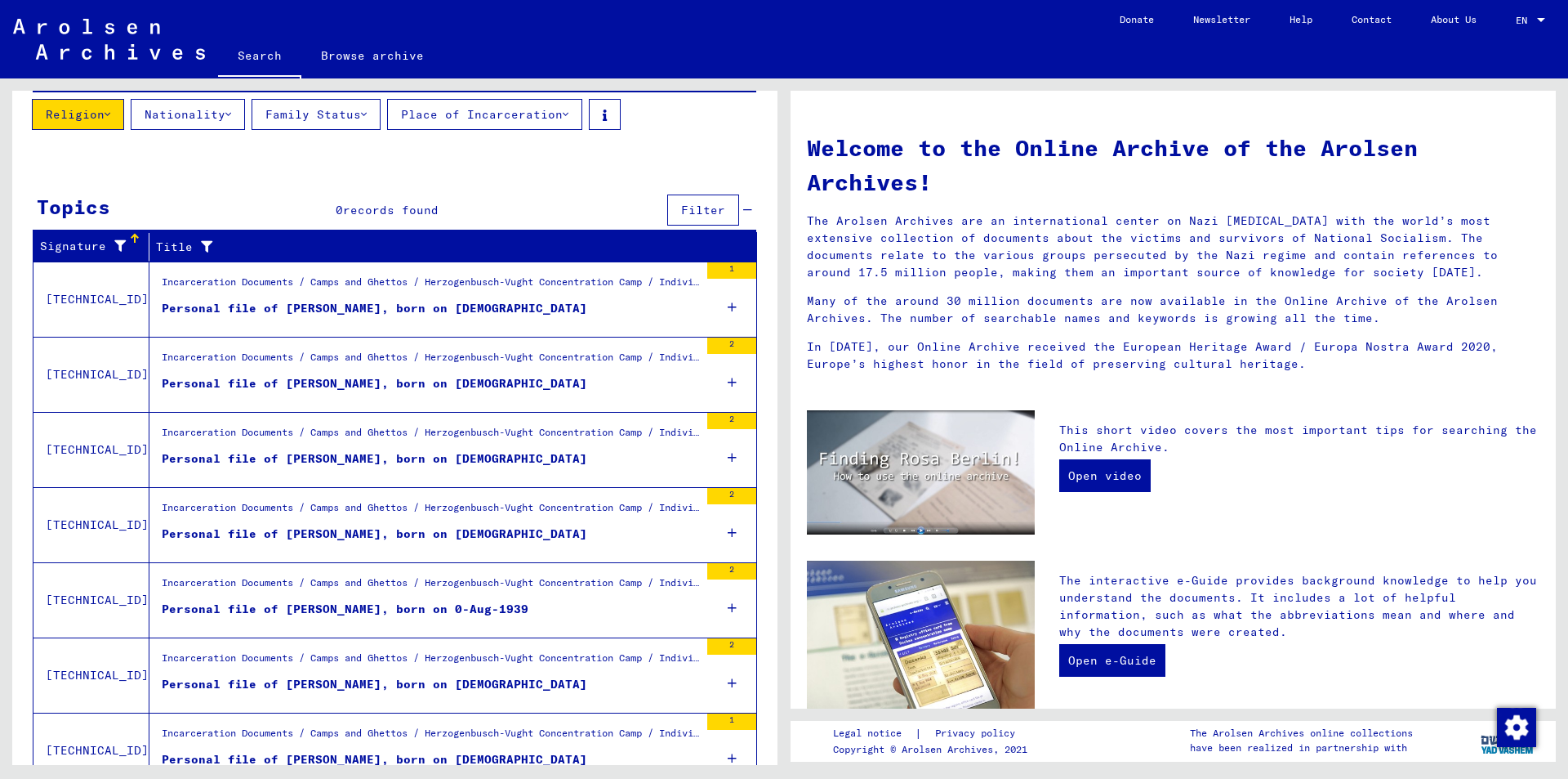
scroll to position [111, 0]
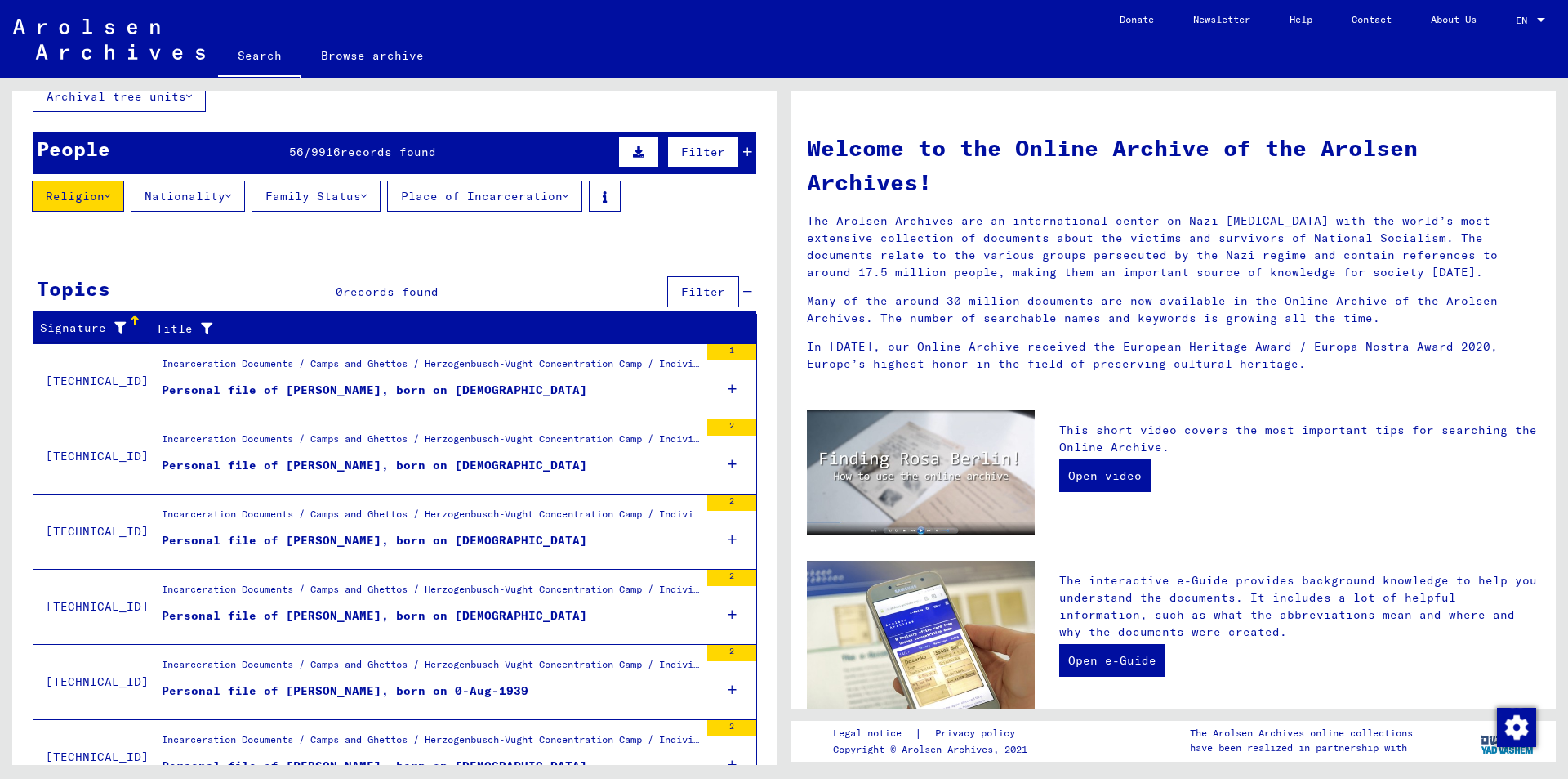
click at [705, 289] on span "Filter" at bounding box center [703, 292] width 44 height 14
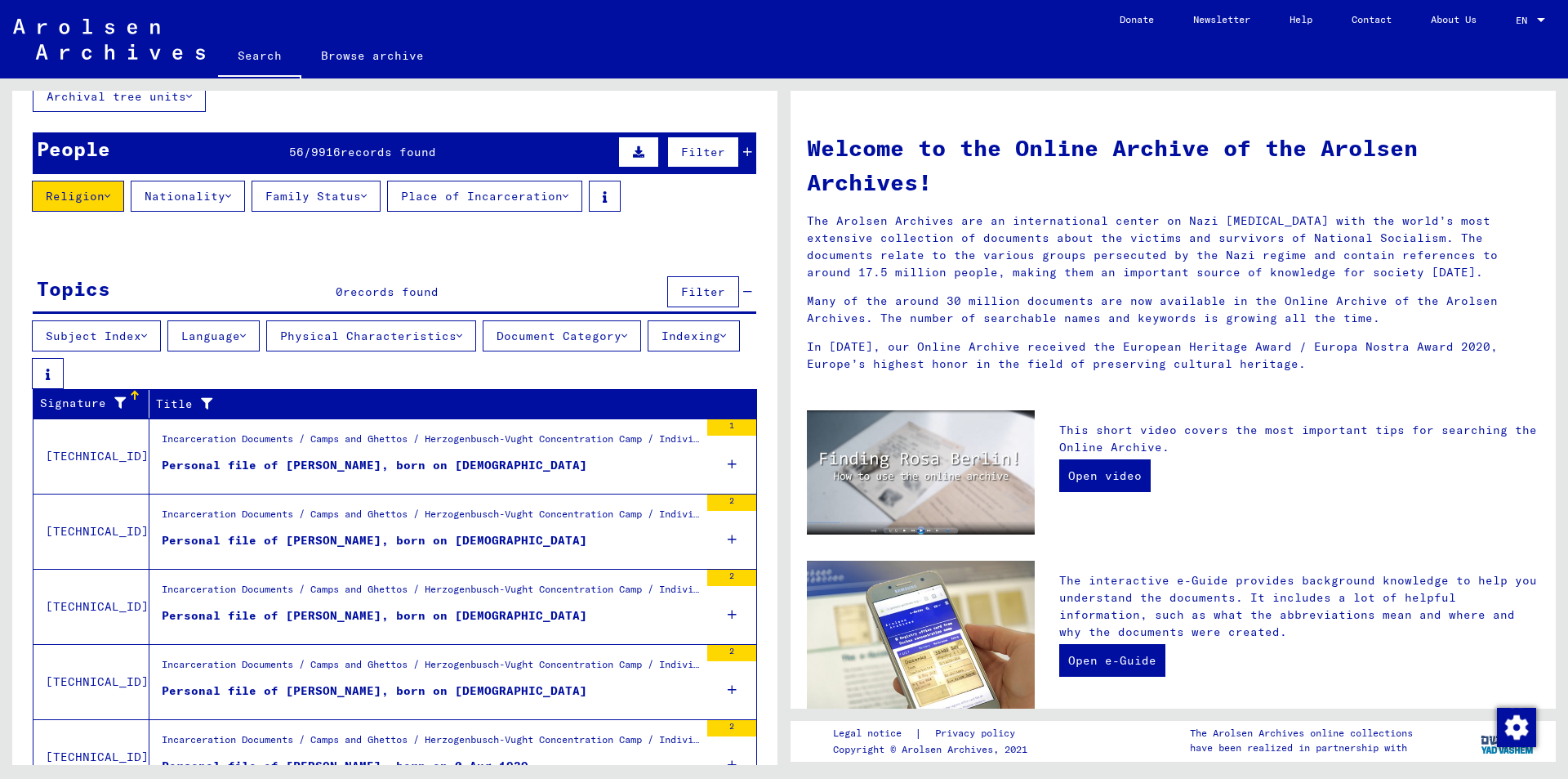
click at [126, 335] on button "Subject Index" at bounding box center [96, 336] width 129 height 31
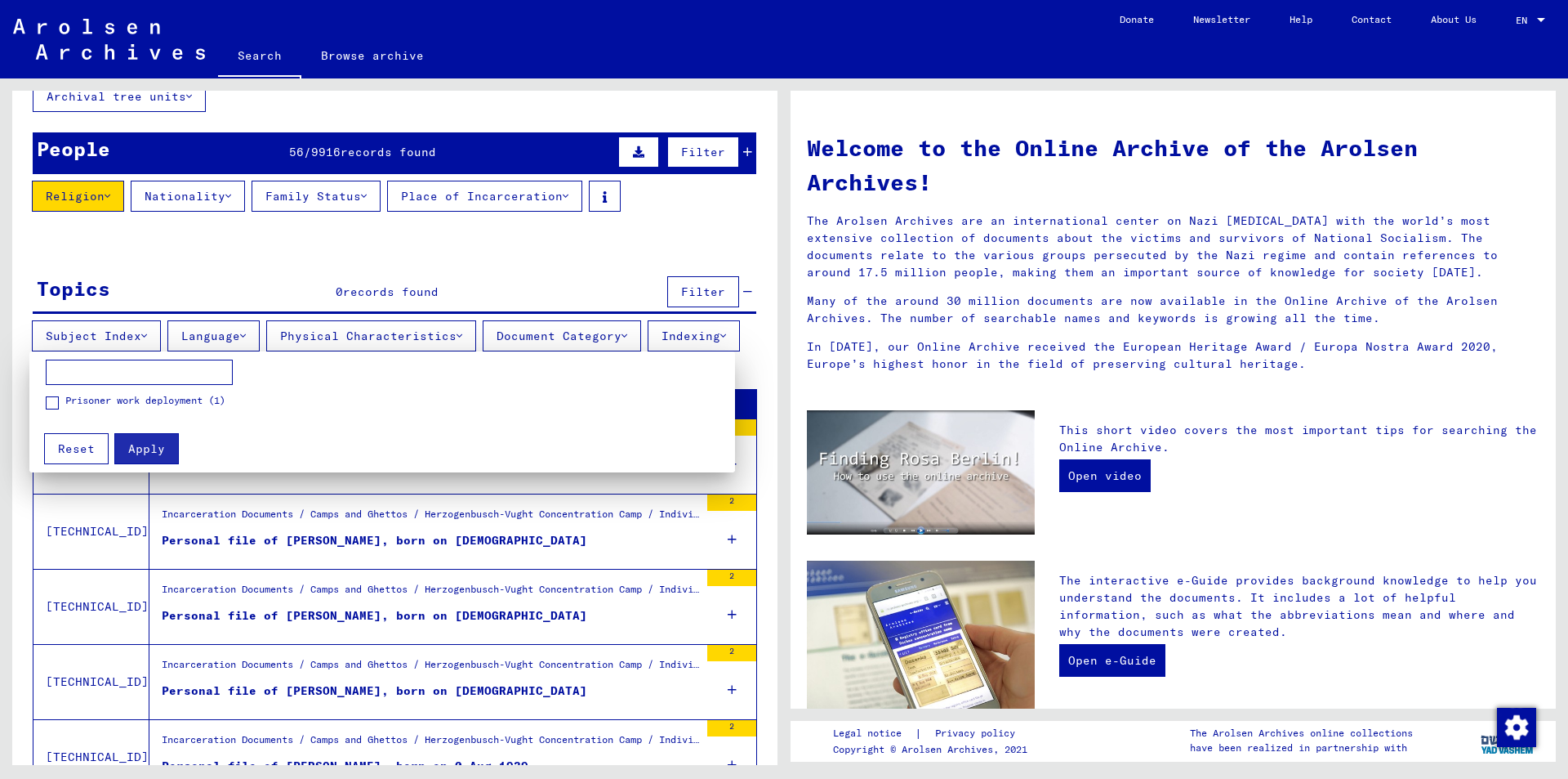
click at [76, 445] on span "Reset" at bounding box center [76, 448] width 37 height 14
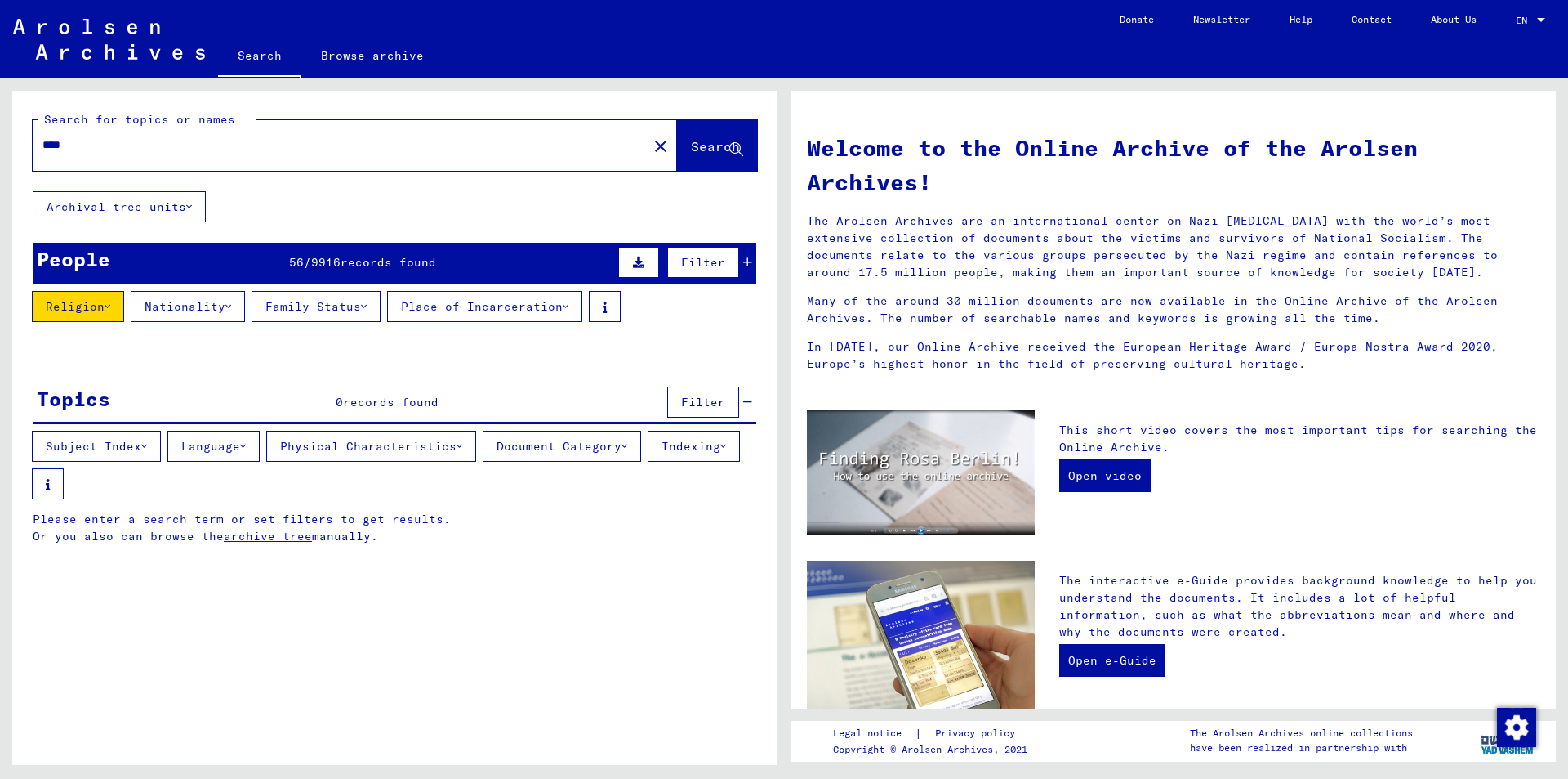
scroll to position [0, 0]
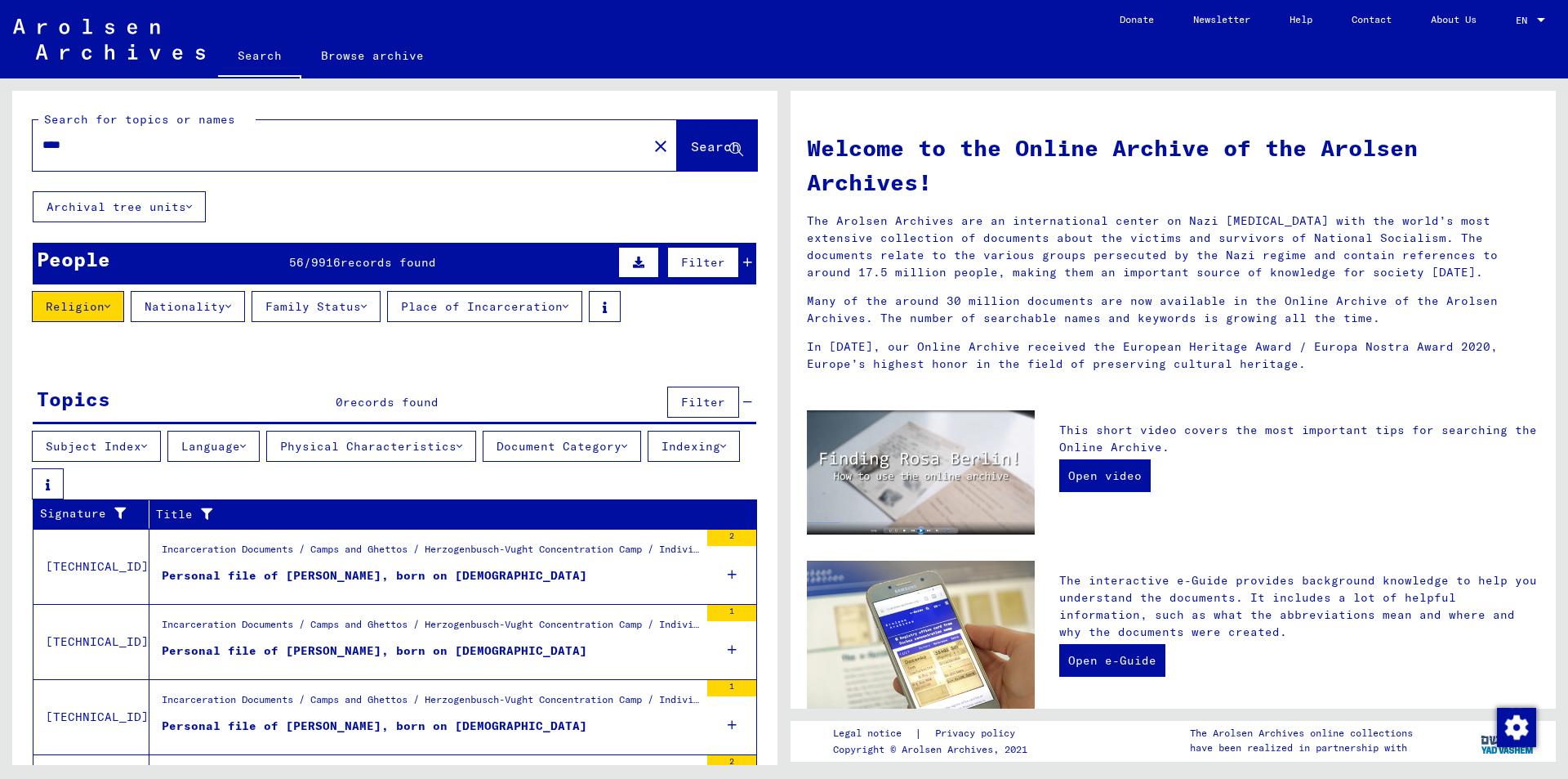
click at [233, 309] on button "Nationality" at bounding box center [187, 306] width 114 height 31
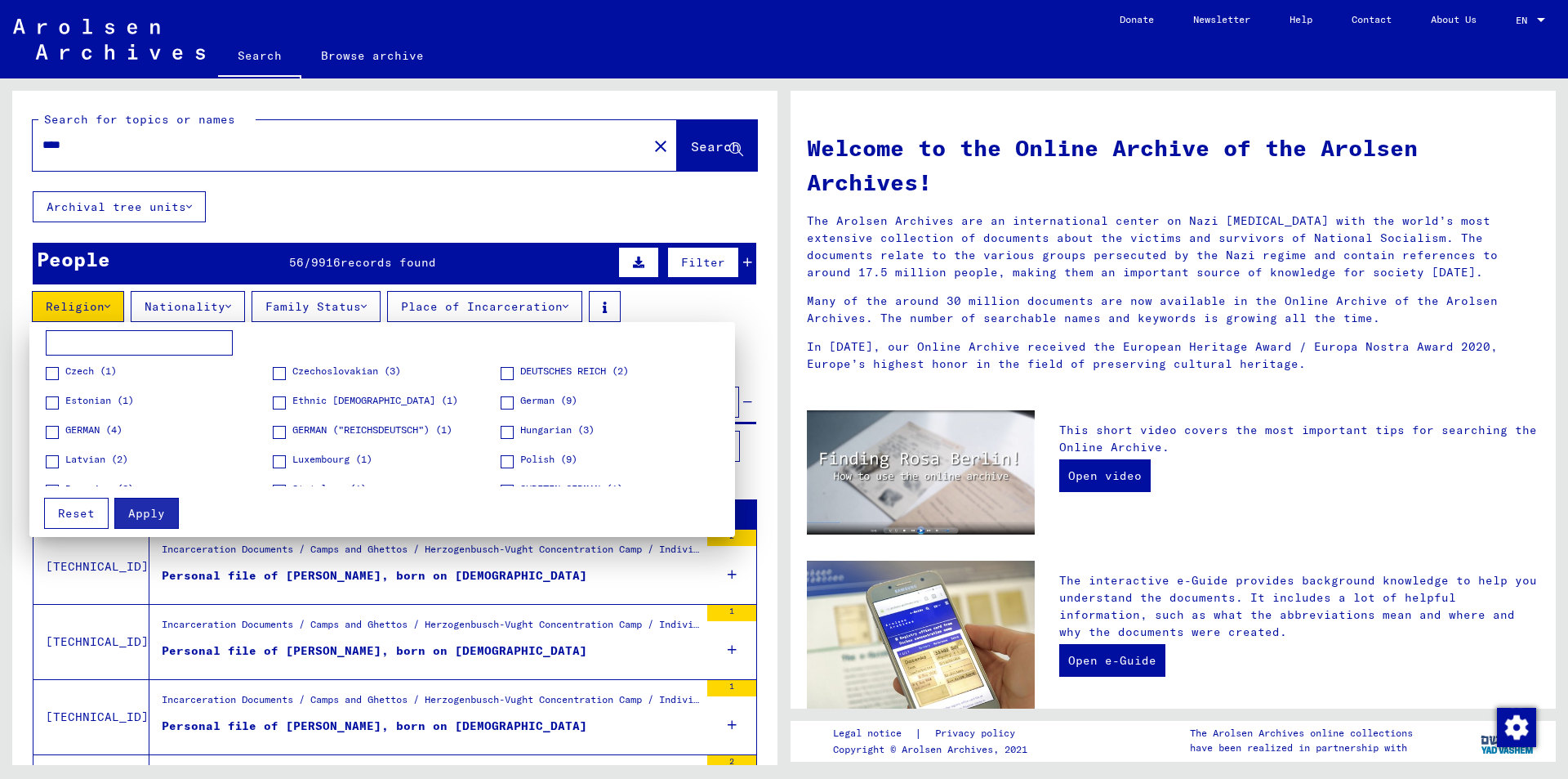
click at [83, 304] on div at bounding box center [784, 390] width 1568 height 779
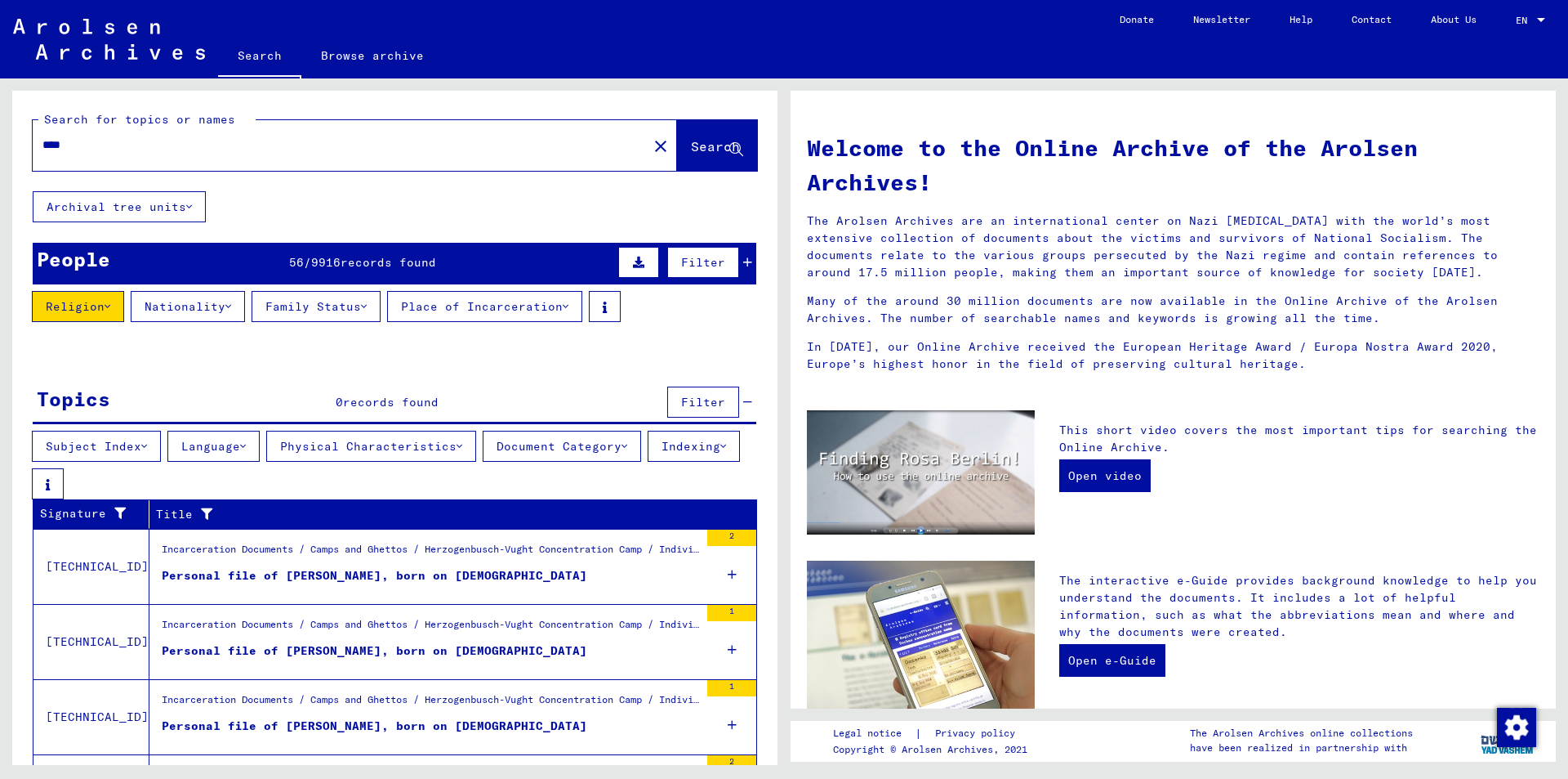
click at [84, 304] on button "Religion" at bounding box center [78, 306] width 92 height 31
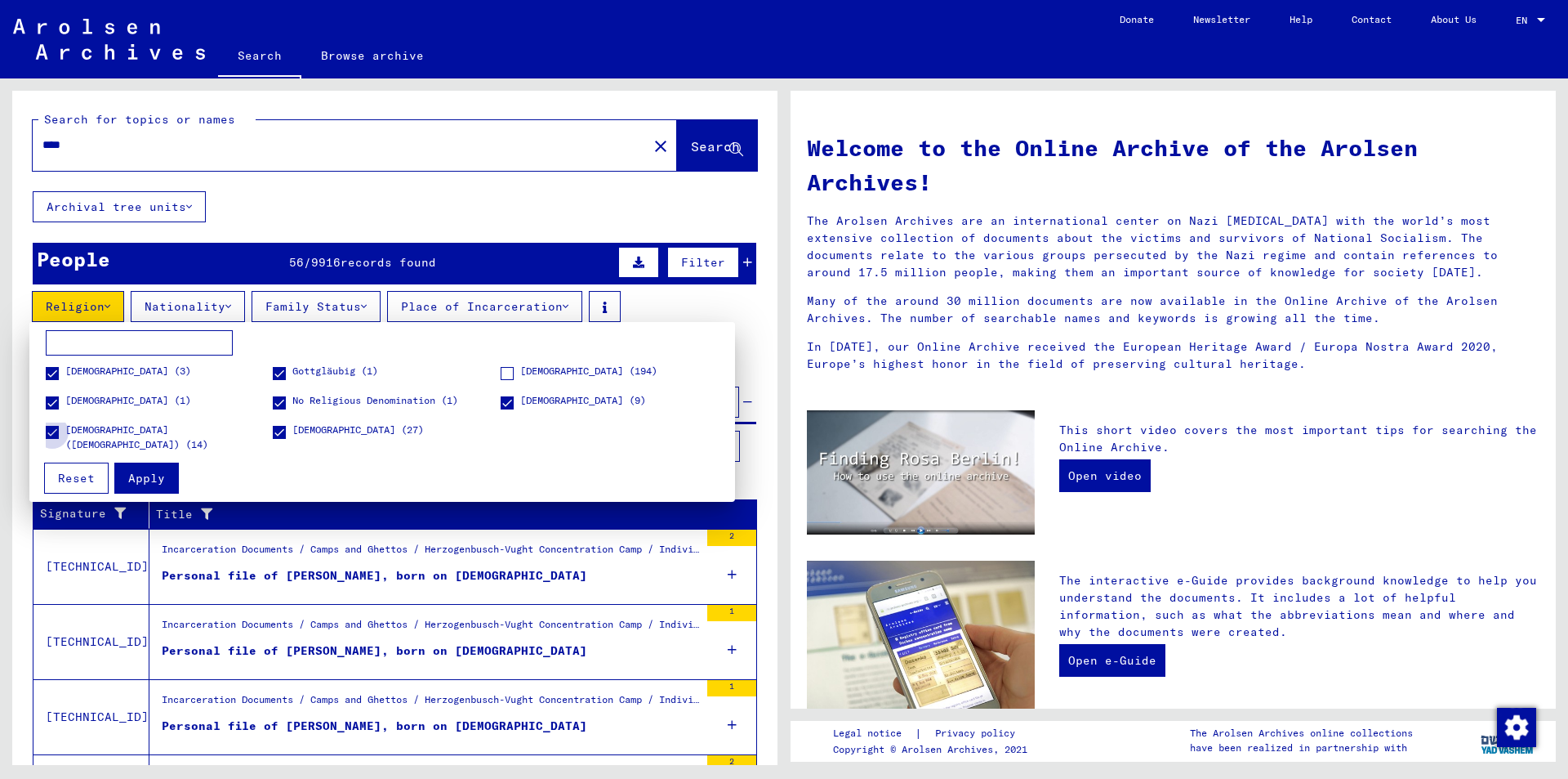
click at [51, 437] on span at bounding box center [53, 432] width 13 height 13
click at [64, 415] on mat-checkbox "[DEMOGRAPHIC_DATA] (1)" at bounding box center [119, 405] width 146 height 24
click at [76, 370] on span "[DEMOGRAPHIC_DATA] (3)" at bounding box center [128, 370] width 126 height 14
click at [54, 395] on label "[DEMOGRAPHIC_DATA] (1)" at bounding box center [119, 401] width 146 height 16
click at [309, 388] on mat-checkbox "Gottgläubig (1)" at bounding box center [325, 375] width 105 height 24
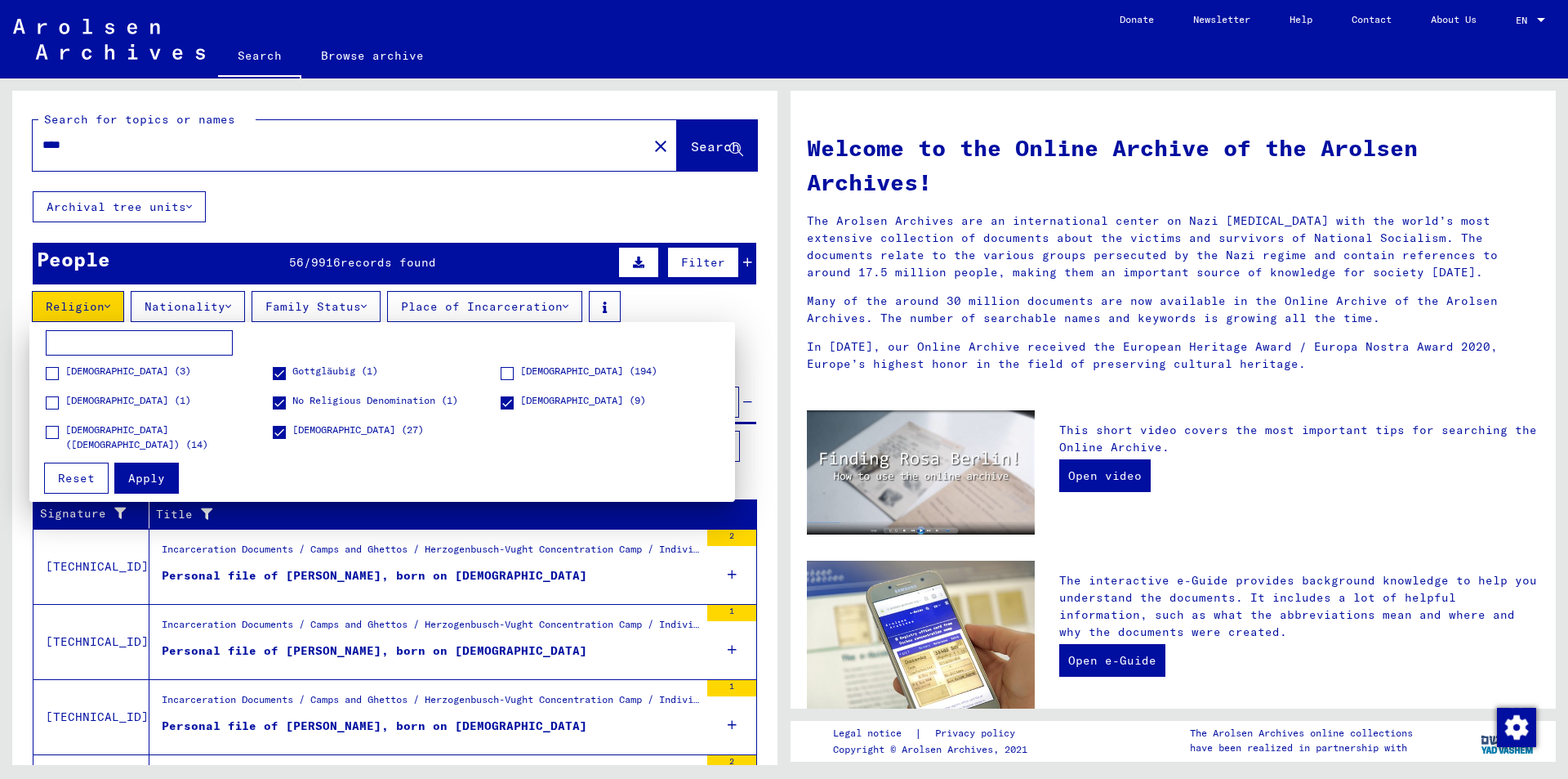
click at [301, 374] on span "Gottgläubig (1)" at bounding box center [335, 370] width 86 height 14
click at [286, 390] on figure "Gottgläubig (1)" at bounding box center [386, 378] width 226 height 29
click at [284, 404] on span at bounding box center [279, 402] width 13 height 13
click at [286, 426] on span at bounding box center [279, 432] width 13 height 13
click at [572, 400] on span "[DEMOGRAPHIC_DATA] (9)" at bounding box center [583, 400] width 126 height 14
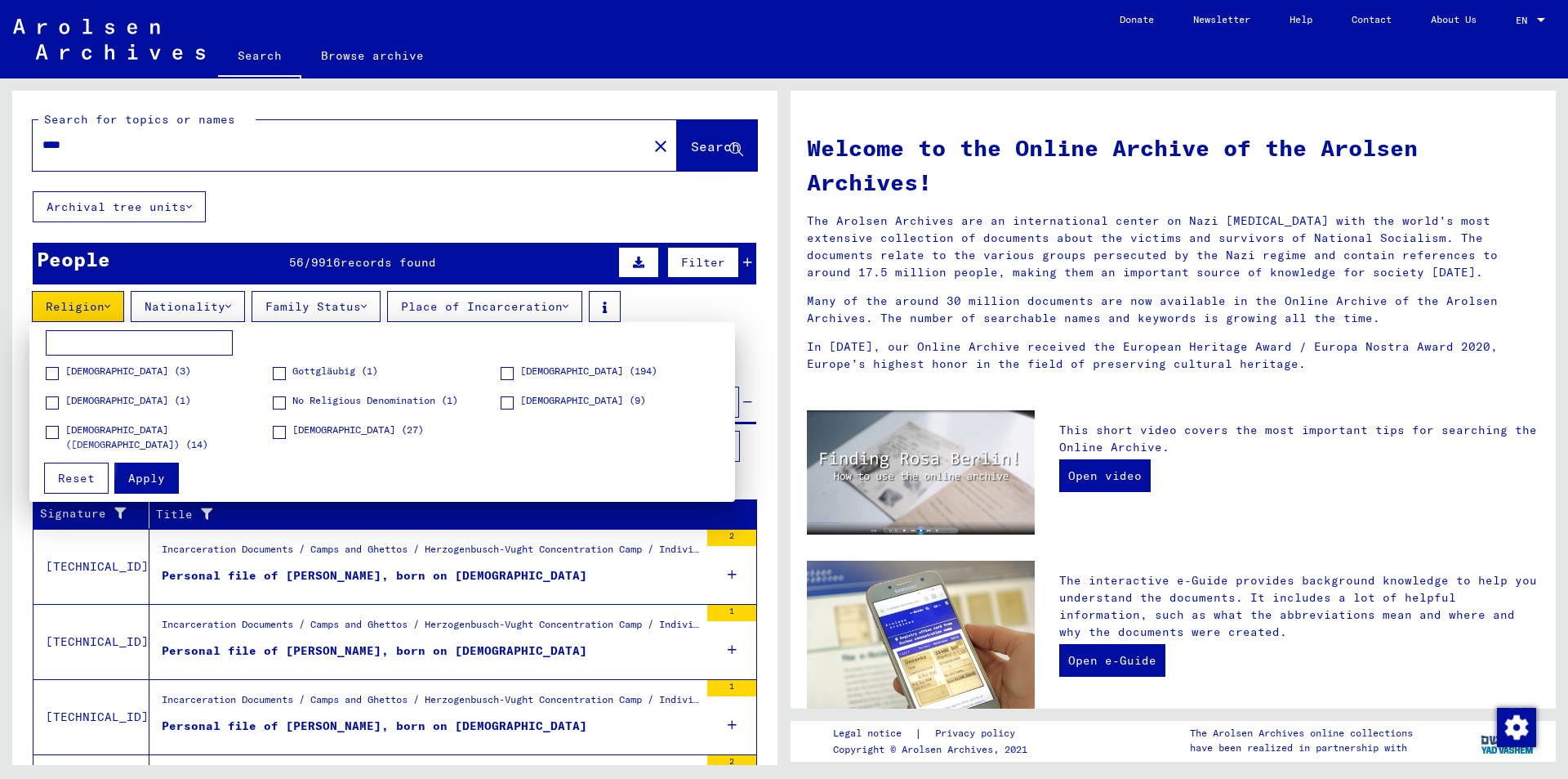
click at [132, 475] on span "Apply" at bounding box center [147, 478] width 37 height 14
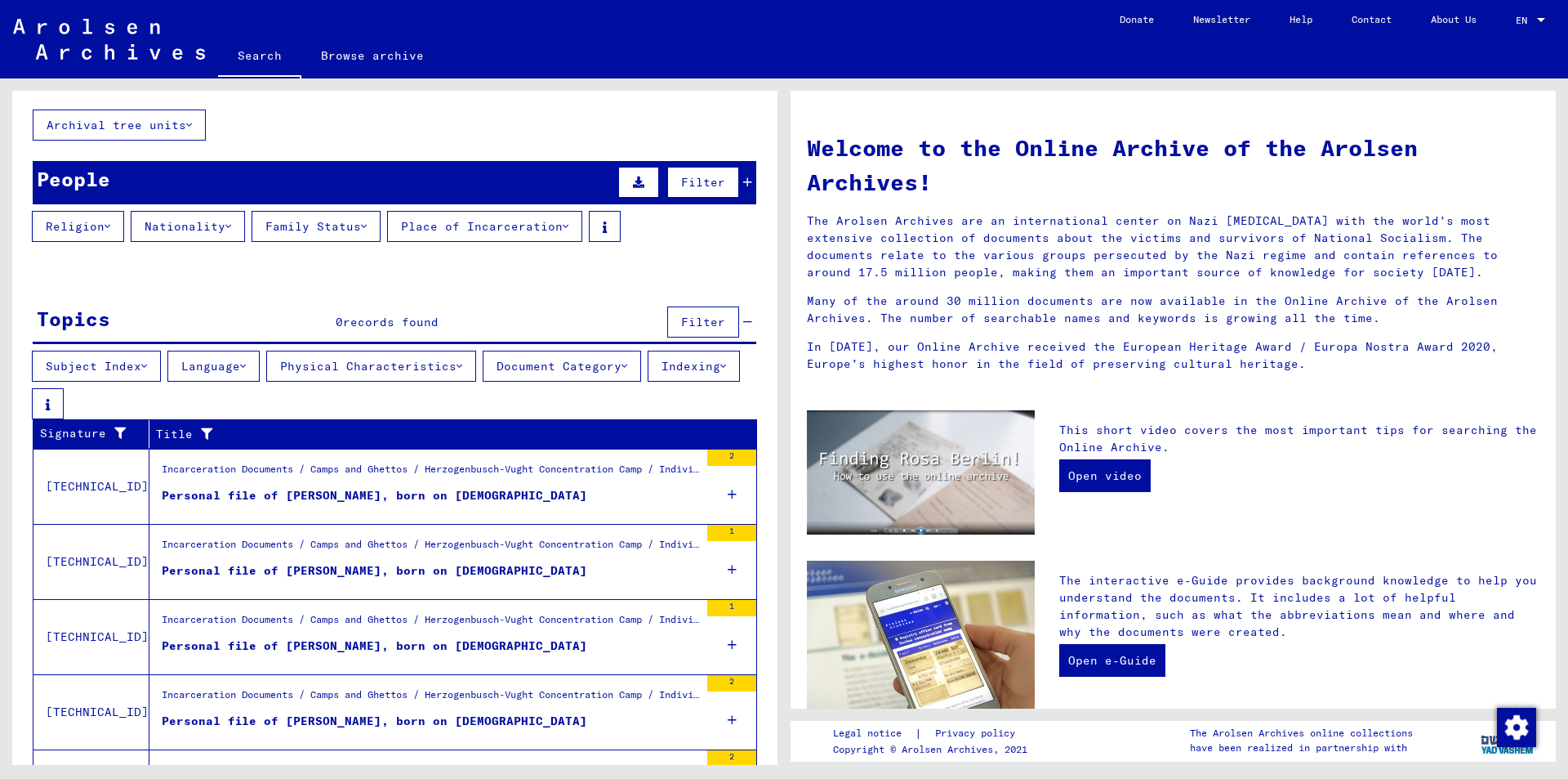
scroll to position [197, 0]
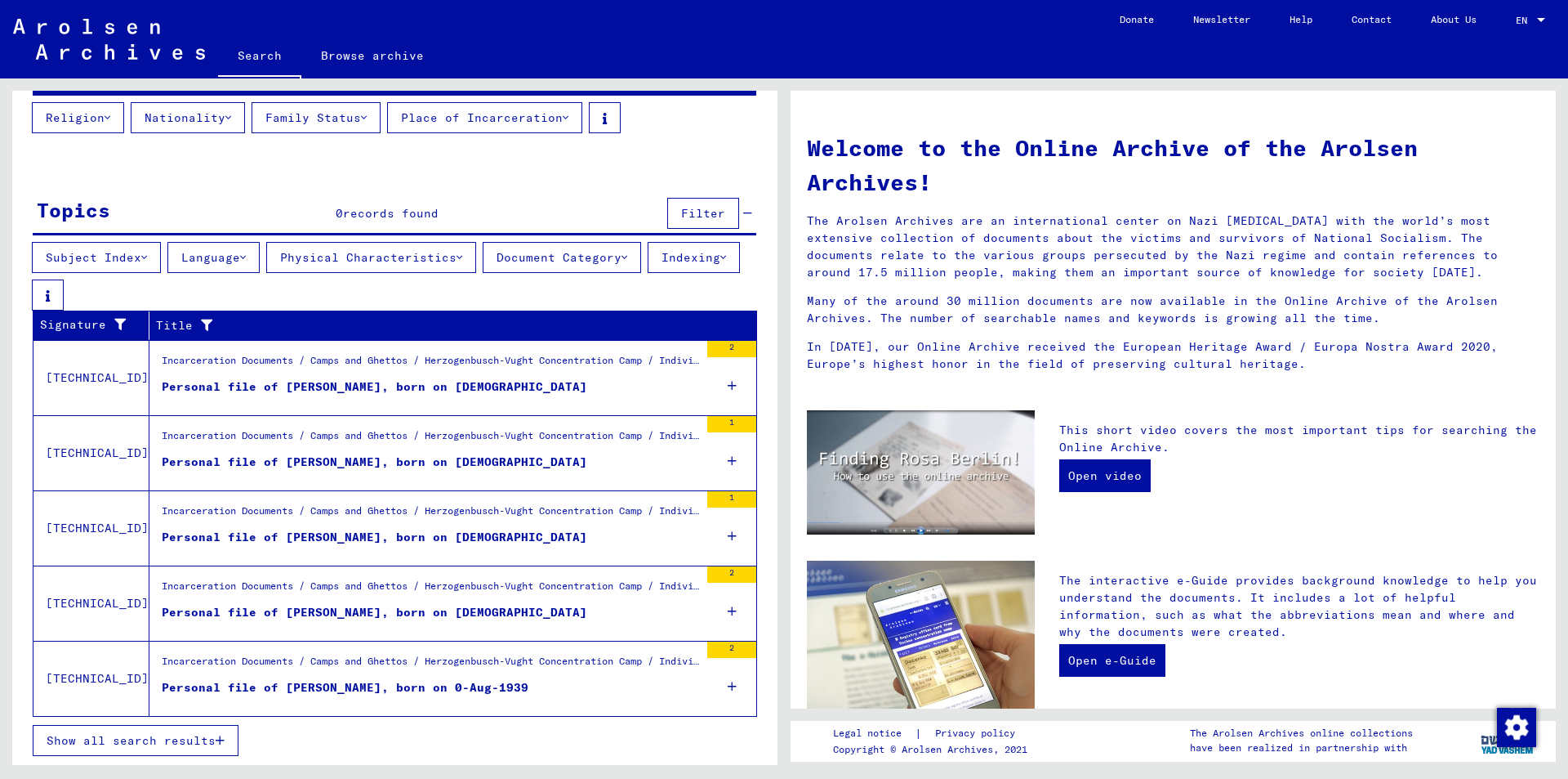
click at [156, 753] on button "Show all search results" at bounding box center [135, 740] width 206 height 31
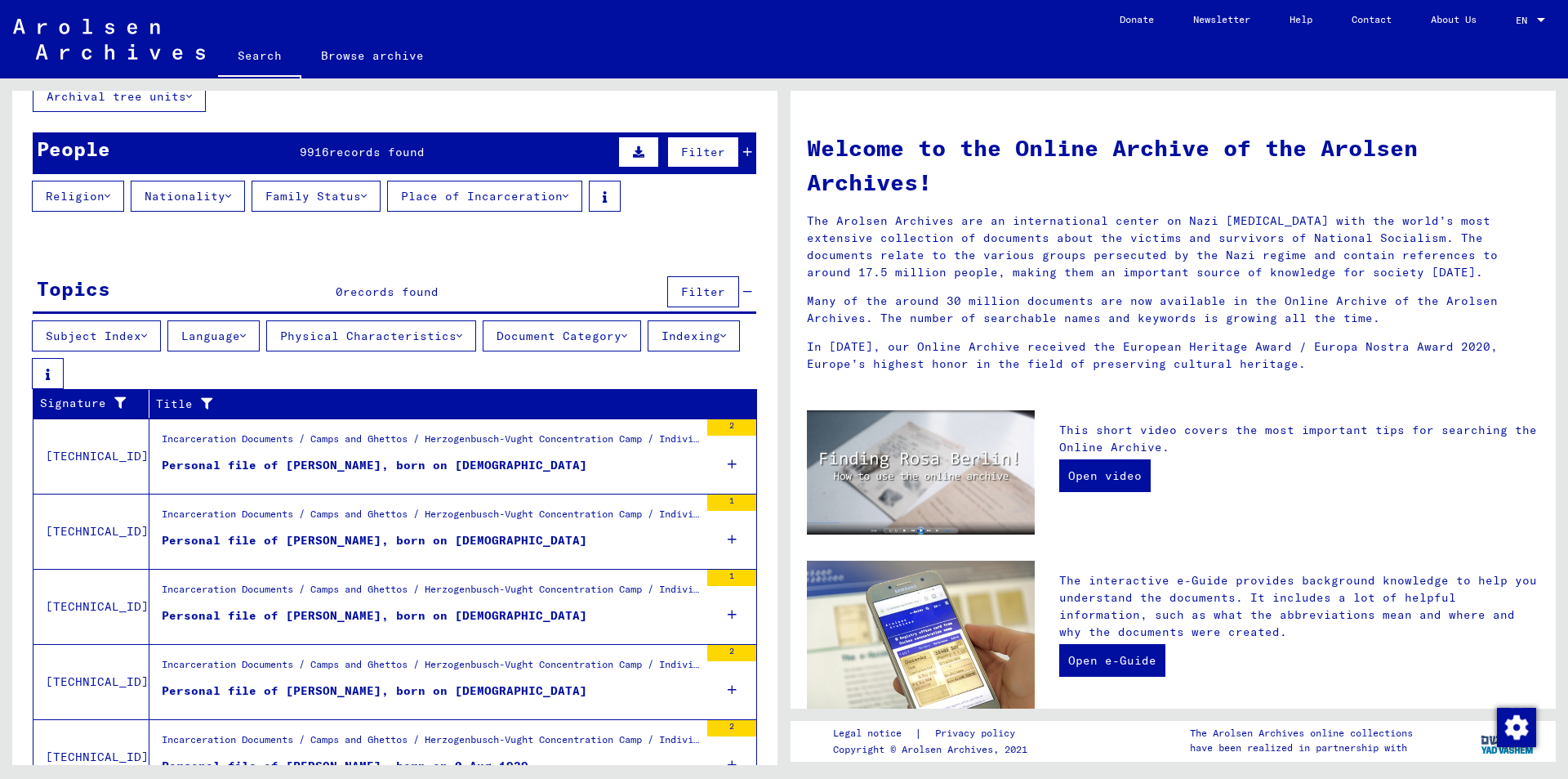
scroll to position [0, 0]
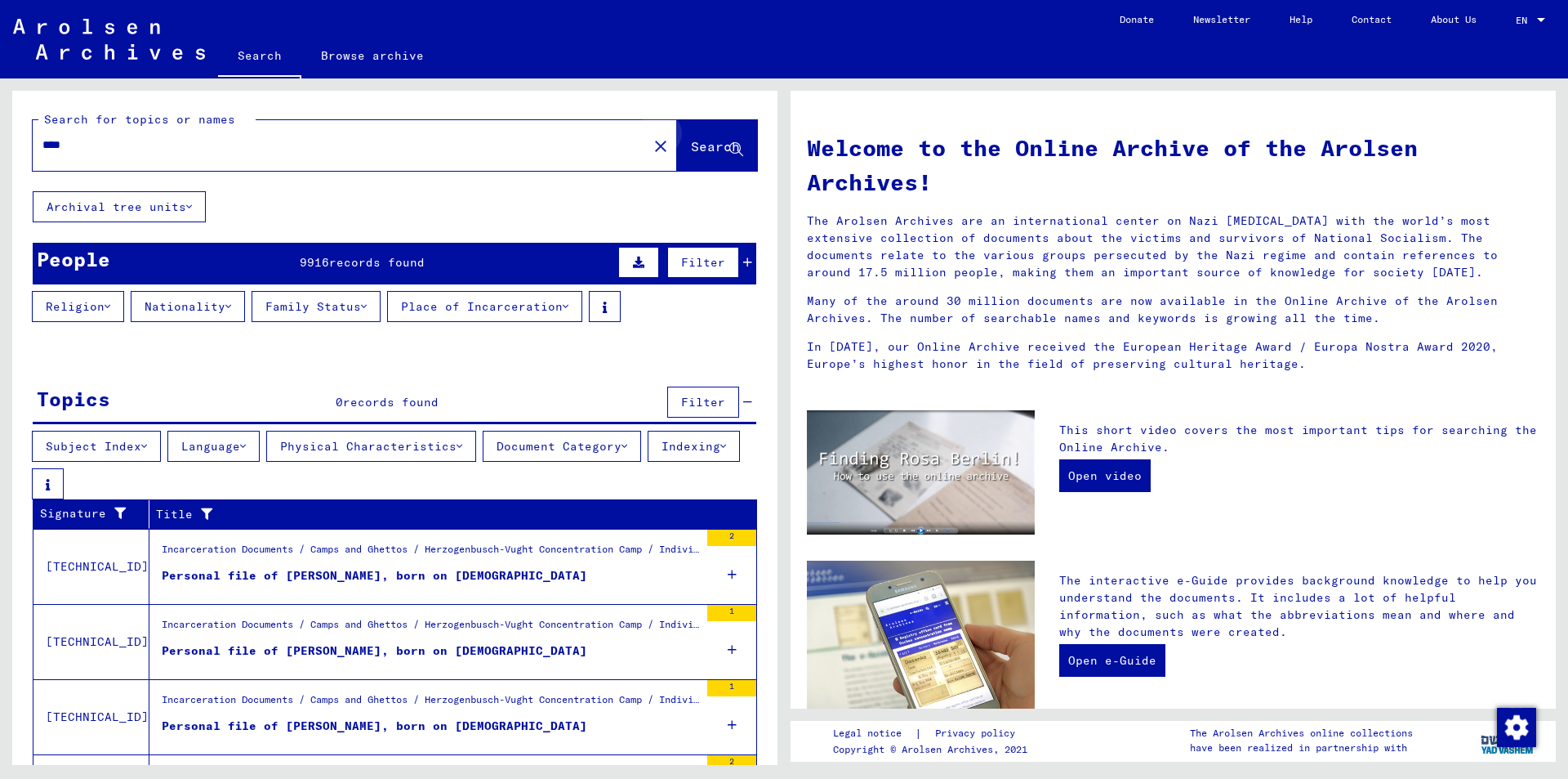
click at [712, 152] on span "Search" at bounding box center [715, 146] width 49 height 16
click at [709, 152] on span "Search" at bounding box center [715, 146] width 49 height 16
click at [742, 258] on yv-its-grid-expansion-panel "People 9916 records found Filter Religion Nationality Family Status Place of In…" at bounding box center [395, 292] width 765 height 99
click at [743, 263] on icon at bounding box center [748, 262] width 9 height 12
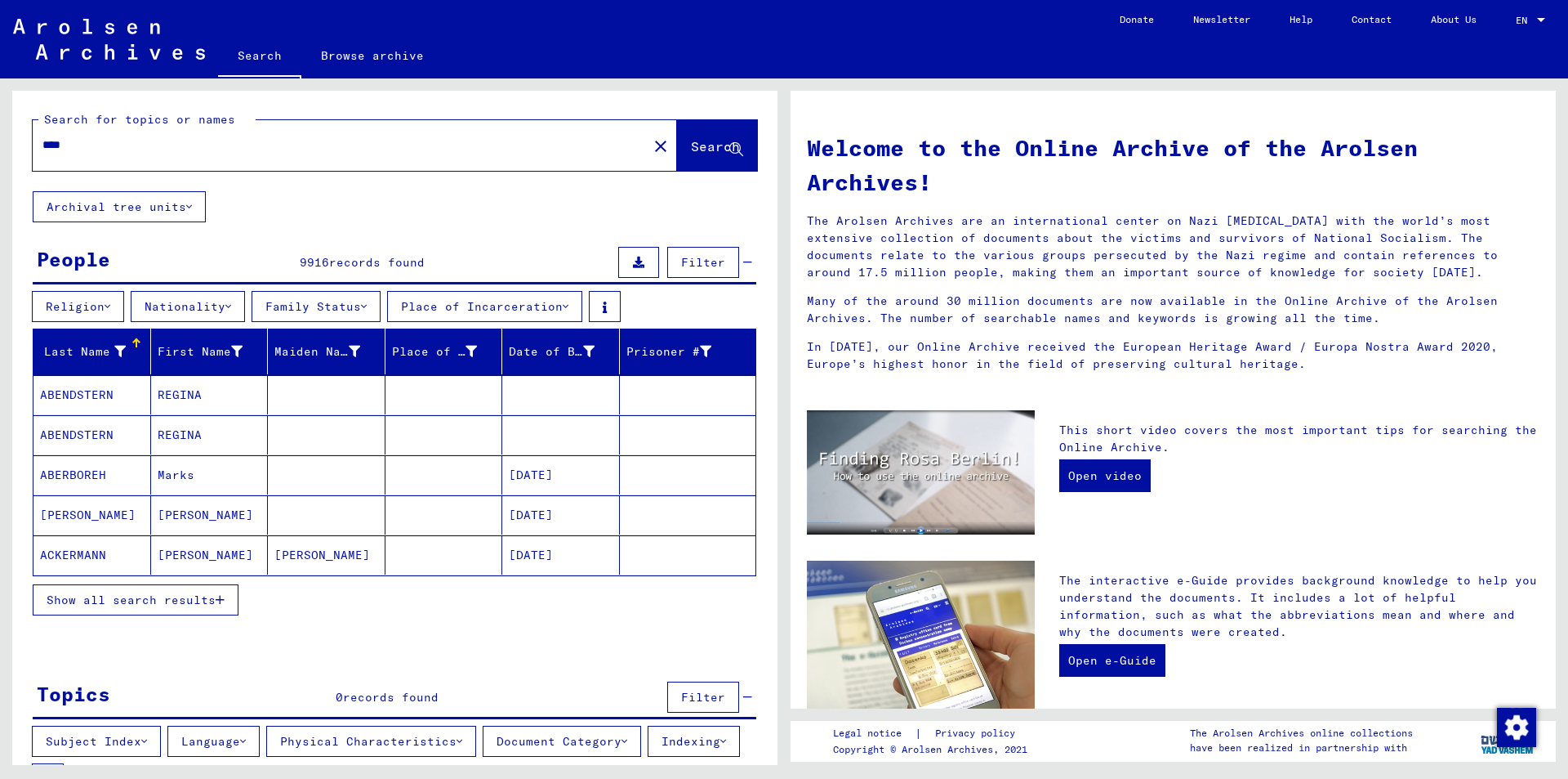
click at [743, 263] on icon at bounding box center [748, 262] width 9 height 12
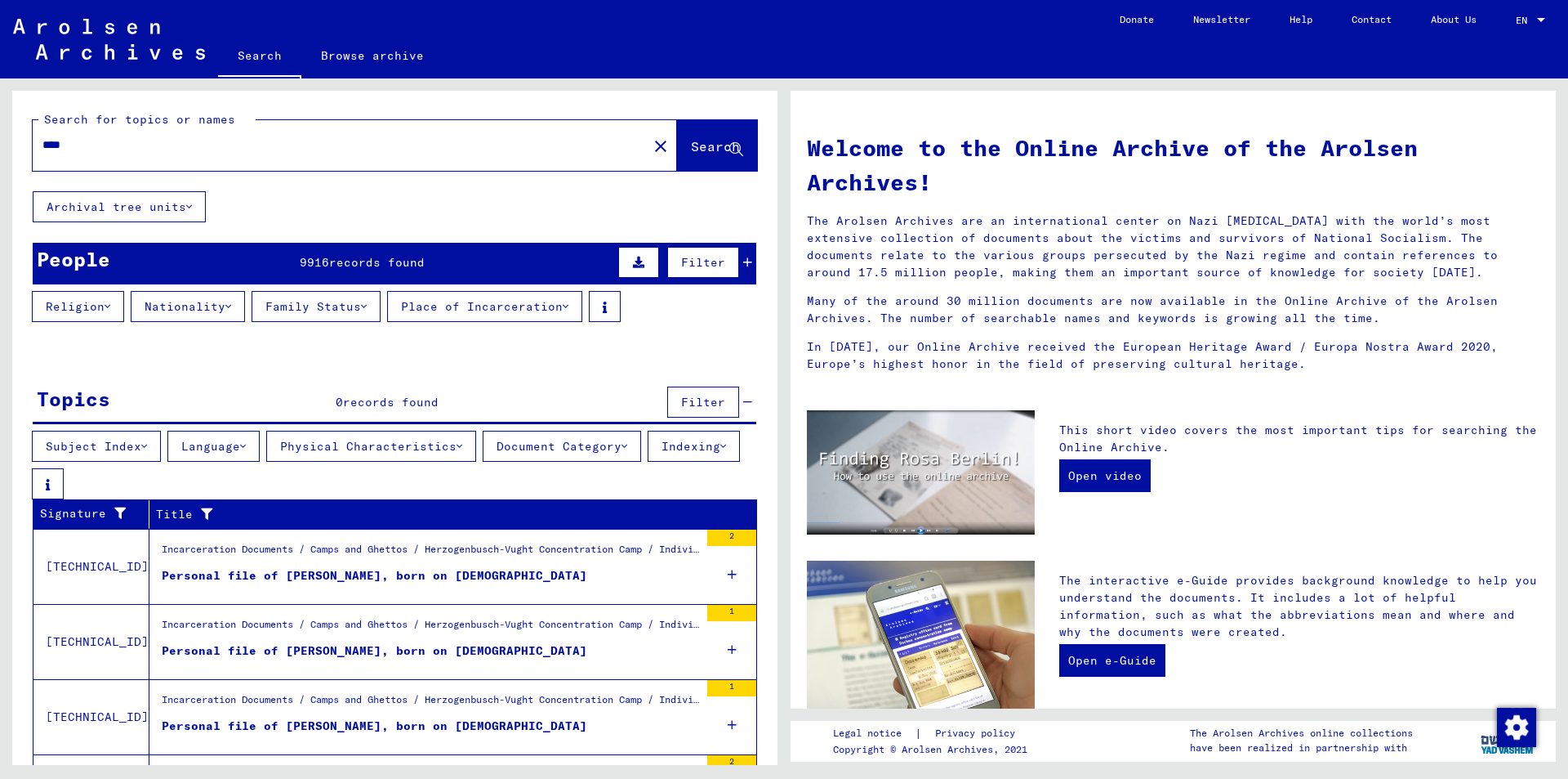
click at [734, 403] on mat-cell at bounding box center [688, 394] width 137 height 39
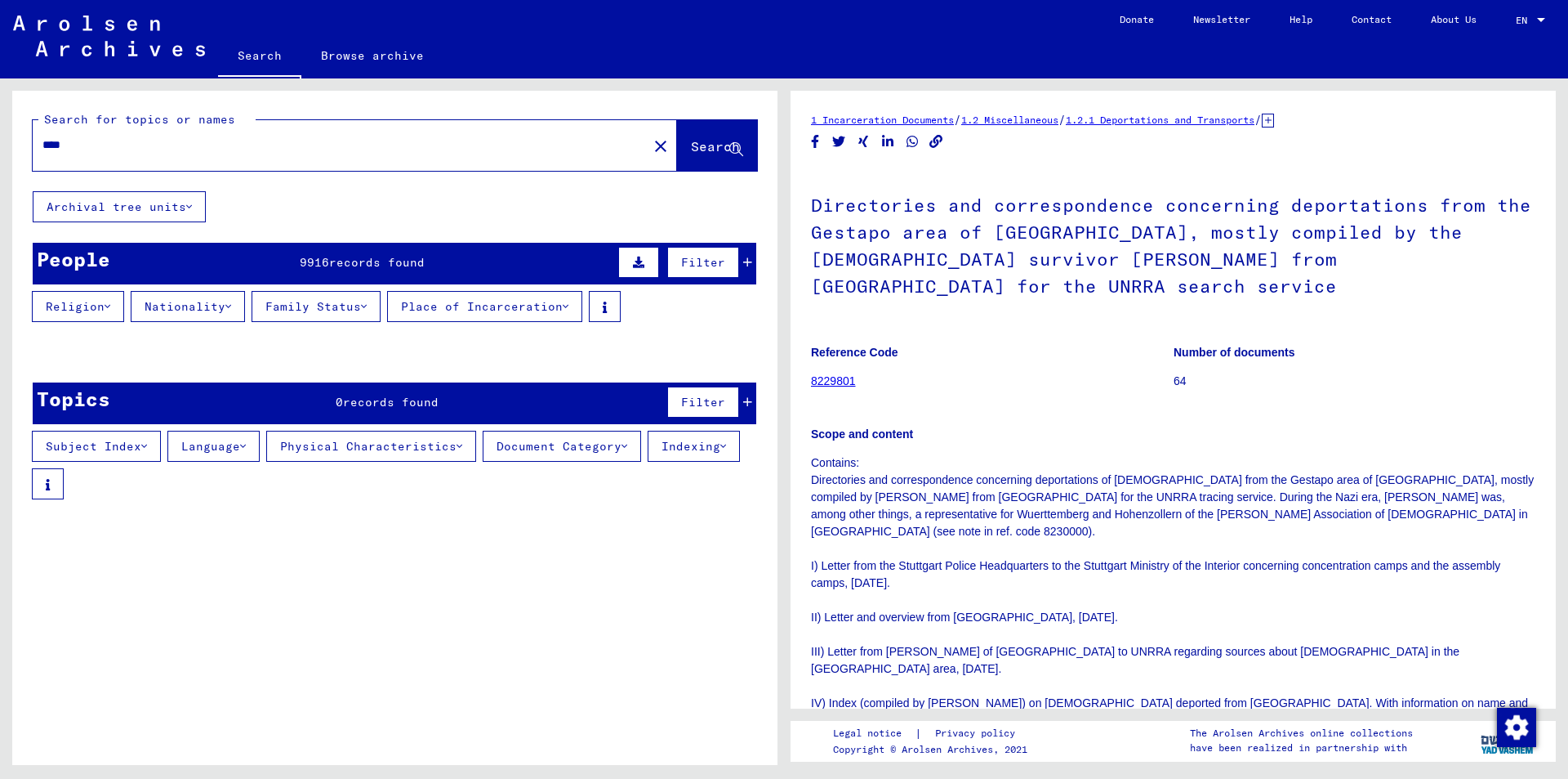
click at [719, 260] on button "Filter" at bounding box center [703, 262] width 72 height 31
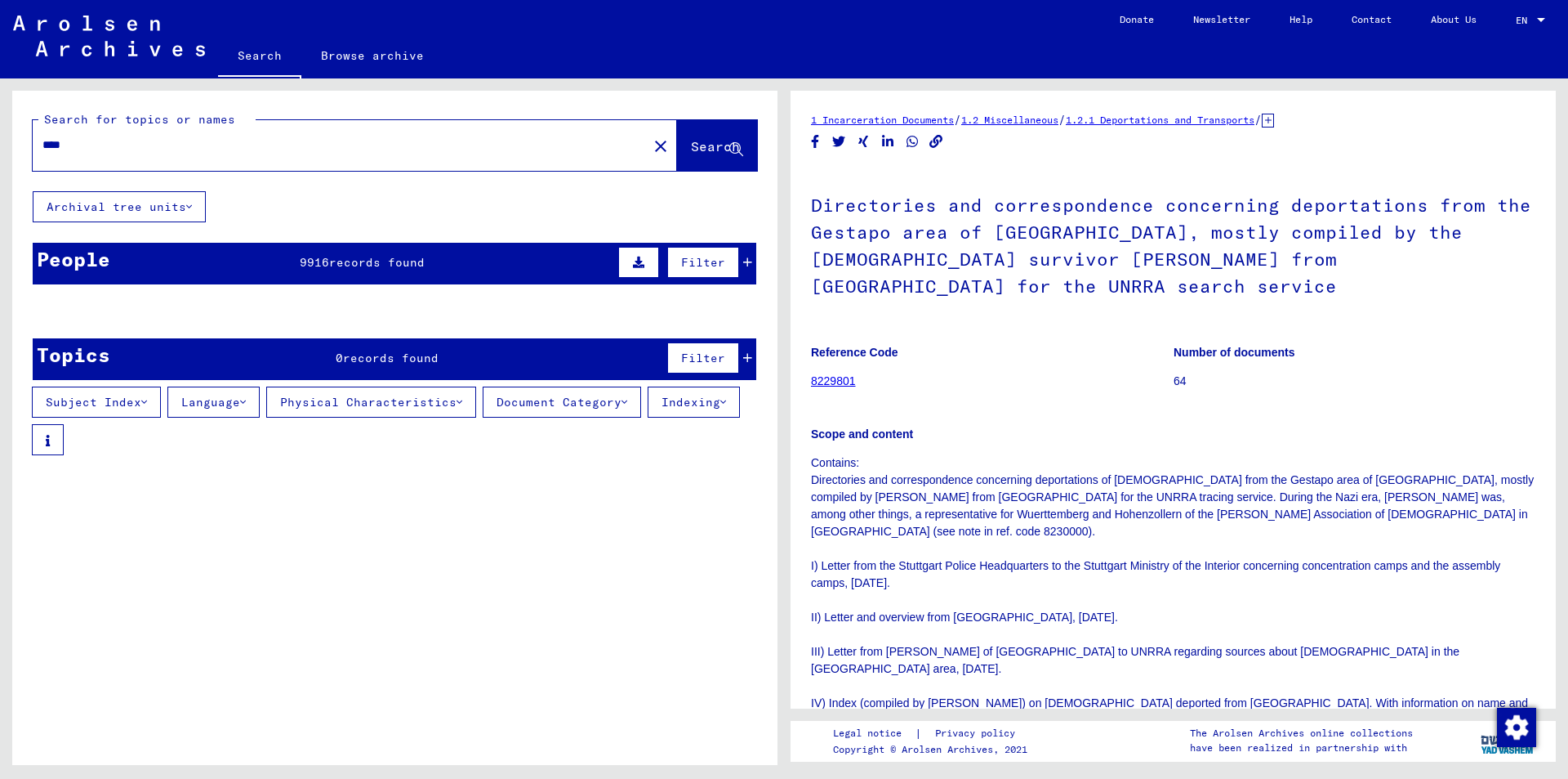
click at [743, 263] on icon at bounding box center [748, 262] width 9 height 12
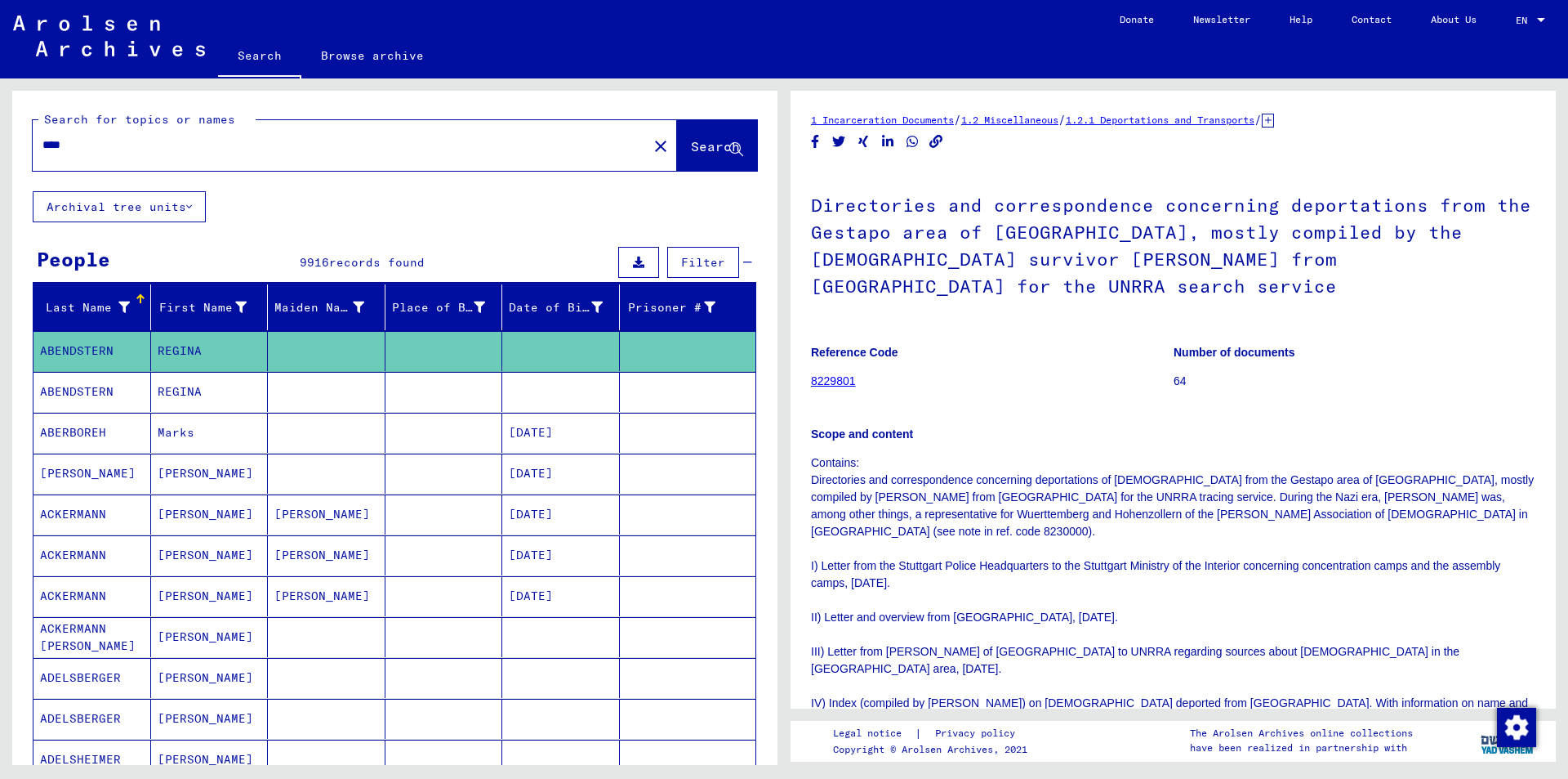
click at [738, 257] on div "People 9916 records found Filter" at bounding box center [394, 264] width 723 height 42
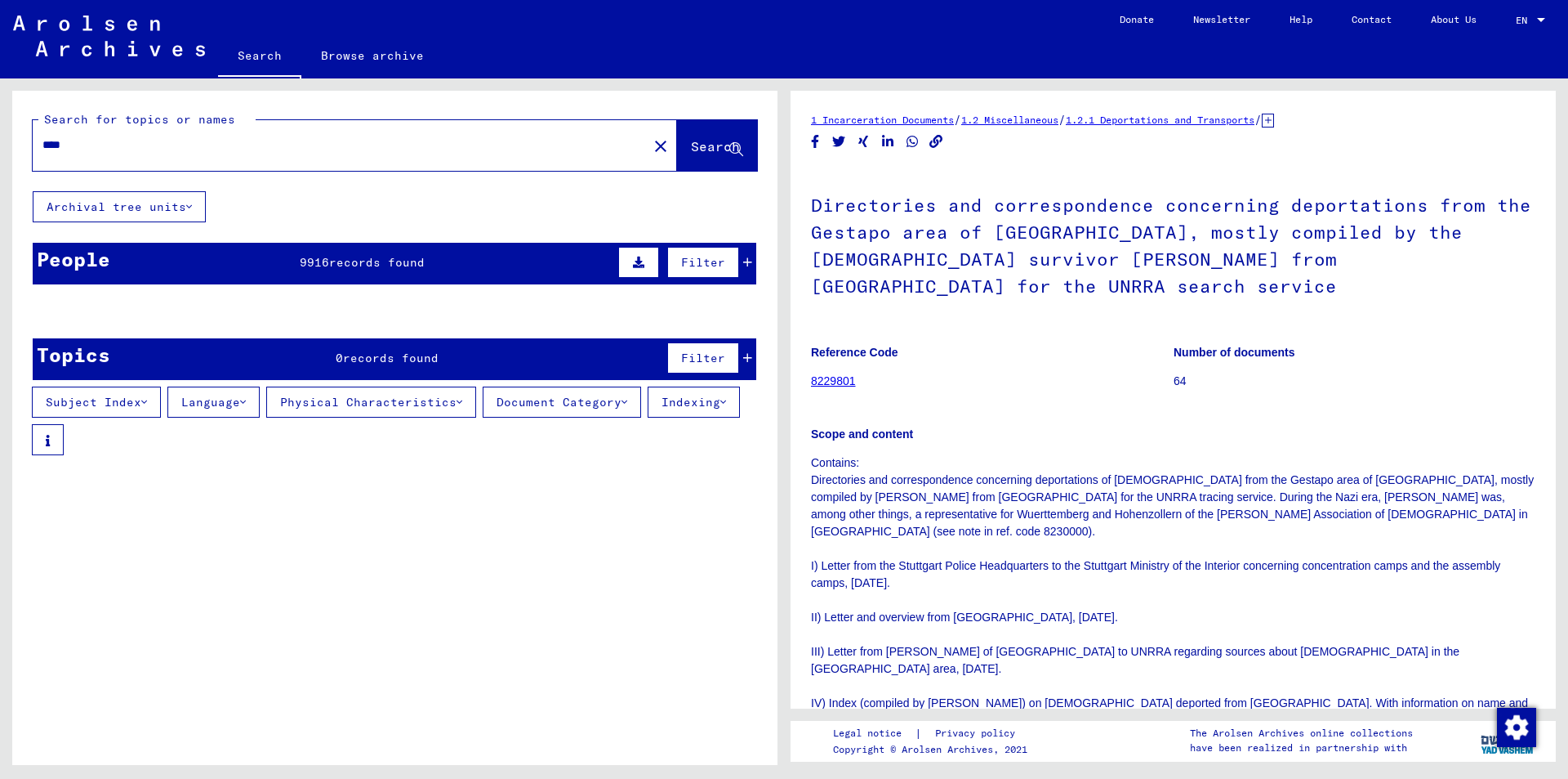
click at [708, 263] on span "Filter" at bounding box center [703, 262] width 44 height 14
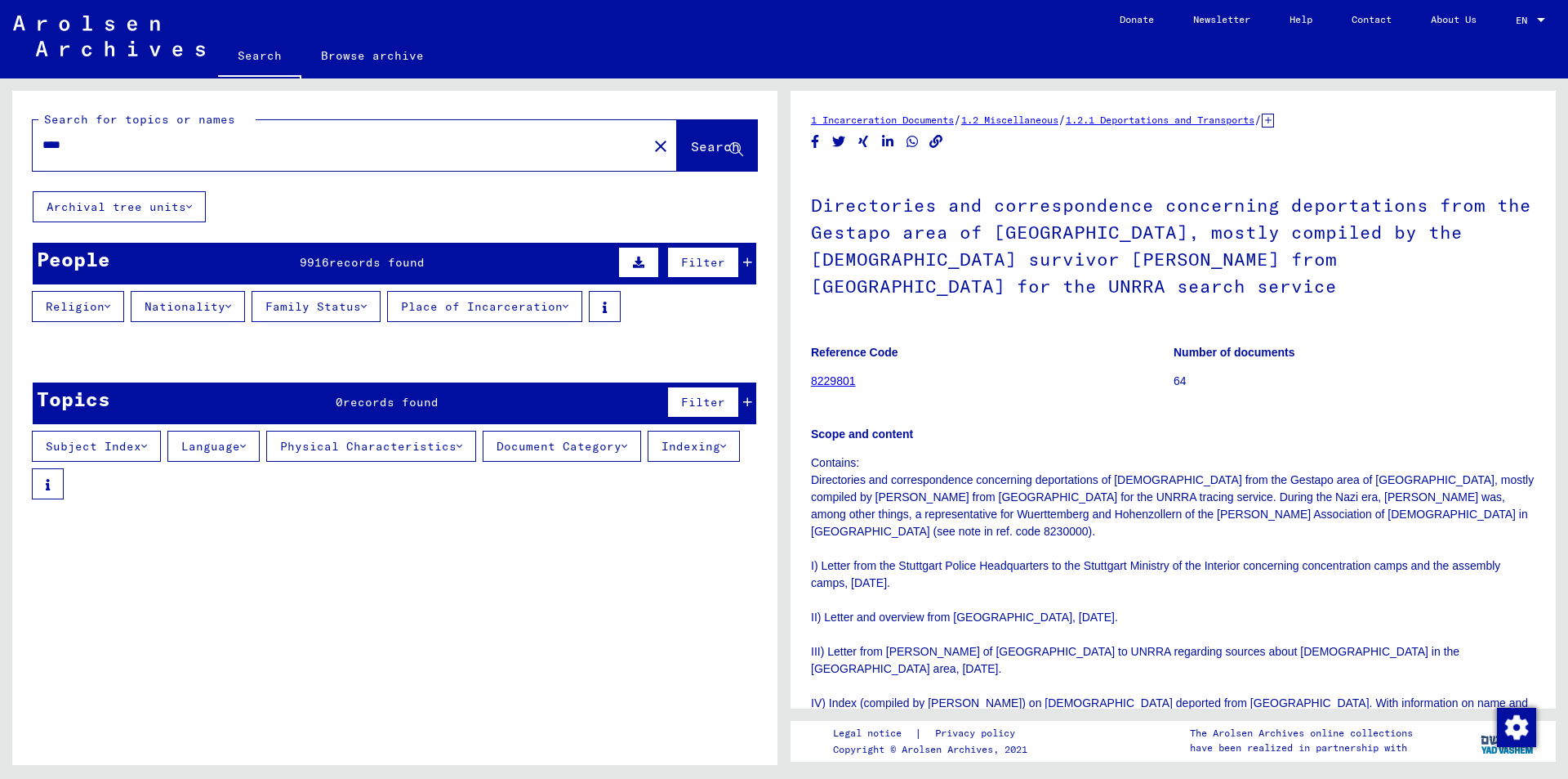
click at [45, 309] on button "Religion" at bounding box center [78, 306] width 92 height 31
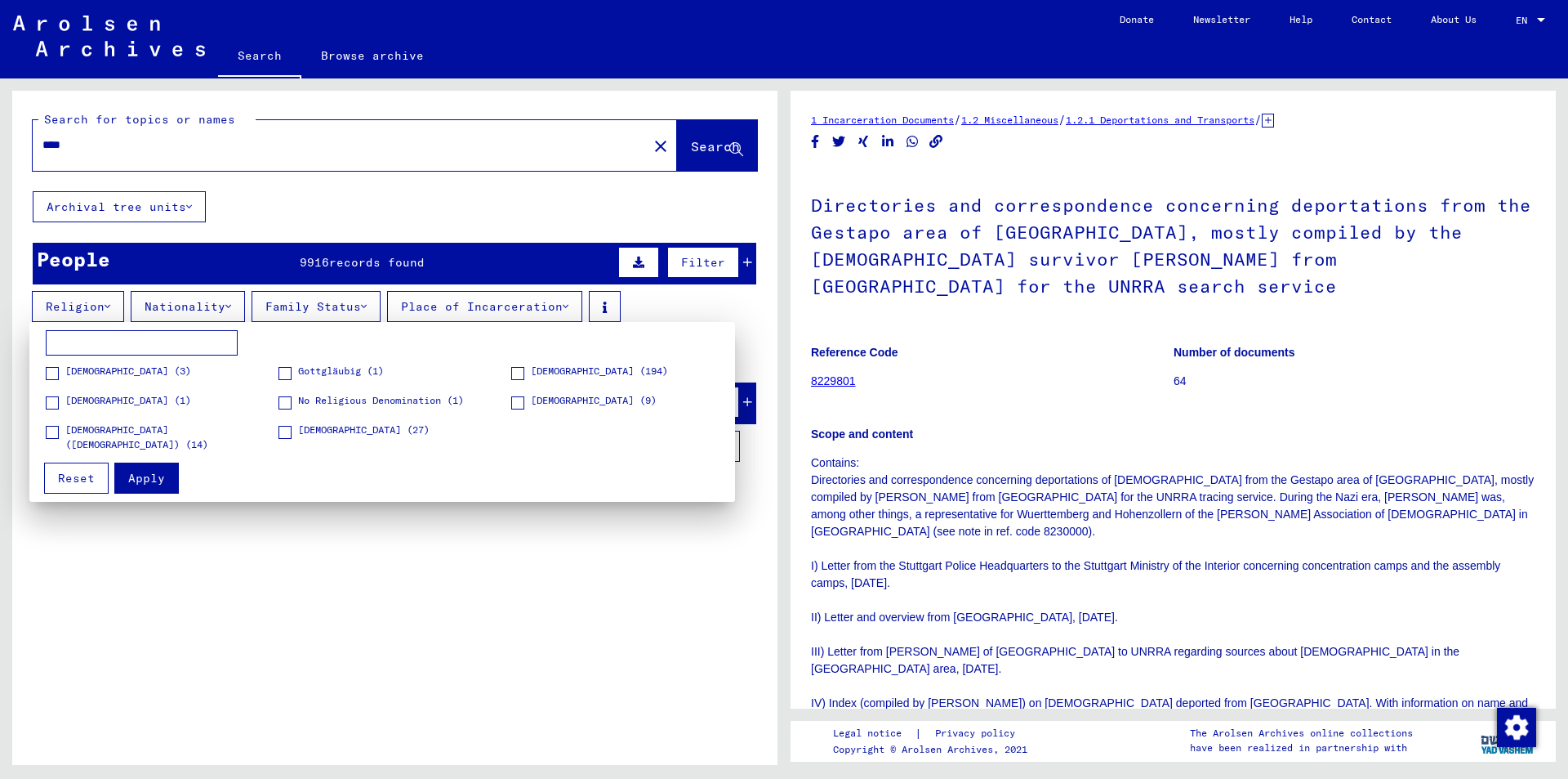
click at [448, 299] on div at bounding box center [784, 390] width 1568 height 779
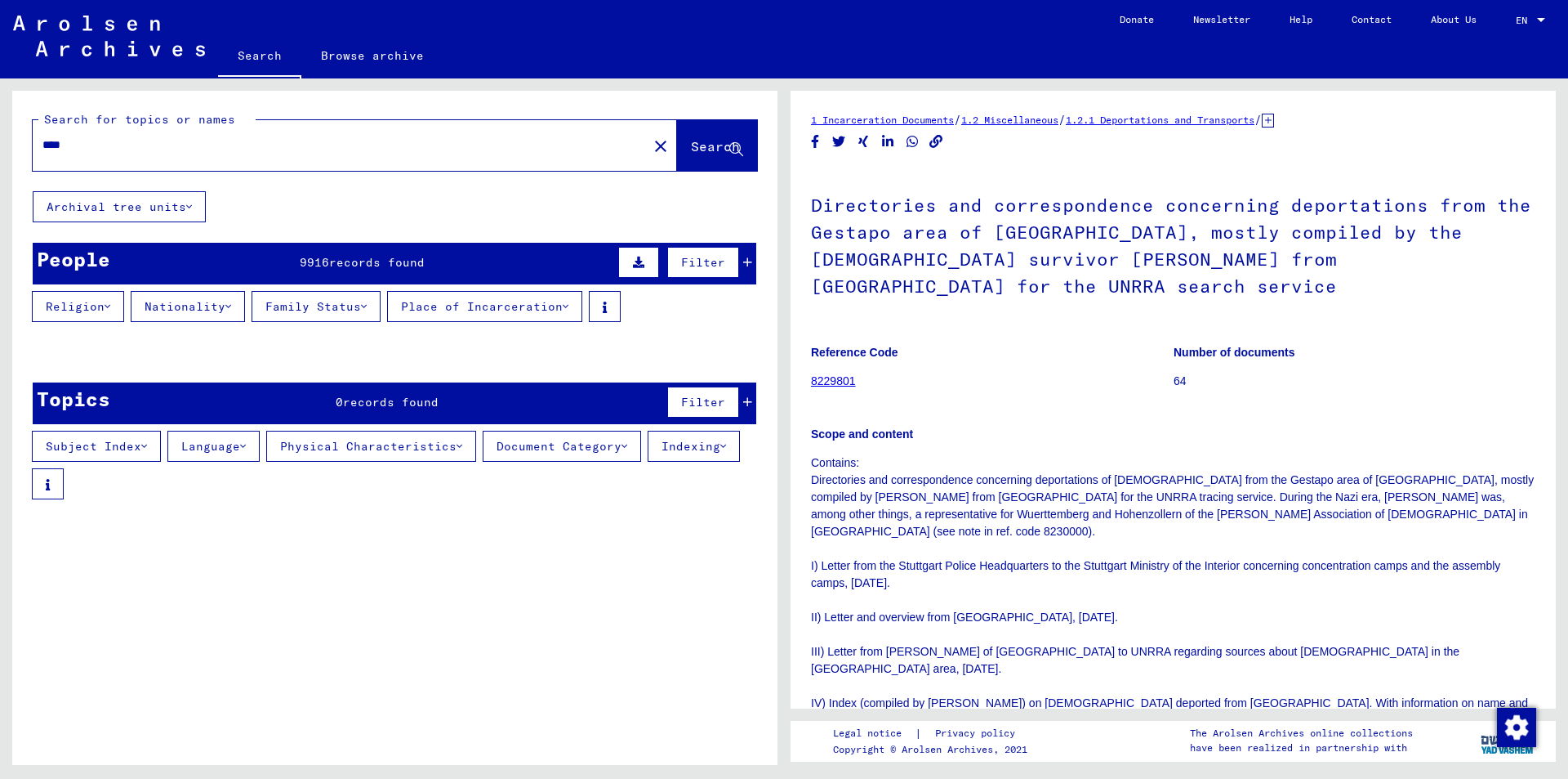
click at [263, 304] on button "Family Status" at bounding box center [316, 306] width 129 height 31
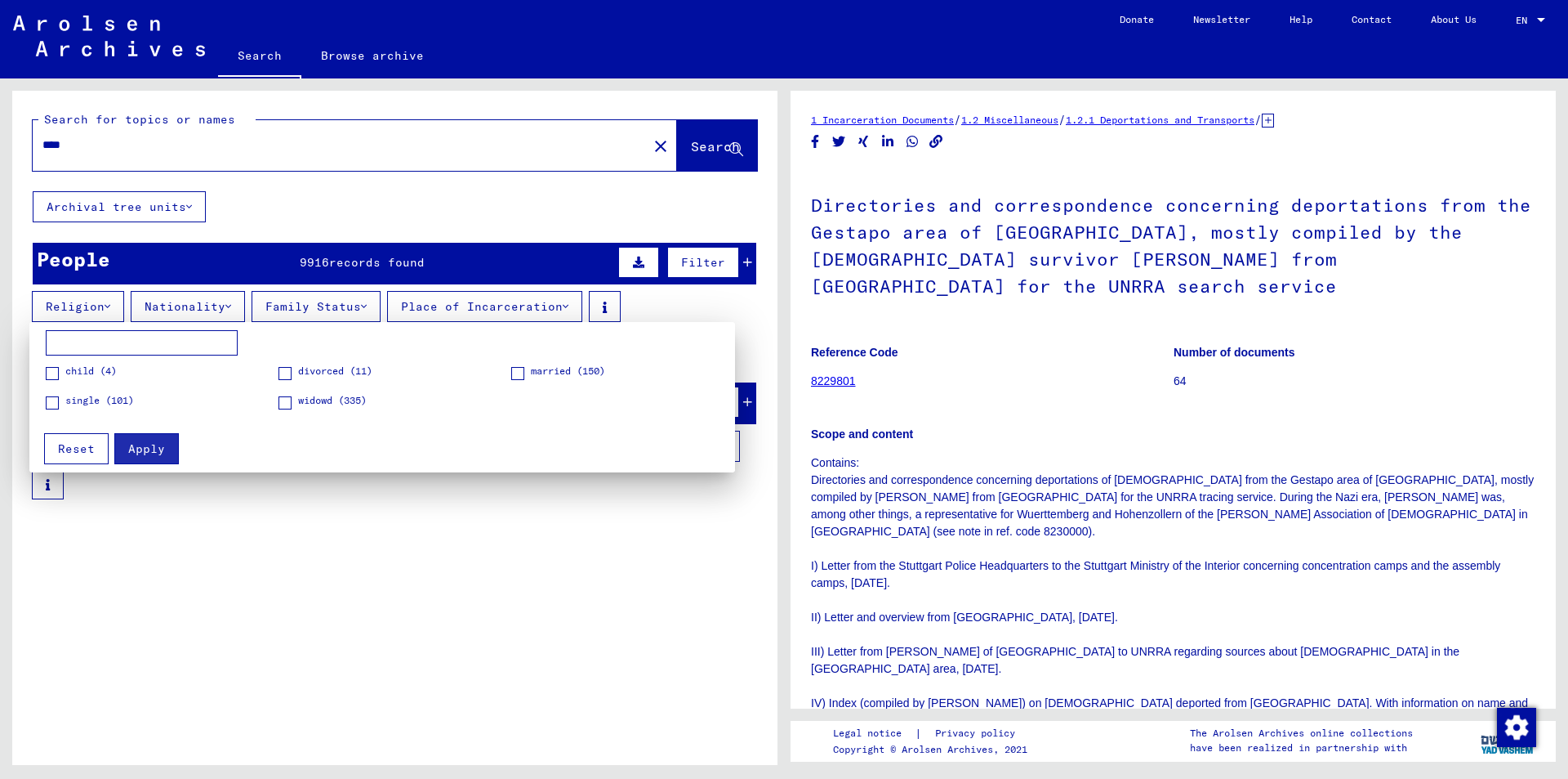
click at [545, 299] on div at bounding box center [784, 390] width 1568 height 779
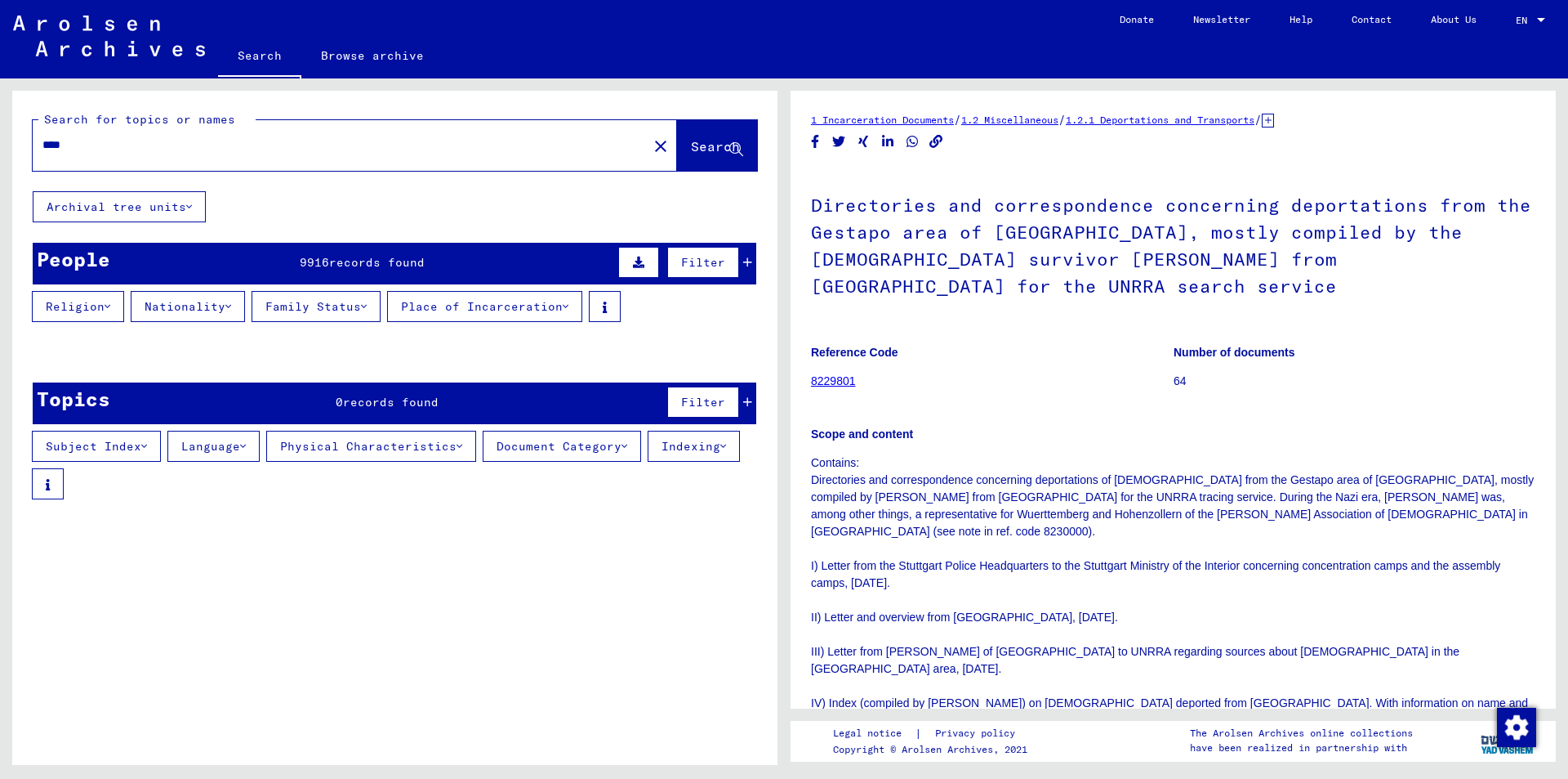
click at [525, 311] on button "Place of Incarceration" at bounding box center [485, 306] width 196 height 31
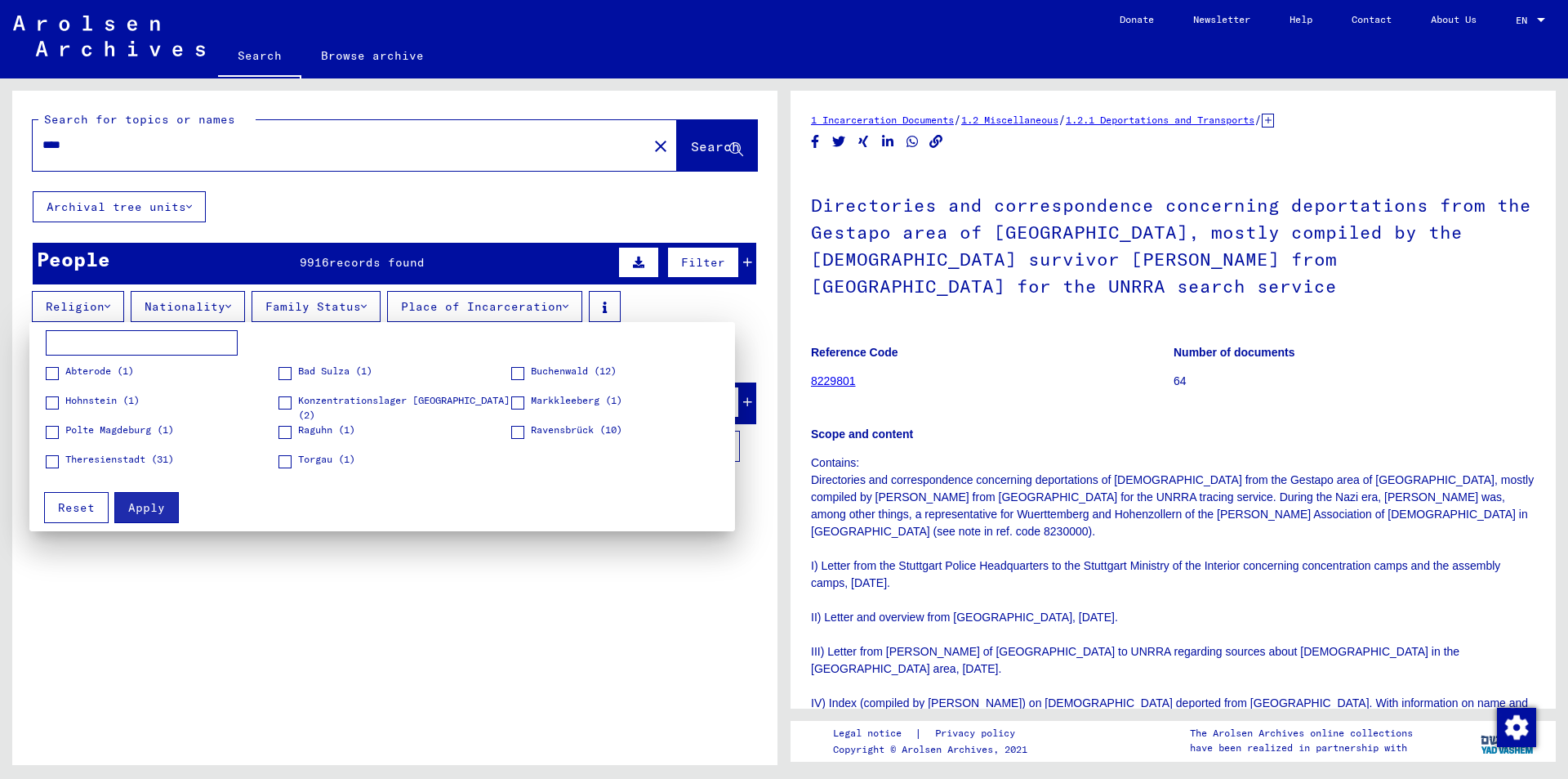
click at [318, 299] on div at bounding box center [784, 390] width 1568 height 779
click at [312, 313] on button "Family Status" at bounding box center [316, 306] width 129 height 31
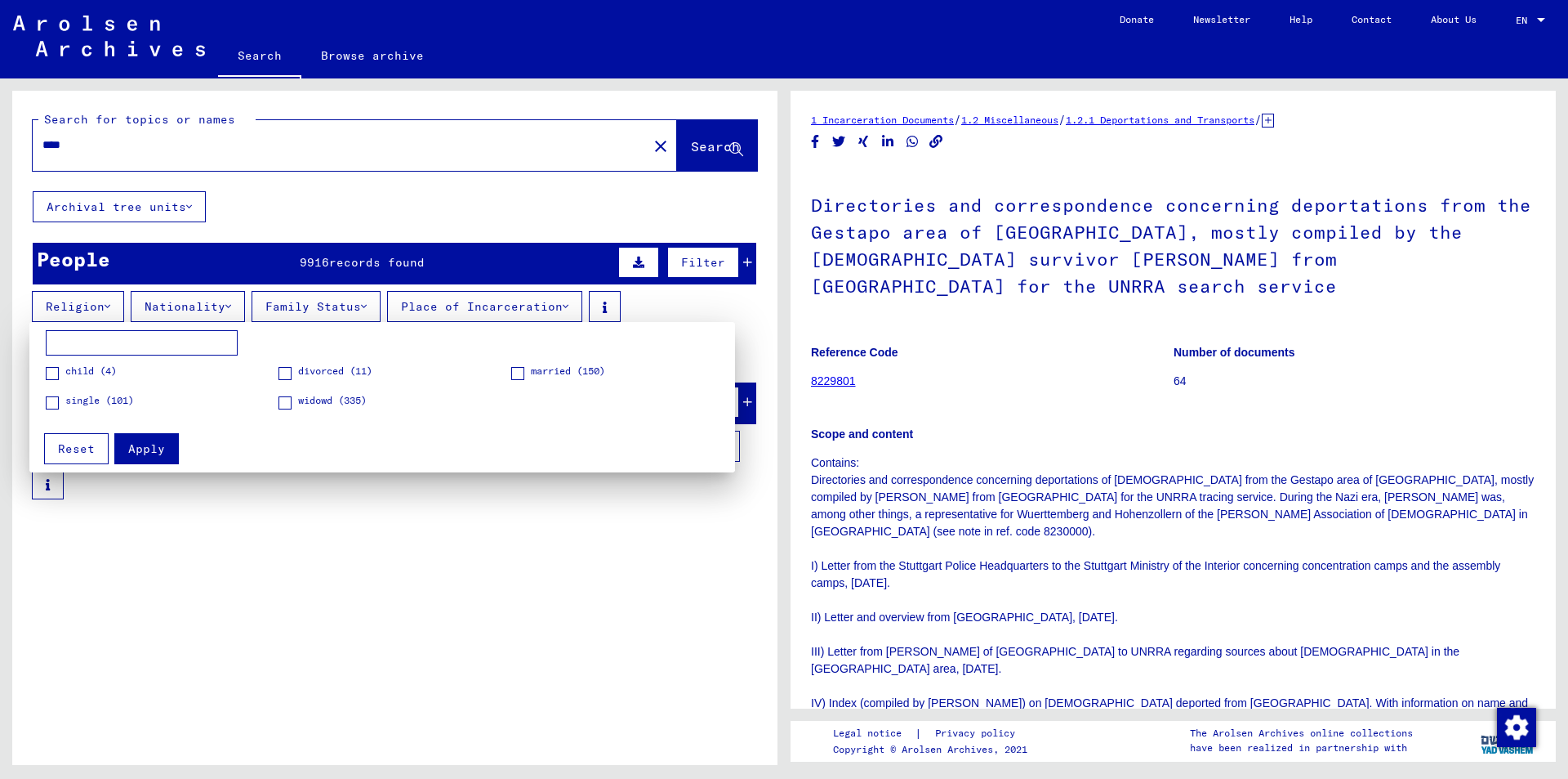
drag, startPoint x: 185, startPoint y: 302, endPoint x: 186, endPoint y: 310, distance: 8.1
click at [186, 303] on div at bounding box center [784, 390] width 1568 height 779
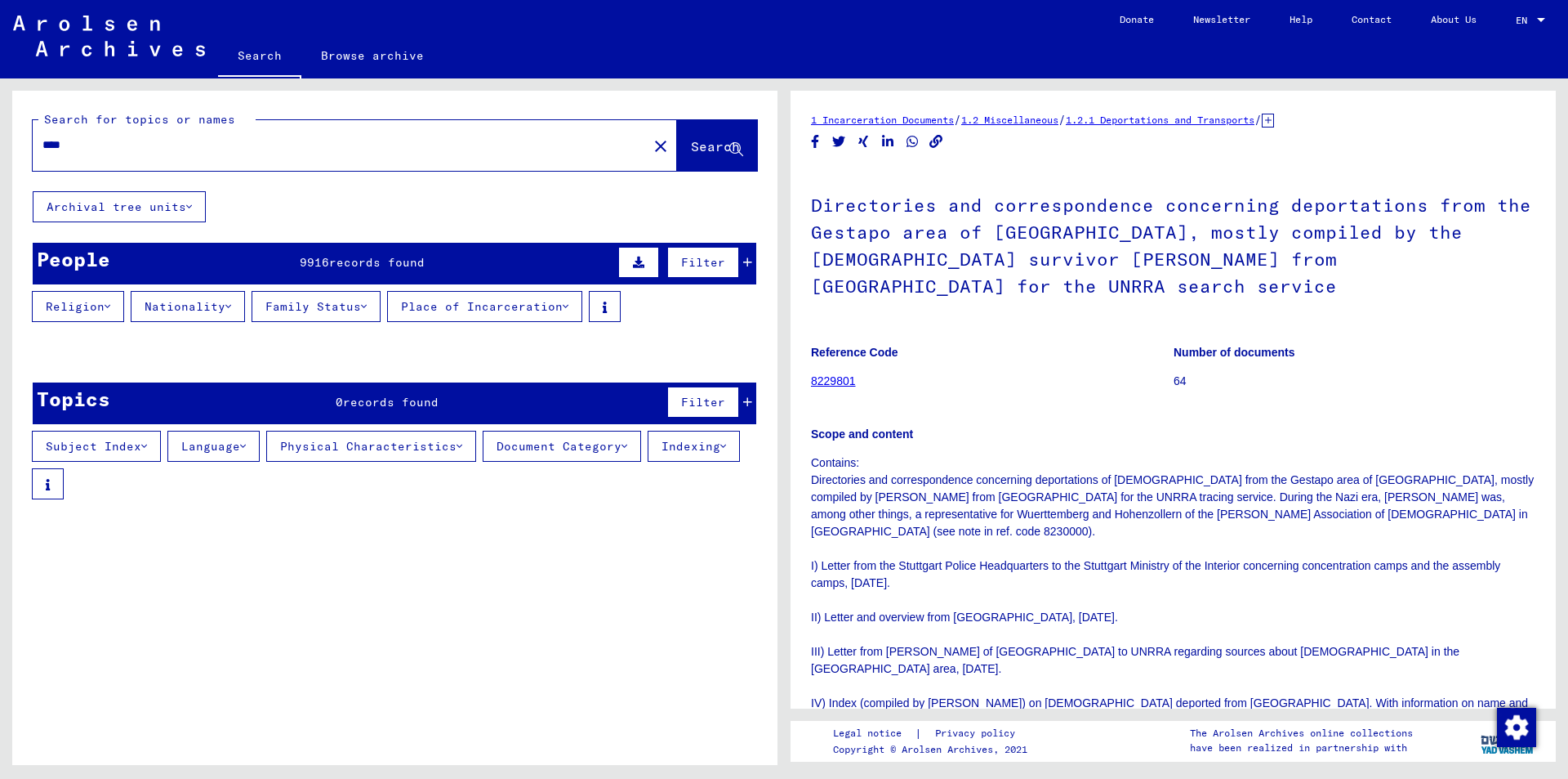
click at [186, 310] on button "Nationality" at bounding box center [187, 306] width 114 height 31
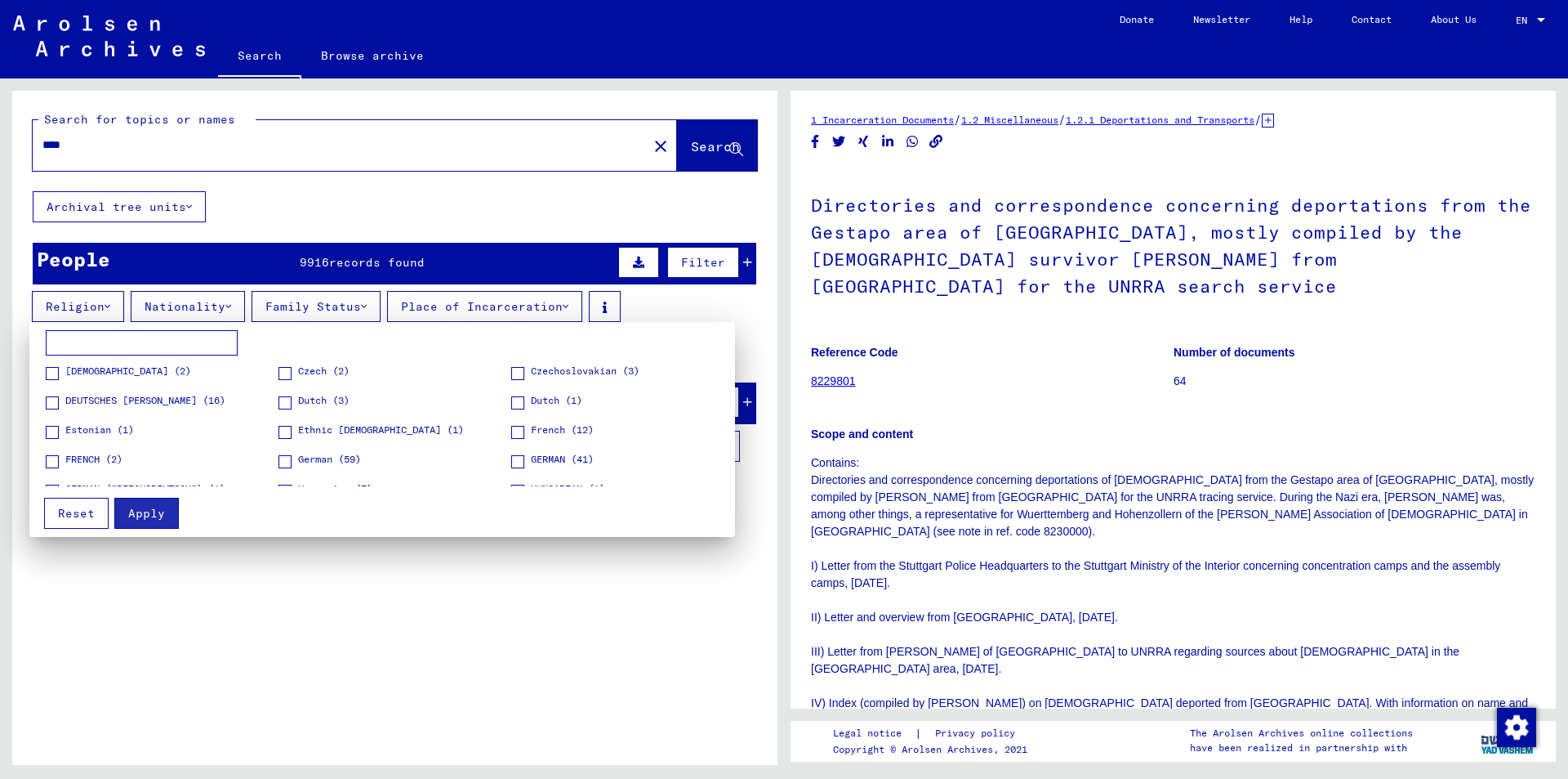
drag, startPoint x: 721, startPoint y: 325, endPoint x: 717, endPoint y: 313, distance: 12.6
click at [720, 325] on mat-card "[DEMOGRAPHIC_DATA] (2) [DEMOGRAPHIC_DATA] (2) Czechoslovakian (3) [GEOGRAPHIC_D…" at bounding box center [389, 429] width 722 height 216
click at [715, 312] on div at bounding box center [784, 390] width 1568 height 779
